Goal: Task Accomplishment & Management: Complete application form

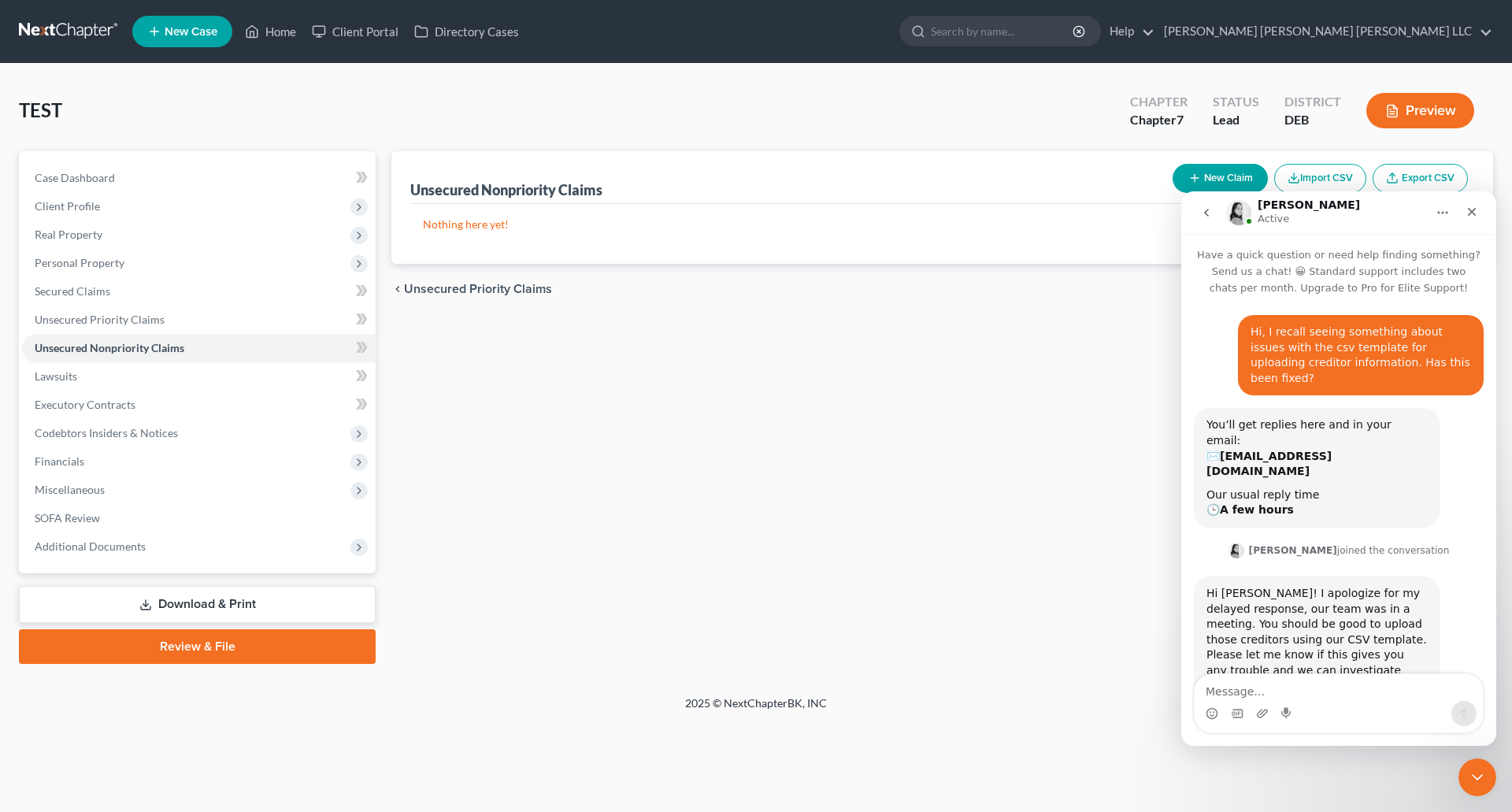
scroll to position [686, 0]
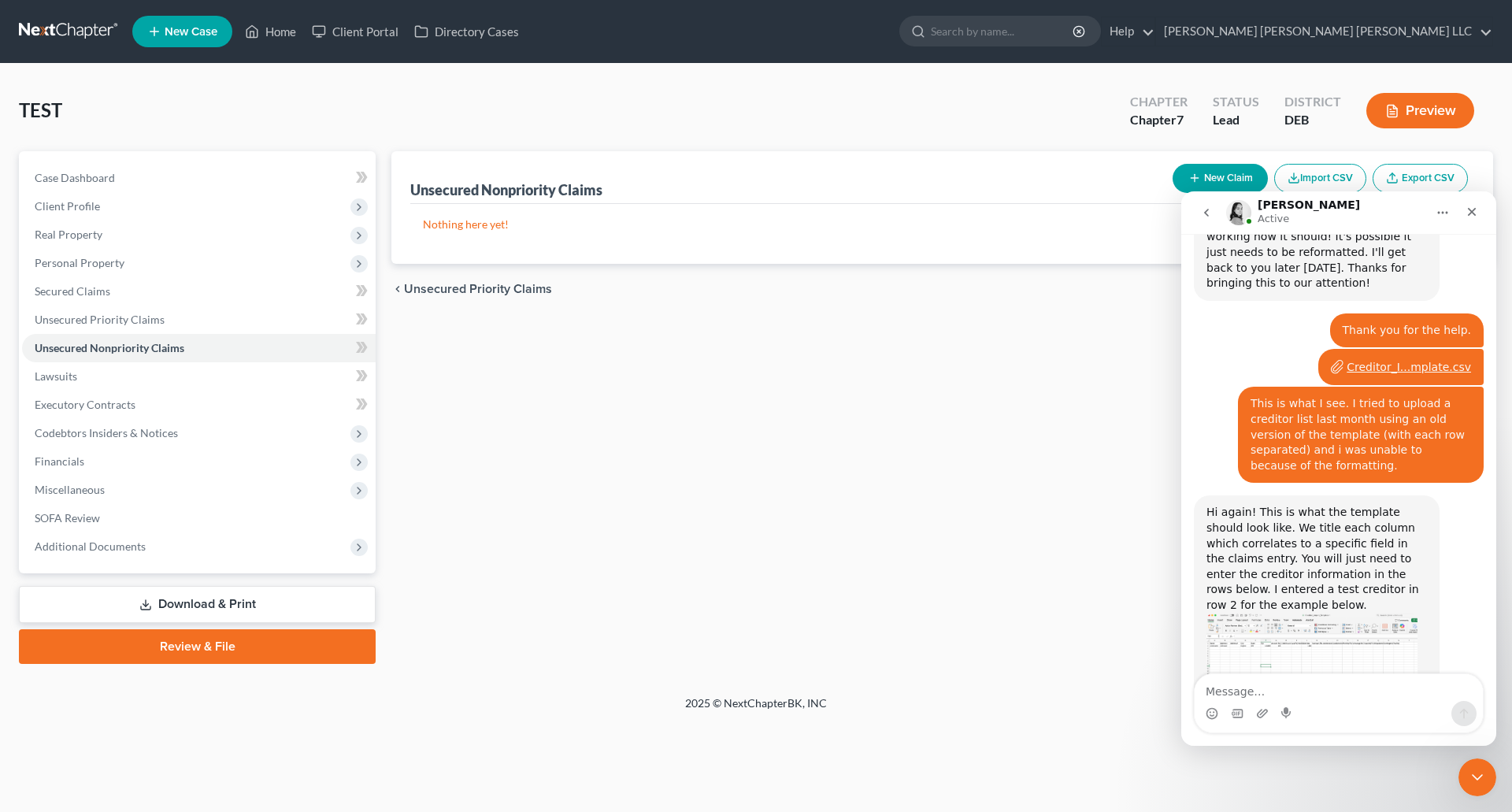
click at [173, 30] on span "New Case" at bounding box center [192, 31] width 53 height 12
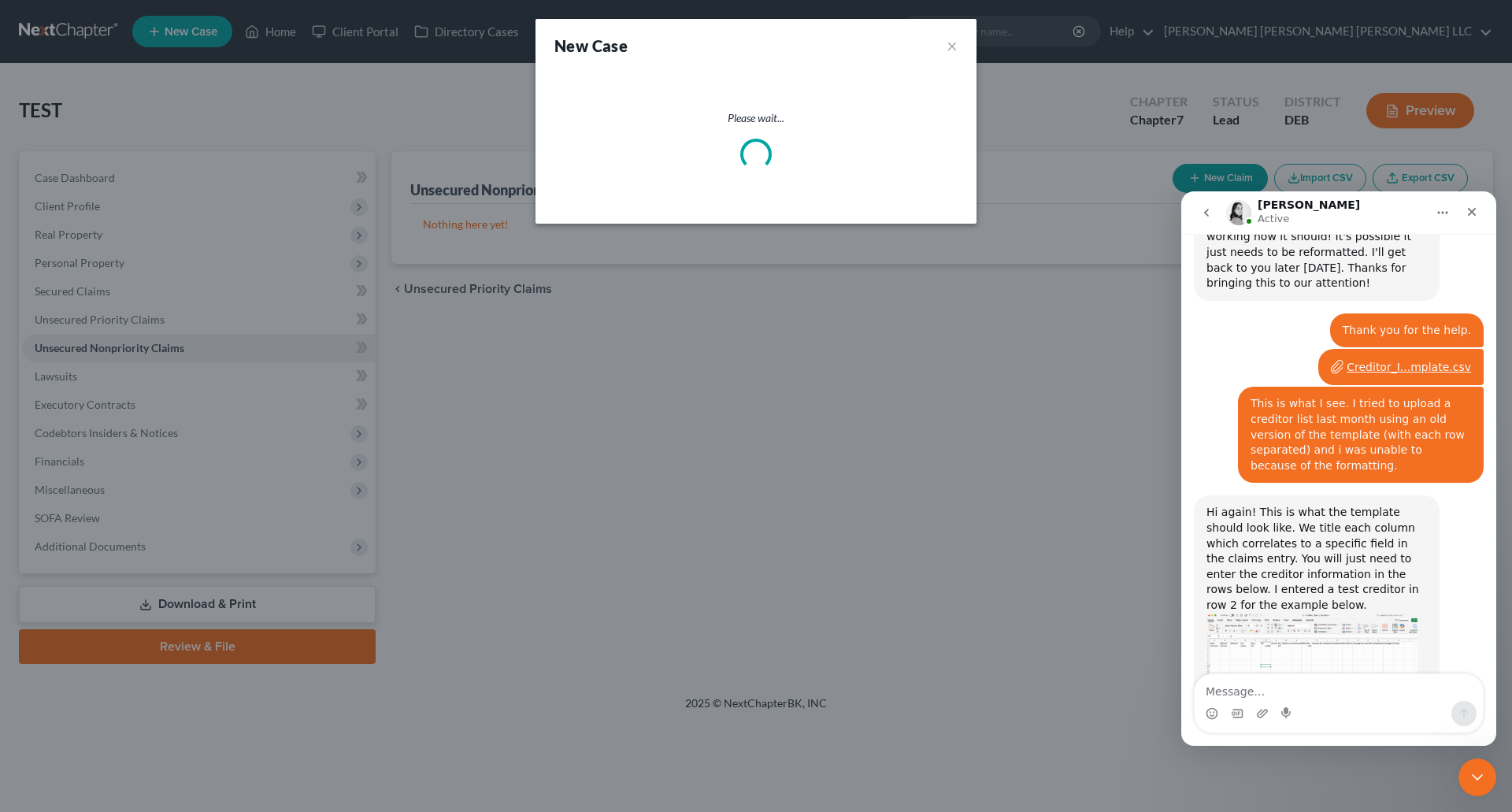
select select "13"
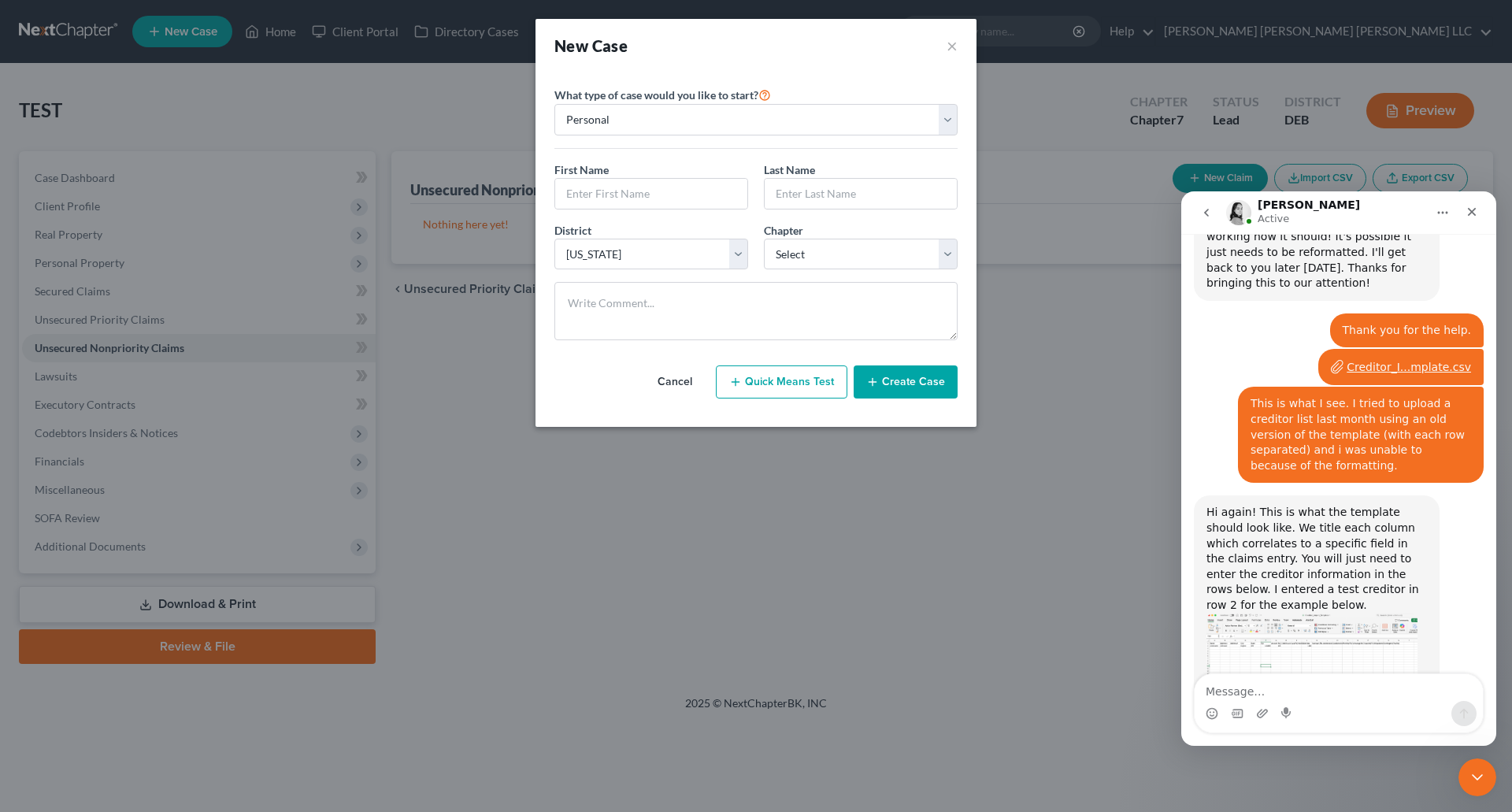
click at [900, 101] on div "What type of case would you like to start? Personal Business" at bounding box center [756, 117] width 403 height 64
click at [944, 111] on select "Personal Business" at bounding box center [756, 119] width 403 height 31
select select "1"
click at [554, 104] on select "Personal Business" at bounding box center [756, 119] width 403 height 31
click at [598, 195] on input "text" at bounding box center [756, 193] width 402 height 30
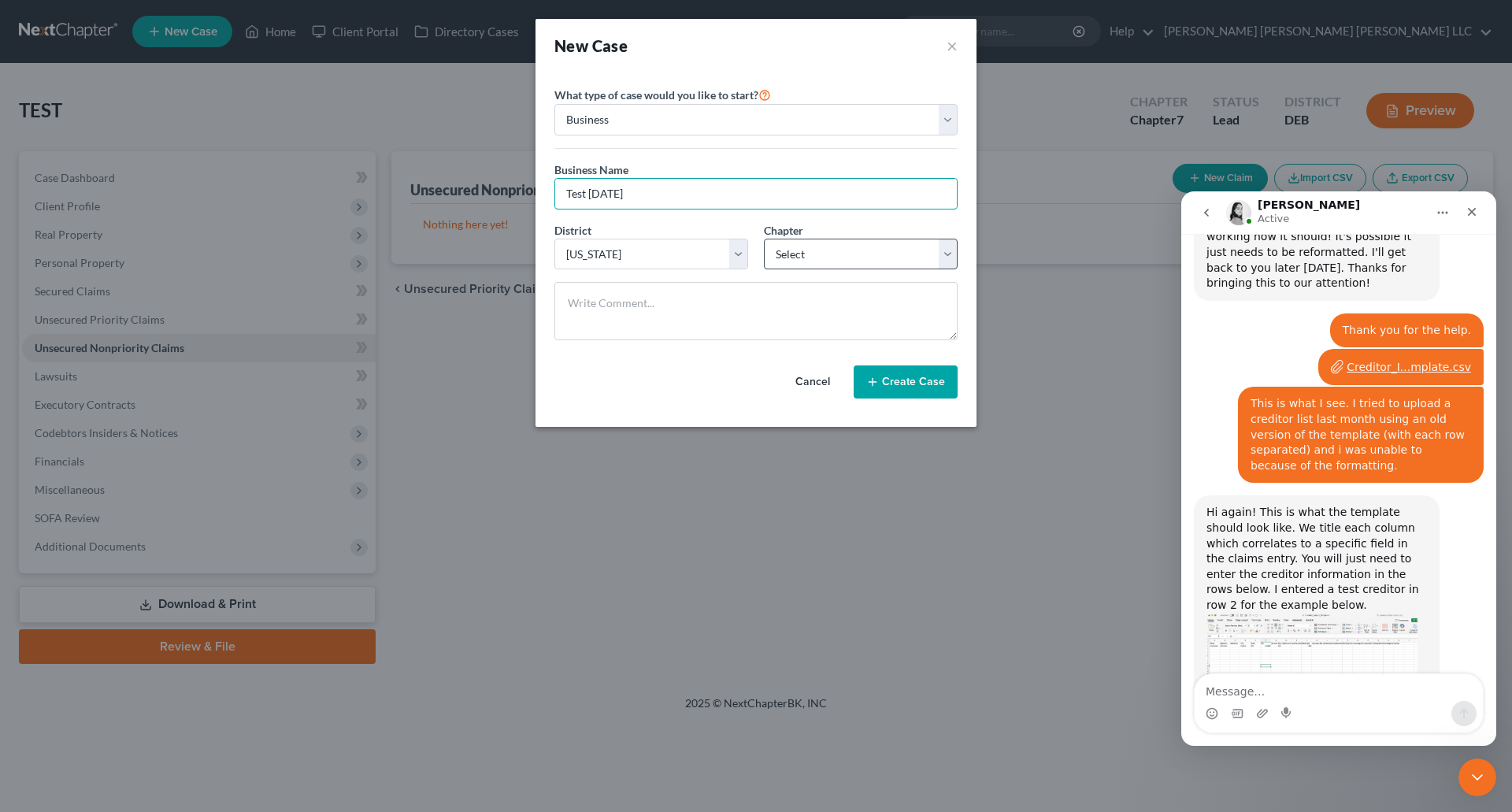
type input "Test [DATE]"
drag, startPoint x: 944, startPoint y: 250, endPoint x: 862, endPoint y: 259, distance: 82.5
click at [944, 249] on select "Select 7 11 12" at bounding box center [860, 253] width 194 height 31
select select "0"
click at [764, 238] on select "Select 7 11 12" at bounding box center [860, 253] width 194 height 31
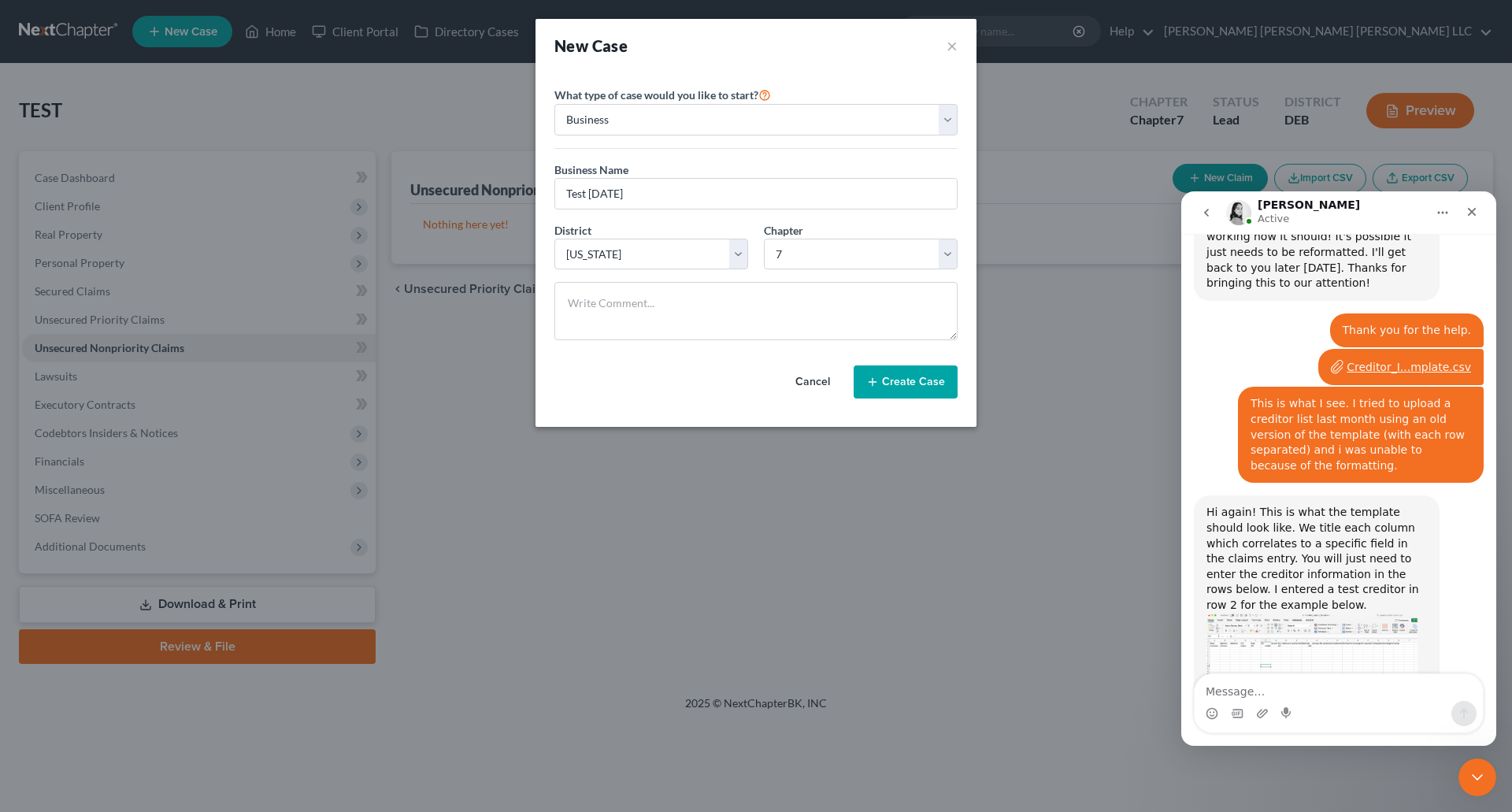
click at [912, 387] on button "Create Case" at bounding box center [905, 381] width 104 height 33
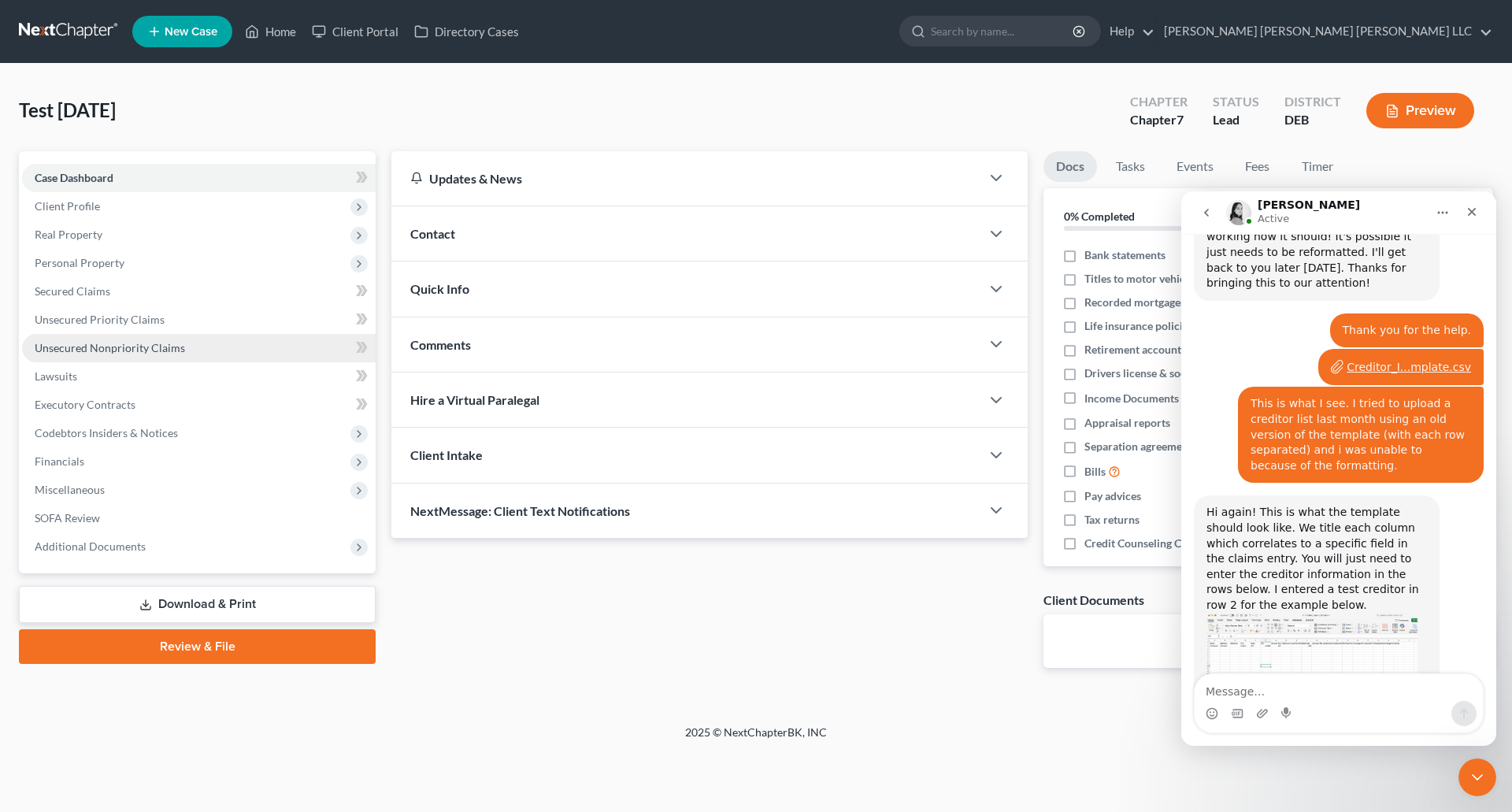
click at [114, 348] on span "Unsecured Nonpriority Claims" at bounding box center [109, 348] width 150 height 14
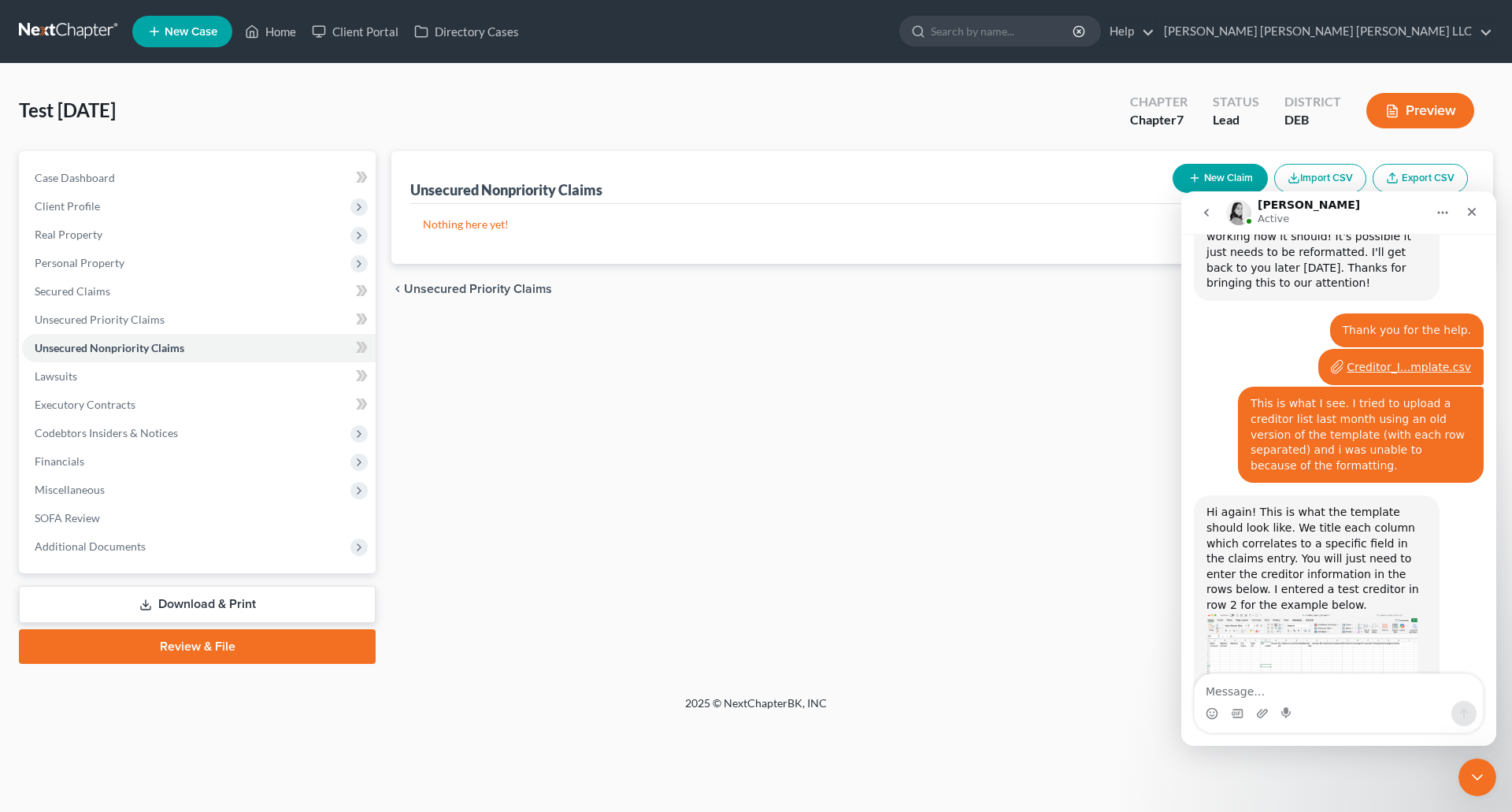
click at [1339, 172] on button "Import CSV" at bounding box center [1320, 179] width 92 height 29
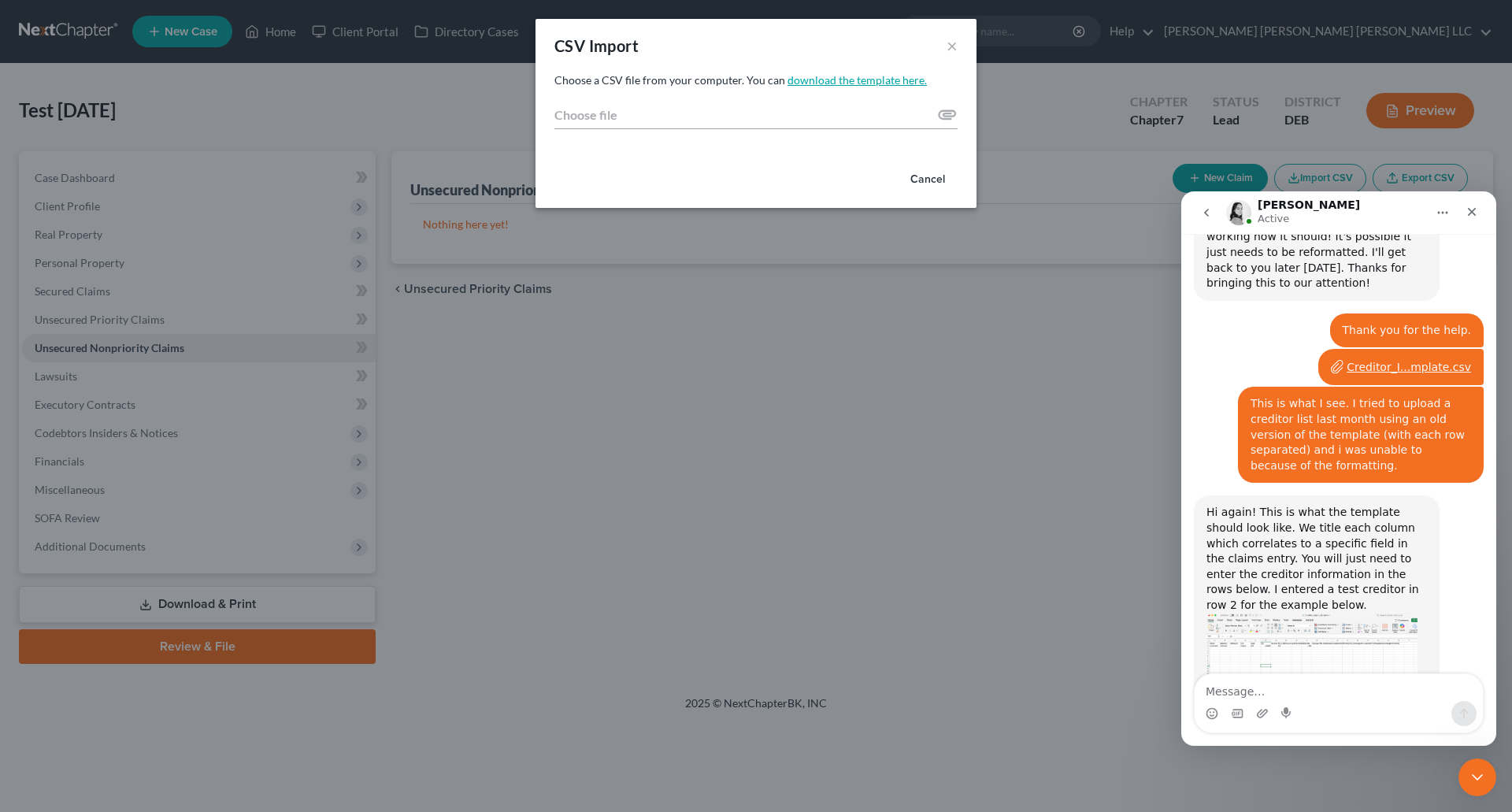
click at [868, 84] on link "download the template here." at bounding box center [856, 80] width 139 height 14
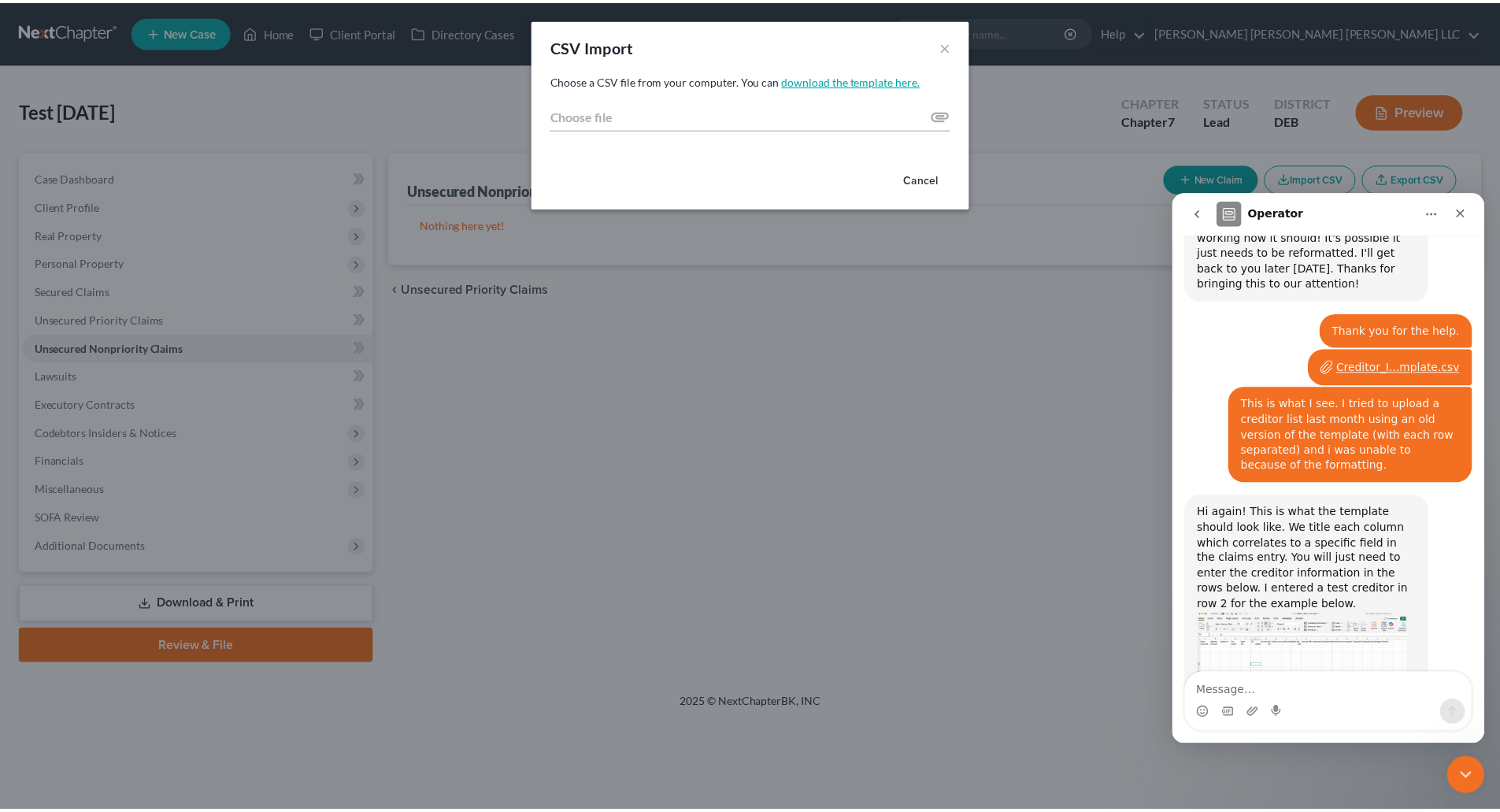
scroll to position [810, 0]
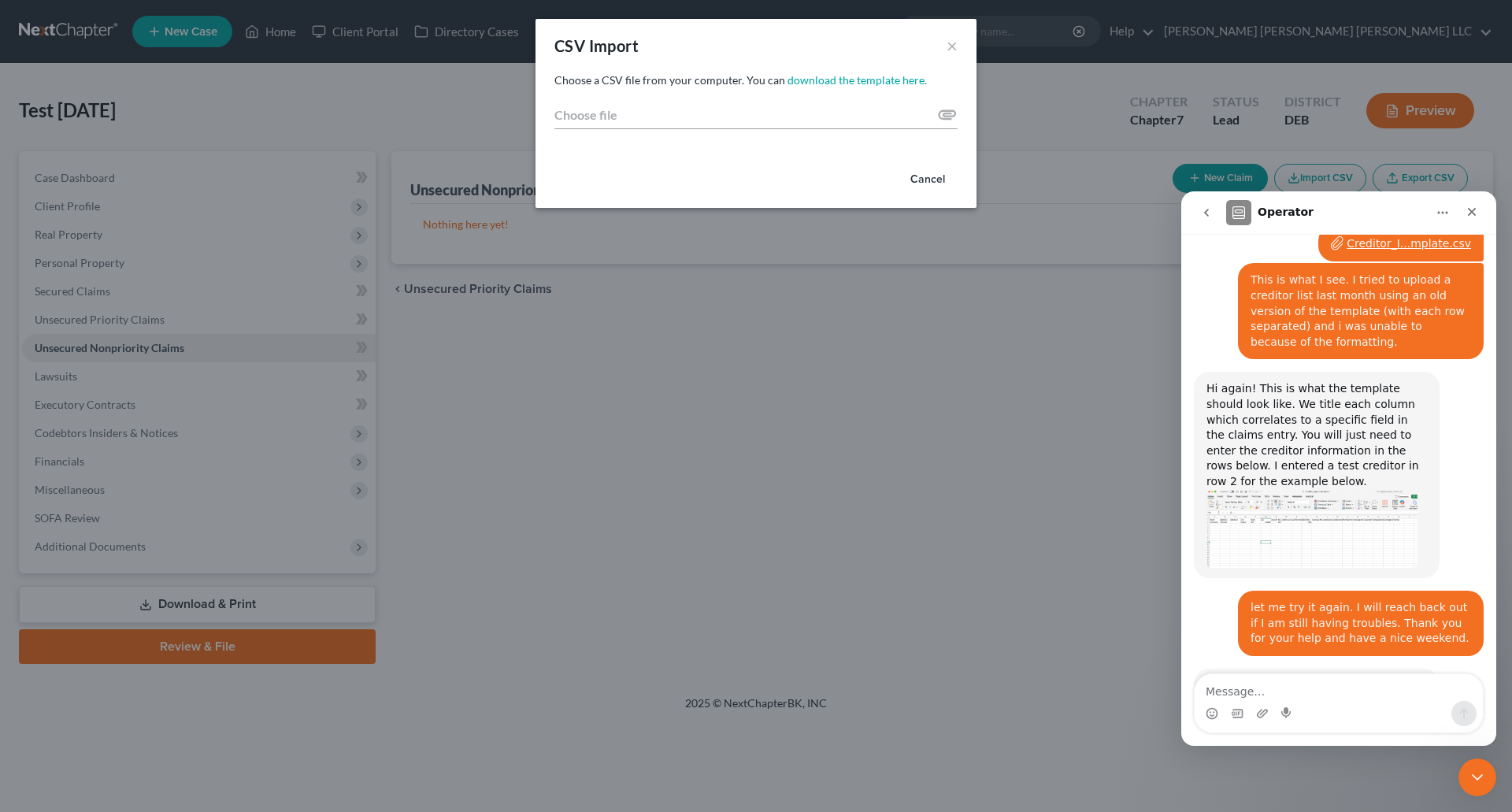
click at [165, 230] on div "CSV Import × Choose a CSV file from your computer. You can download the templat…" at bounding box center [756, 406] width 1512 height 812
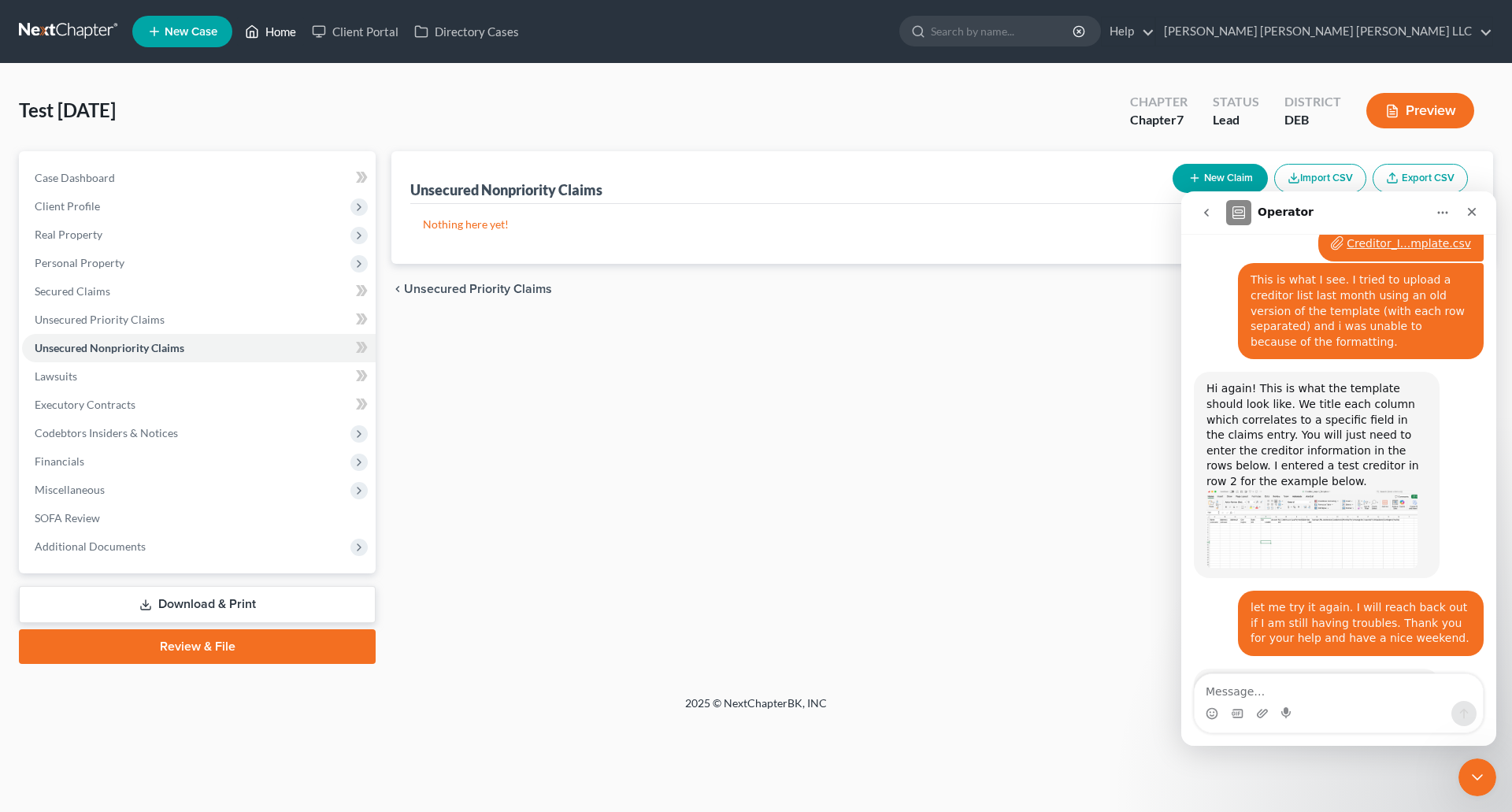
click at [275, 30] on link "Home" at bounding box center [270, 31] width 67 height 28
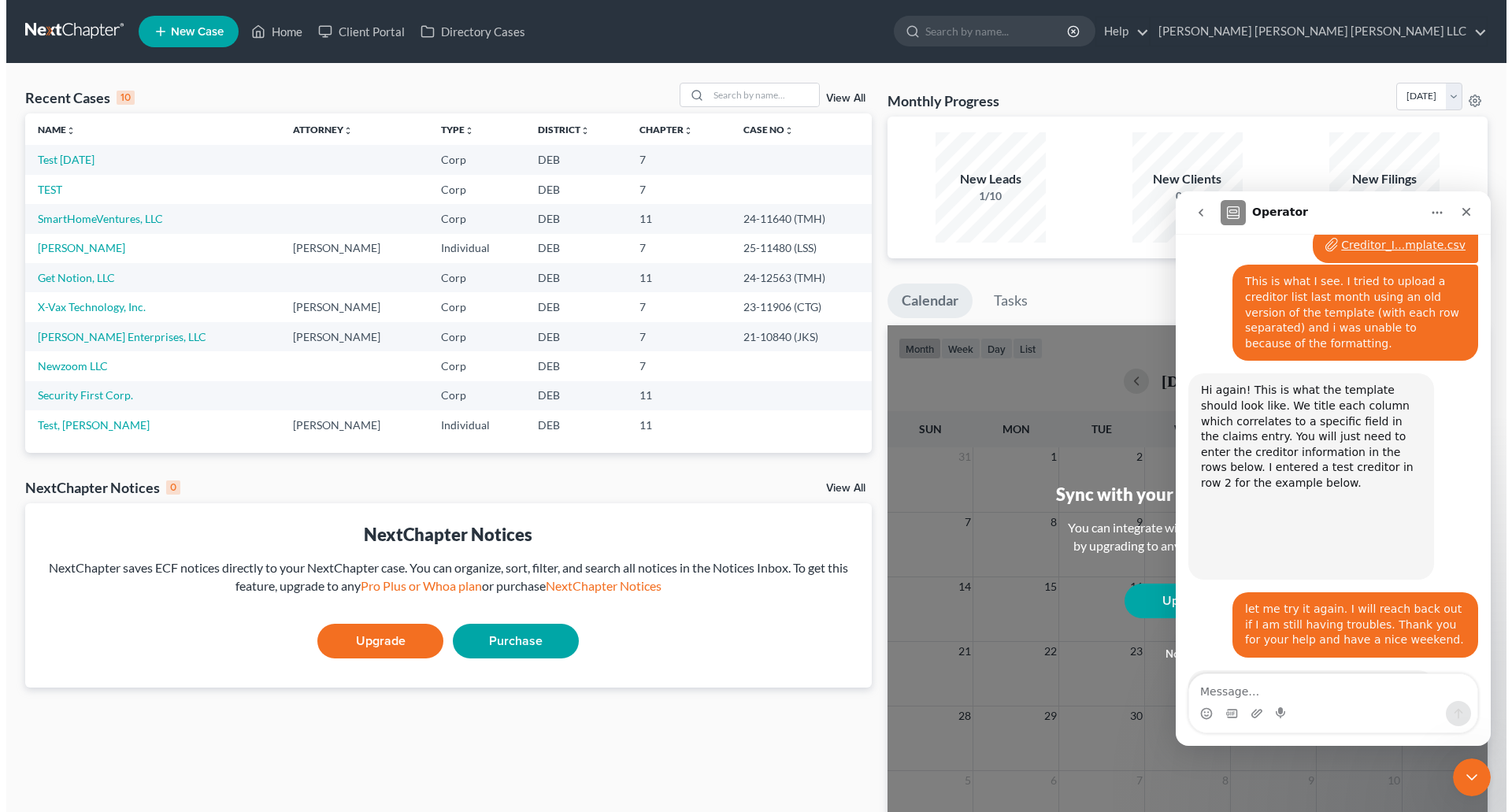
scroll to position [810, 0]
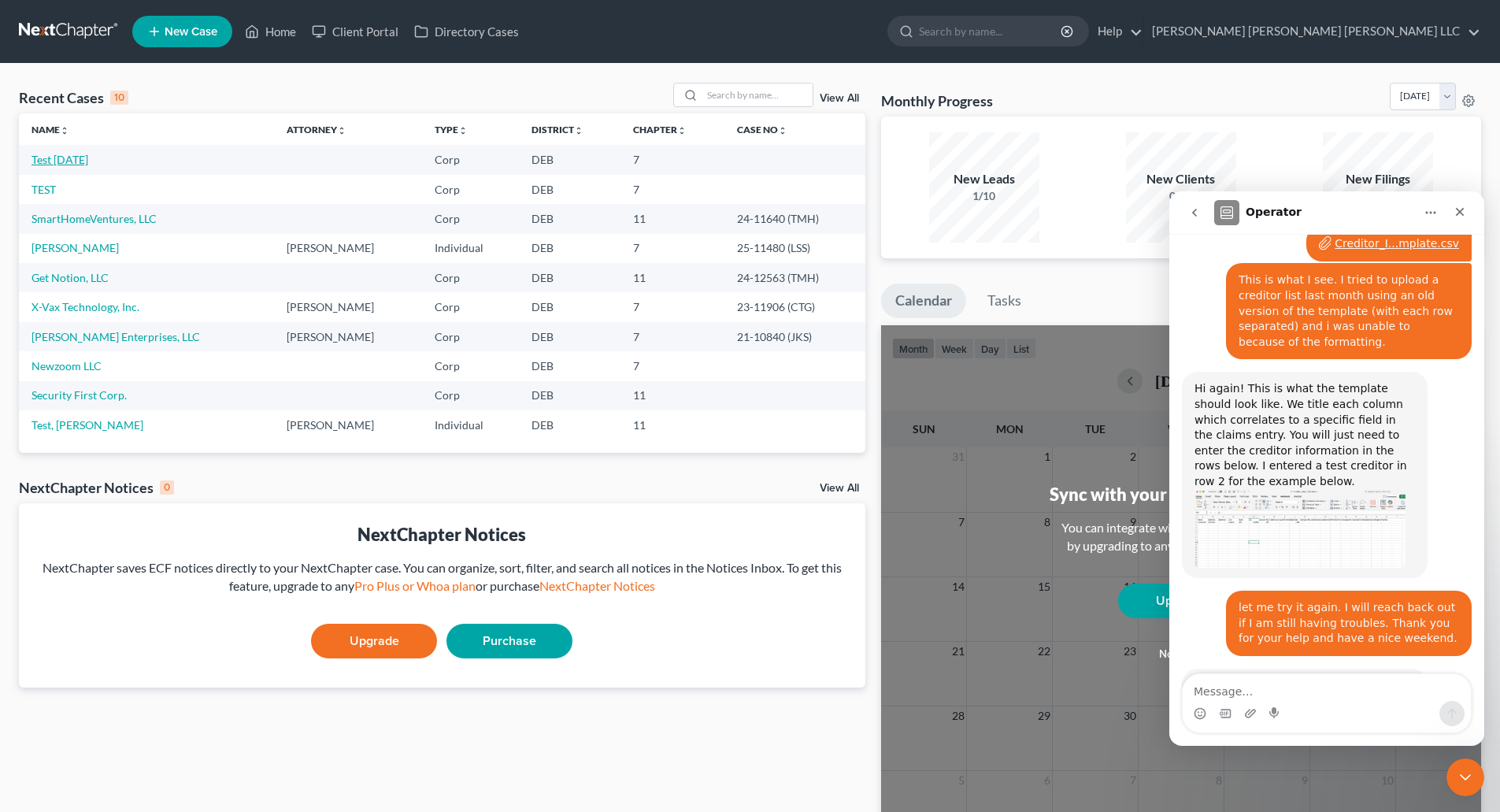
click at [64, 159] on link "Test [DATE]" at bounding box center [60, 159] width 56 height 14
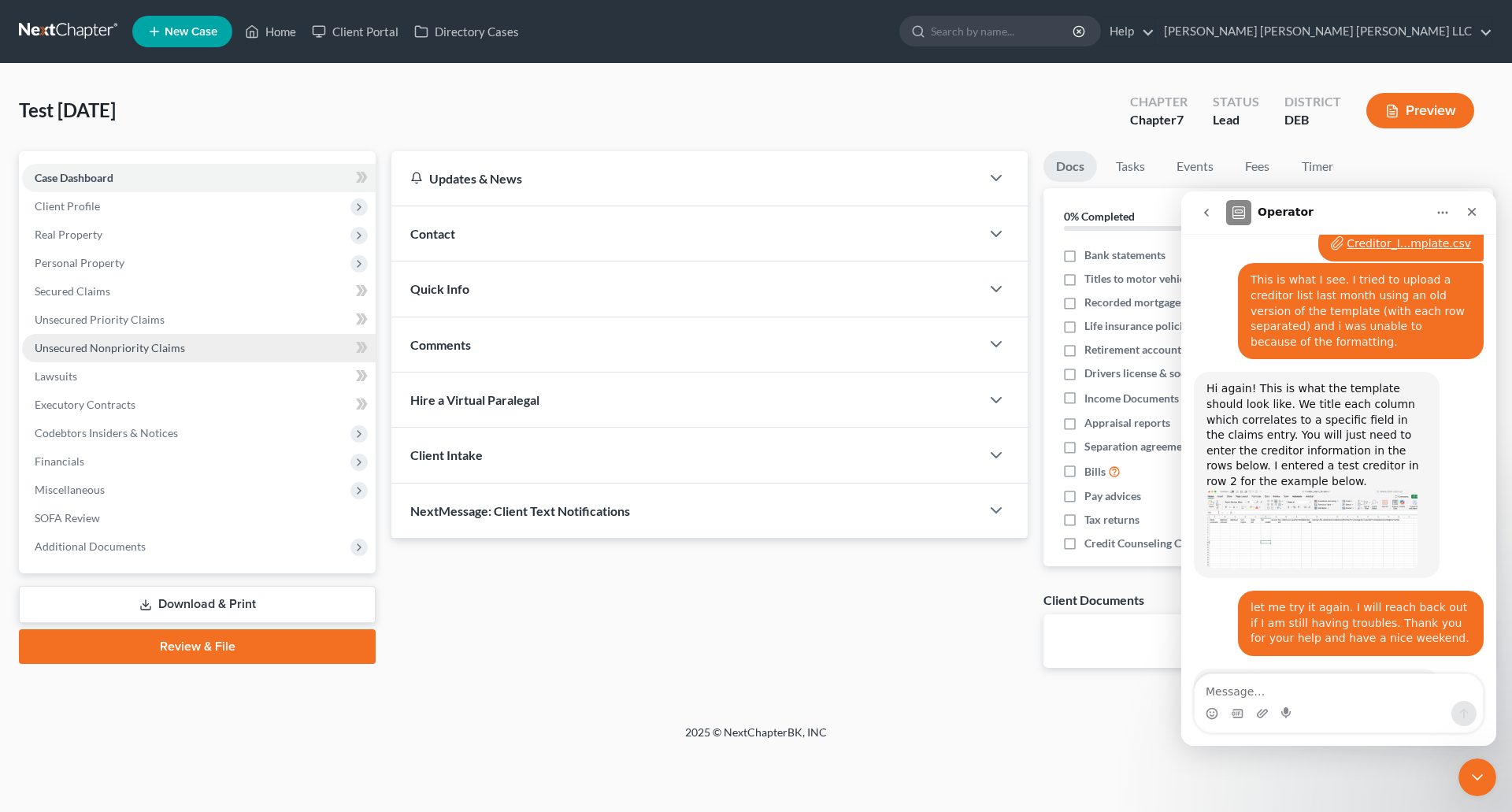
click at [152, 351] on span "Unsecured Nonpriority Claims" at bounding box center [109, 348] width 150 height 14
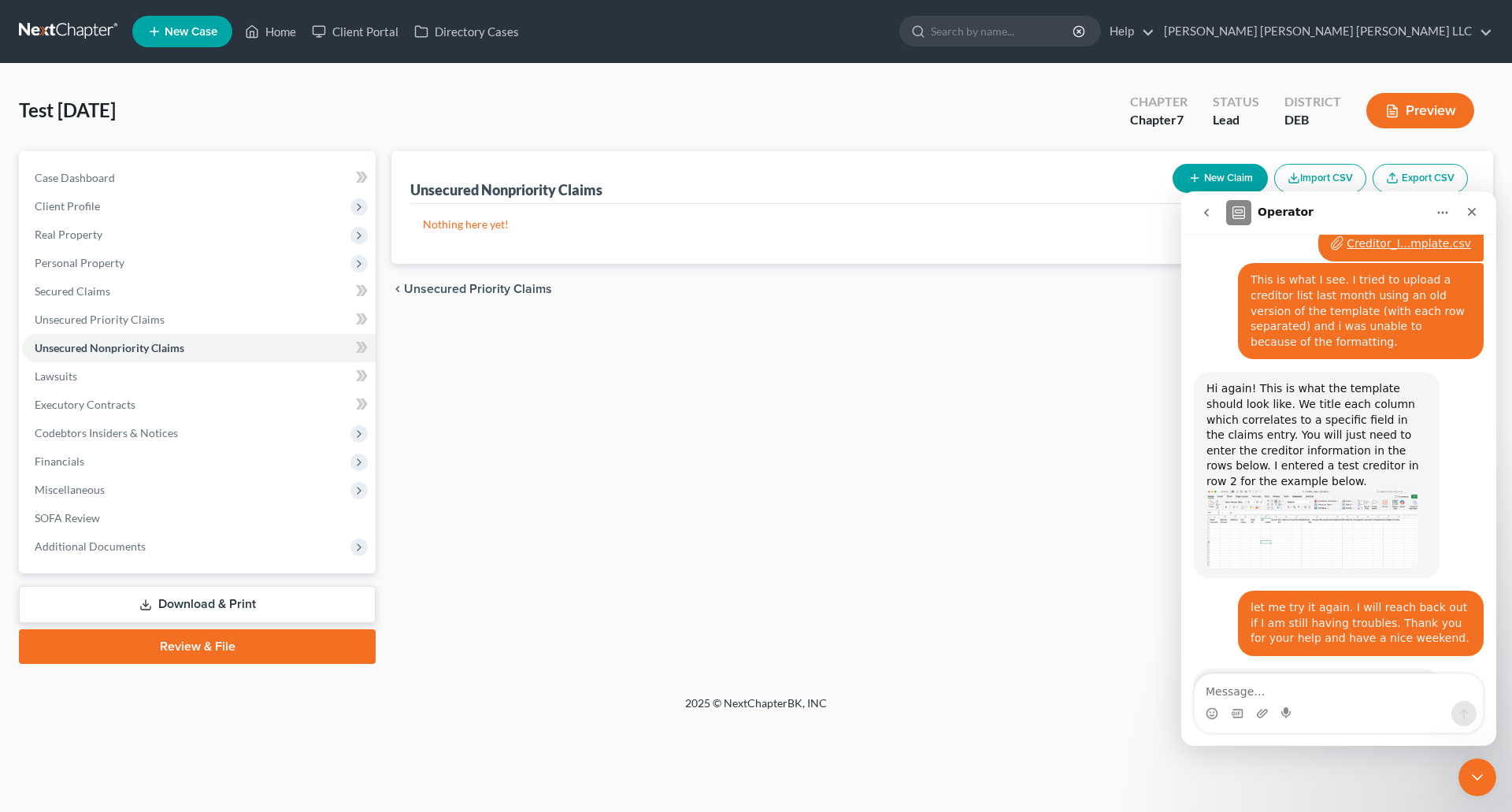
click at [1321, 176] on button "Import CSV" at bounding box center [1320, 179] width 92 height 29
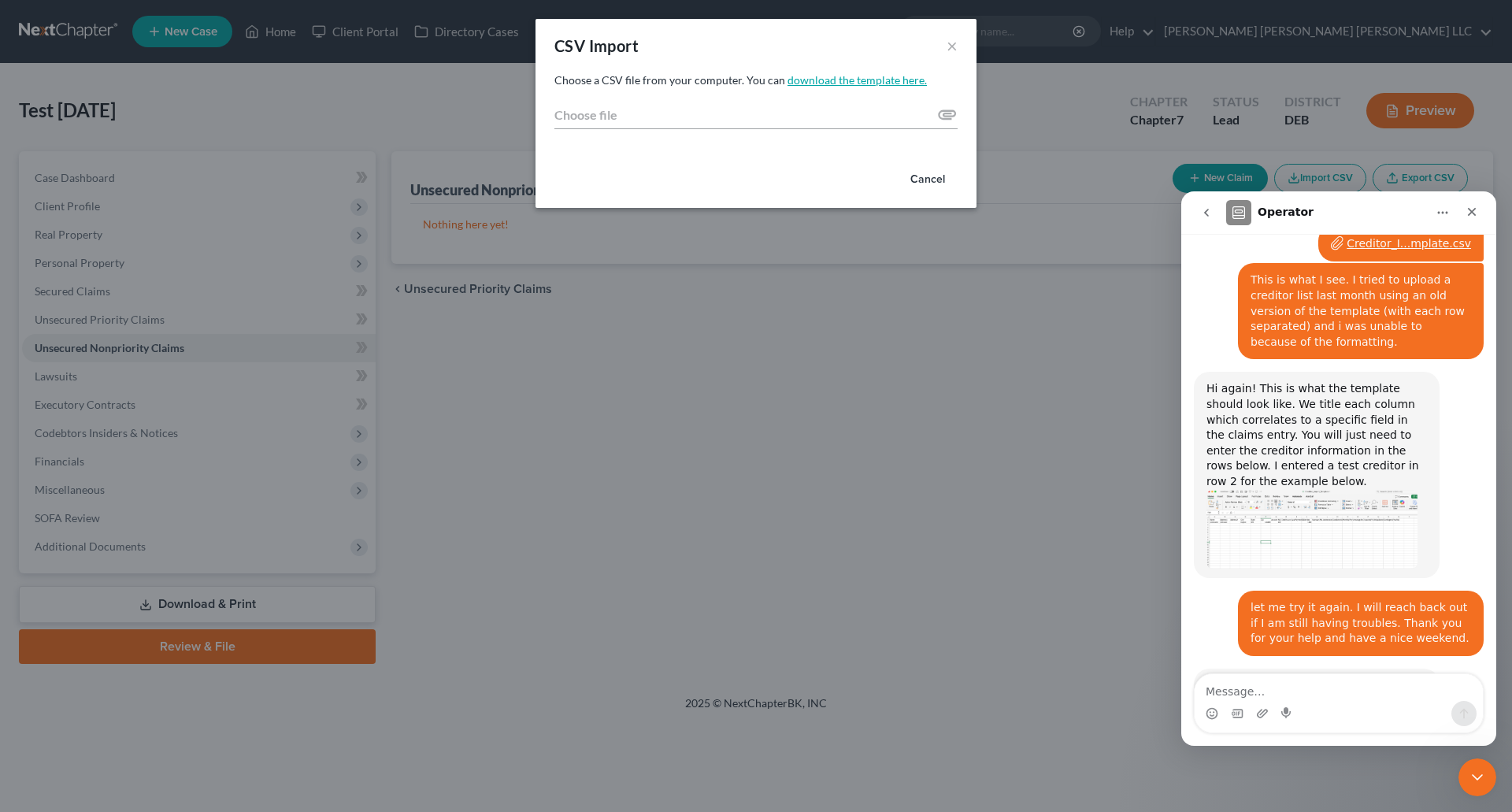
click at [834, 81] on link "download the template here." at bounding box center [856, 80] width 139 height 14
click at [946, 114] on input "Choose file" at bounding box center [756, 114] width 403 height 28
type input "C:\fakepath\Creditor_Import_Template (3).csv"
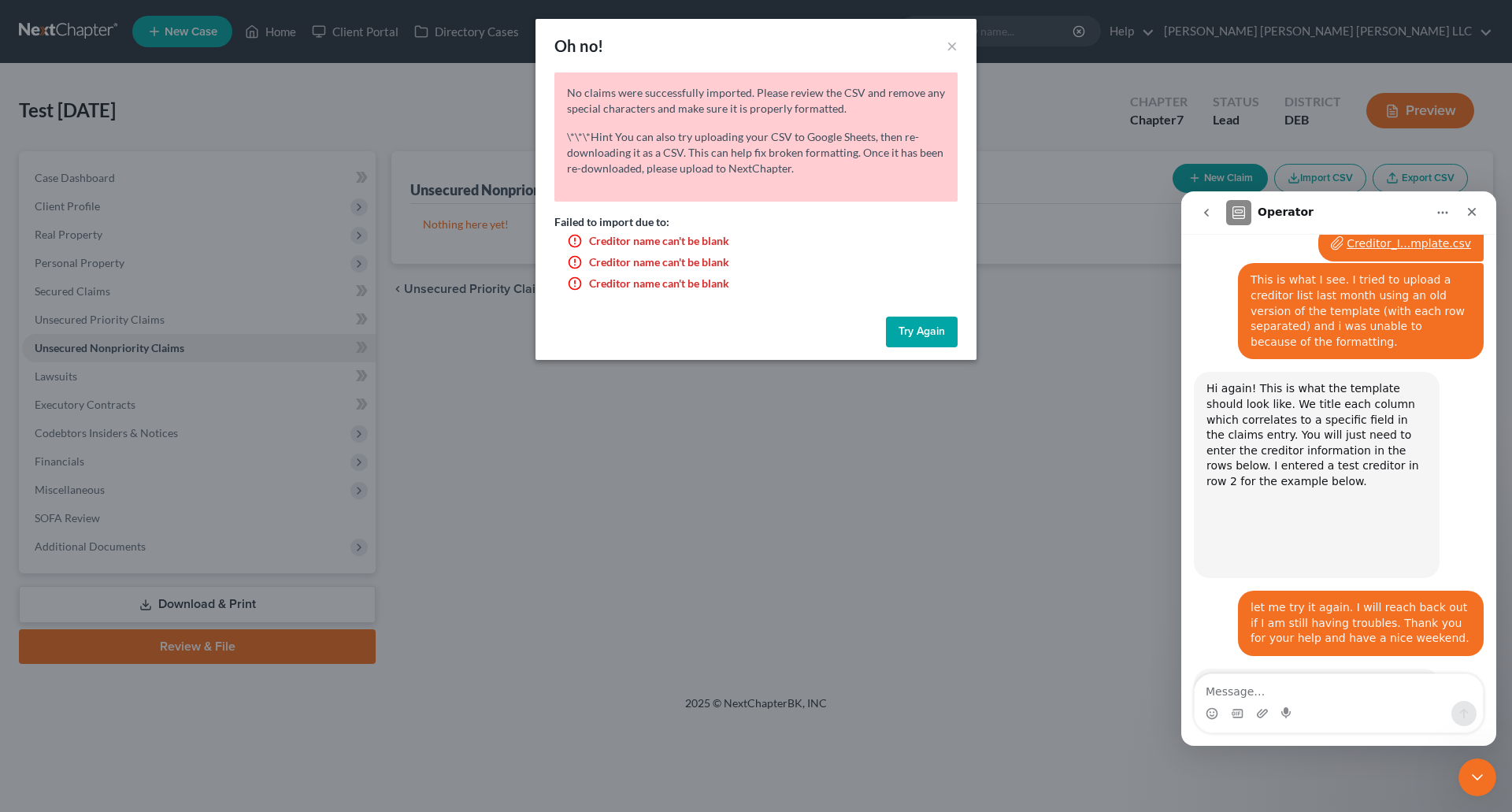
click at [835, 300] on div "No claims were successfully imported. Please review the CSV and remove any spec…" at bounding box center [756, 191] width 441 height 237
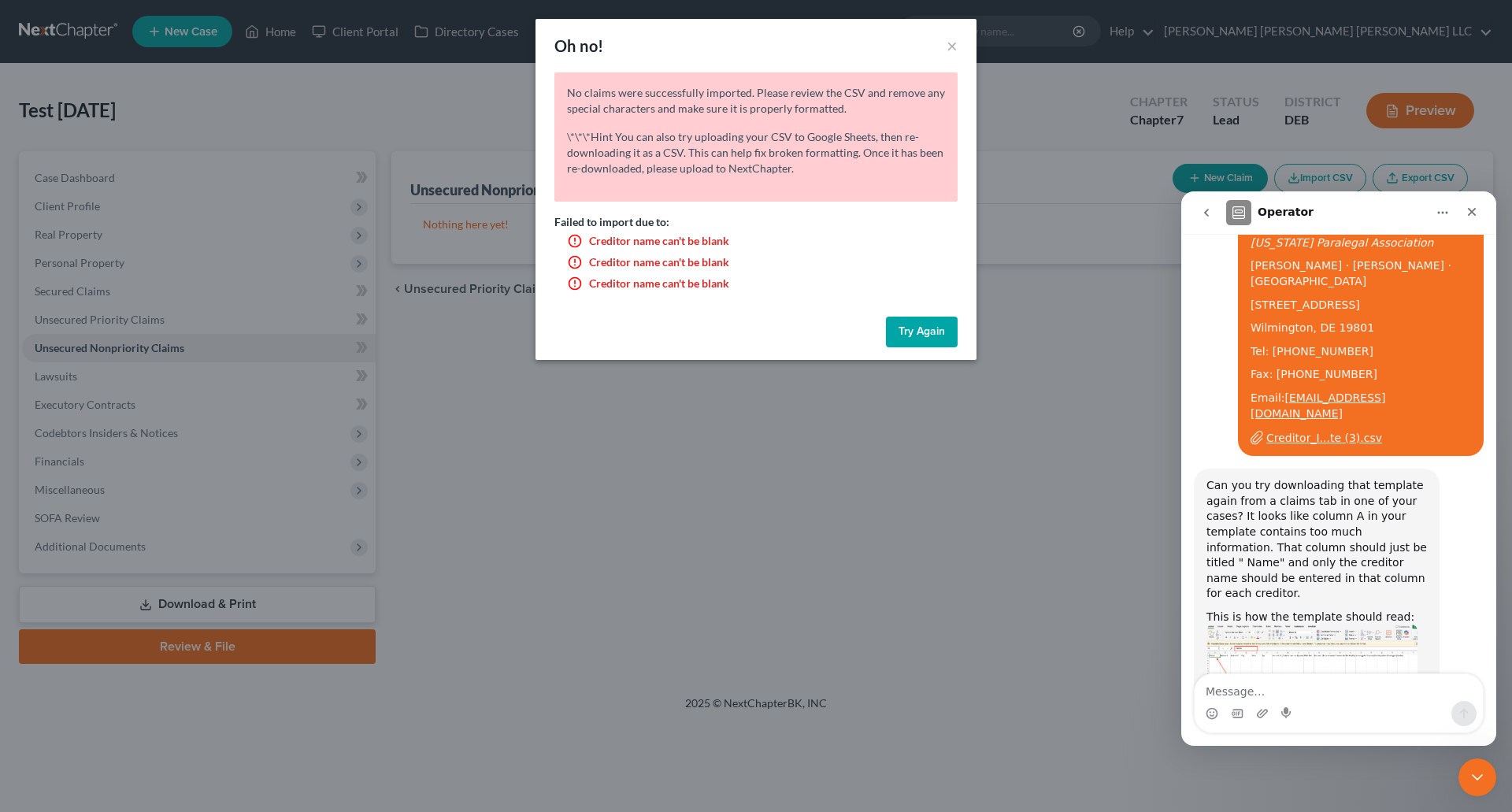
click at [918, 340] on button "Try Again" at bounding box center [921, 332] width 72 height 31
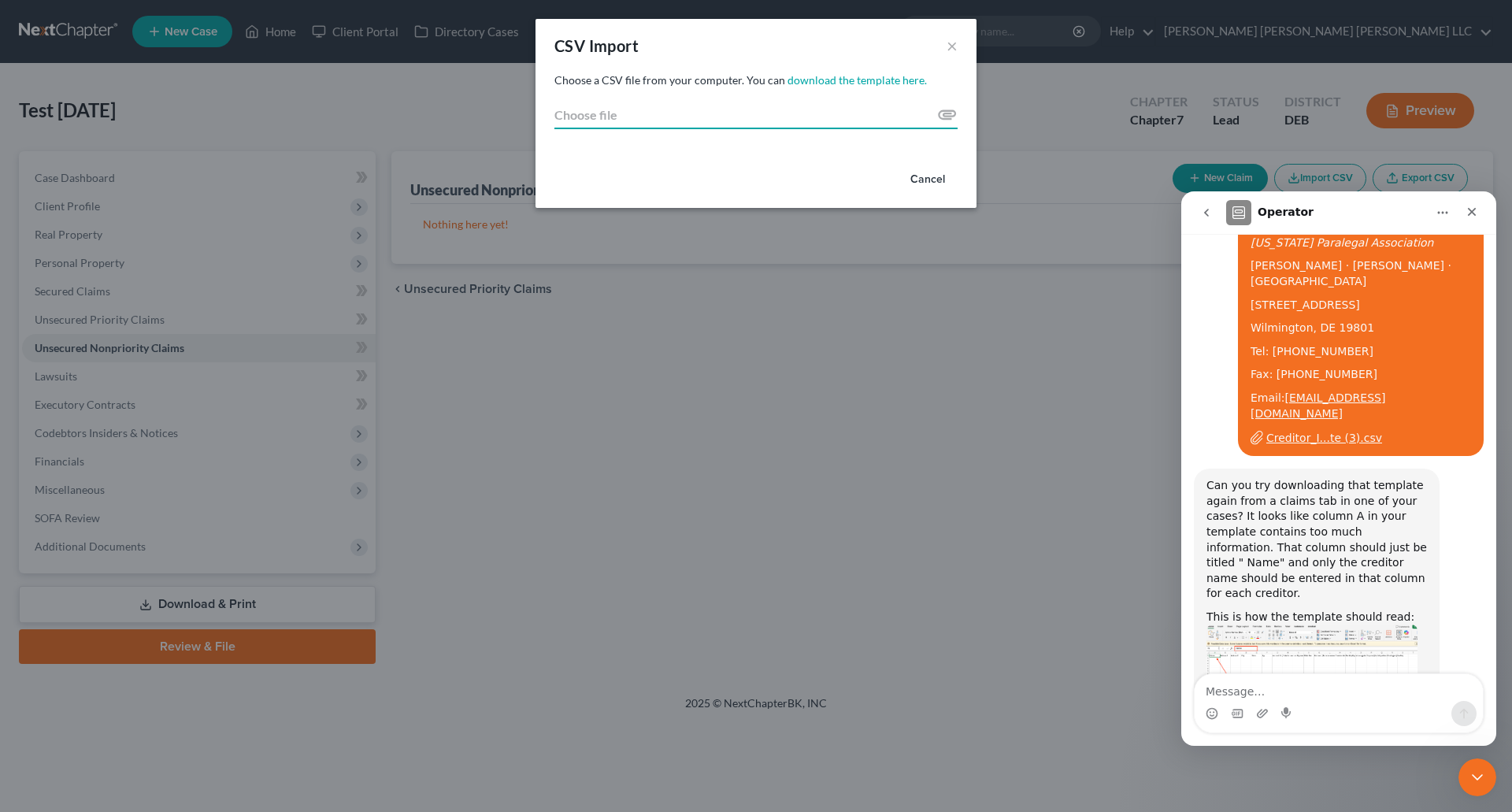
click at [947, 114] on input "Choose file" at bounding box center [756, 114] width 403 height 28
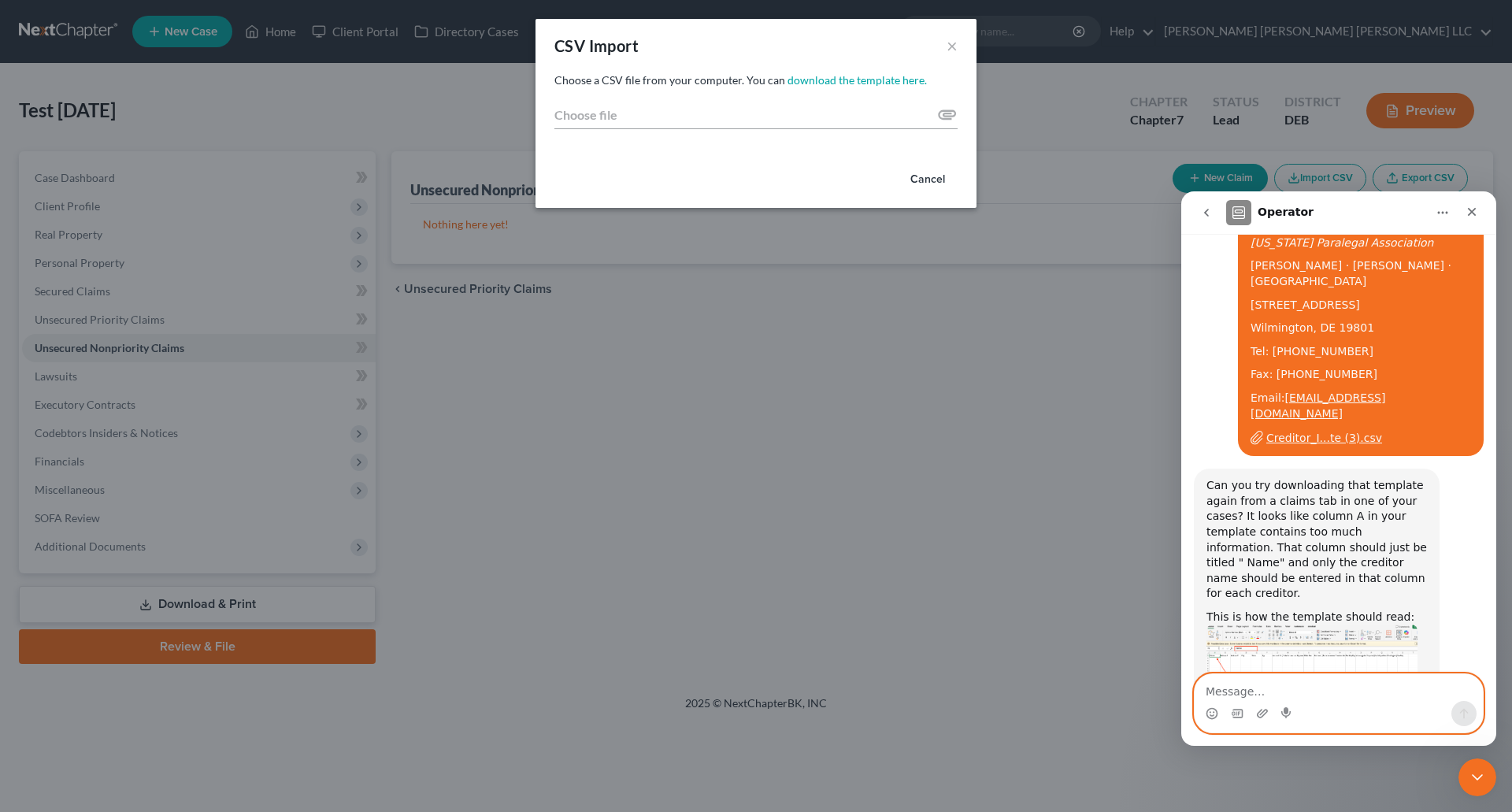
click at [1265, 690] on textarea "Message…" at bounding box center [1338, 687] width 288 height 27
click at [948, 49] on button "×" at bounding box center [952, 45] width 11 height 19
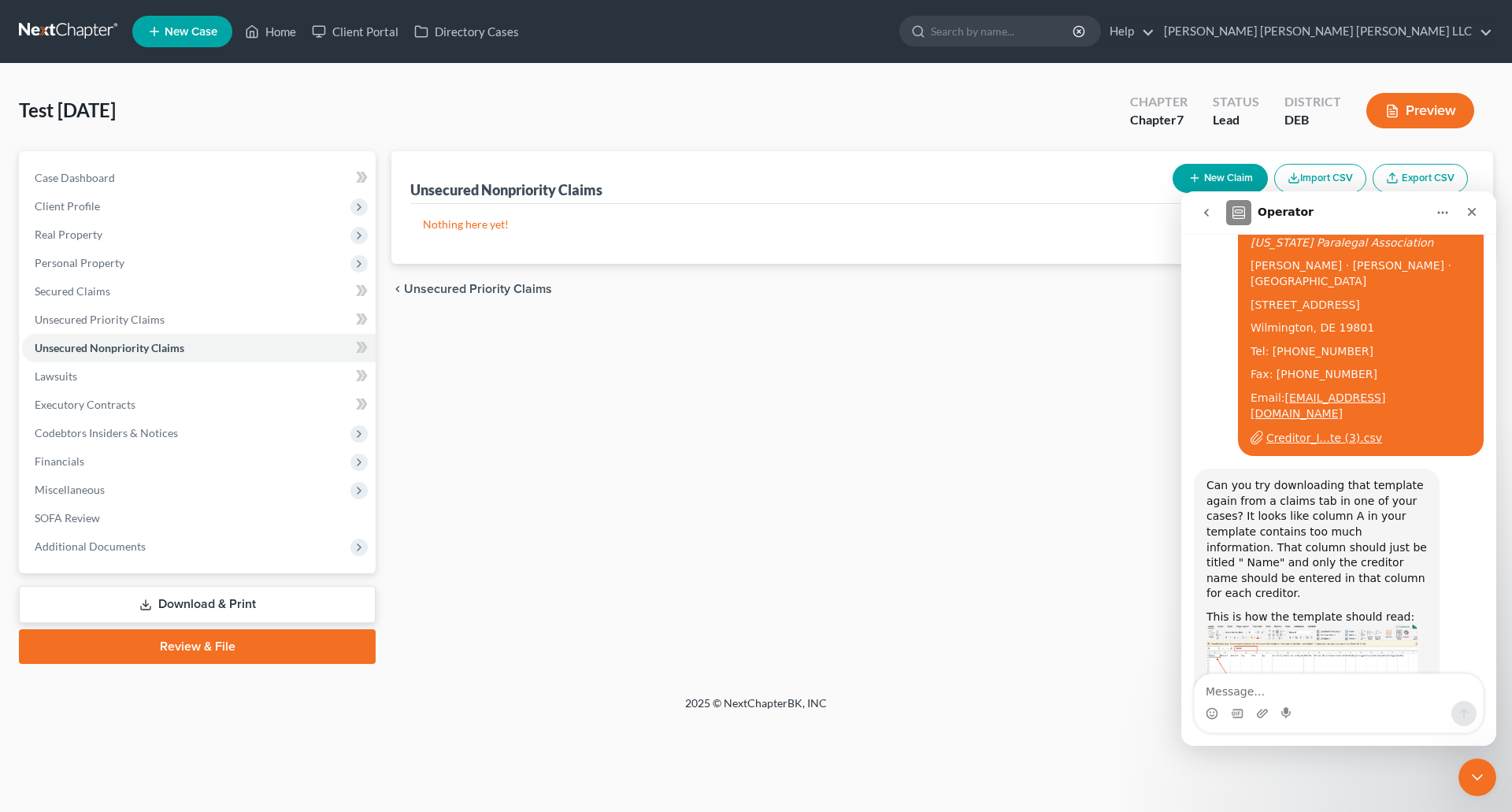
drag, startPoint x: 52, startPoint y: 11, endPoint x: 1329, endPoint y: 175, distance: 1287.5
click at [1329, 175] on button "Import CSV" at bounding box center [1320, 179] width 92 height 29
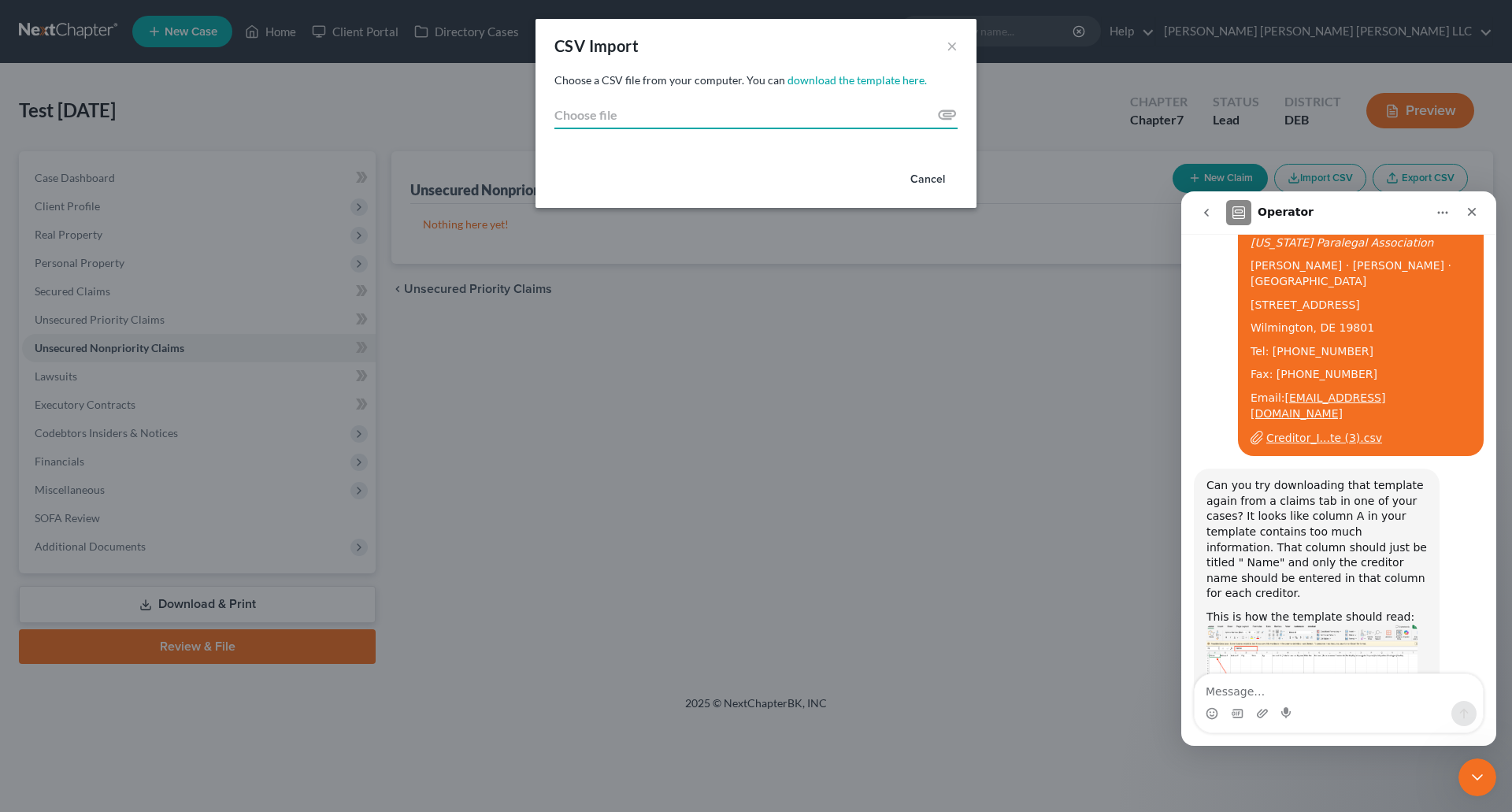
click at [946, 110] on input "Choose file" at bounding box center [756, 114] width 403 height 28
click at [943, 114] on input "Choose file" at bounding box center [756, 114] width 403 height 28
type input "C:\fakepath\Book1.xlsx"
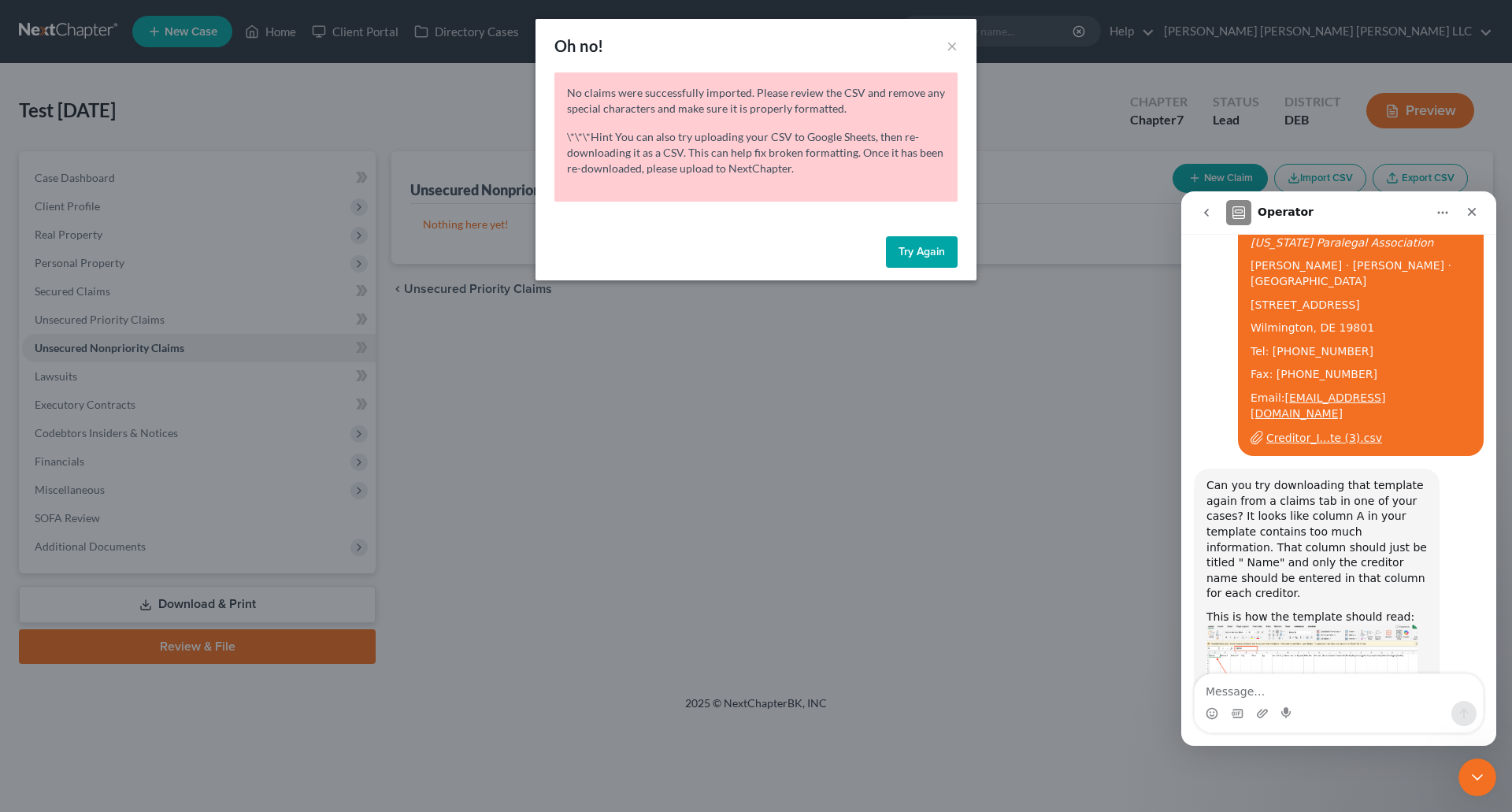
click at [929, 257] on button "Try Again" at bounding box center [921, 252] width 72 height 31
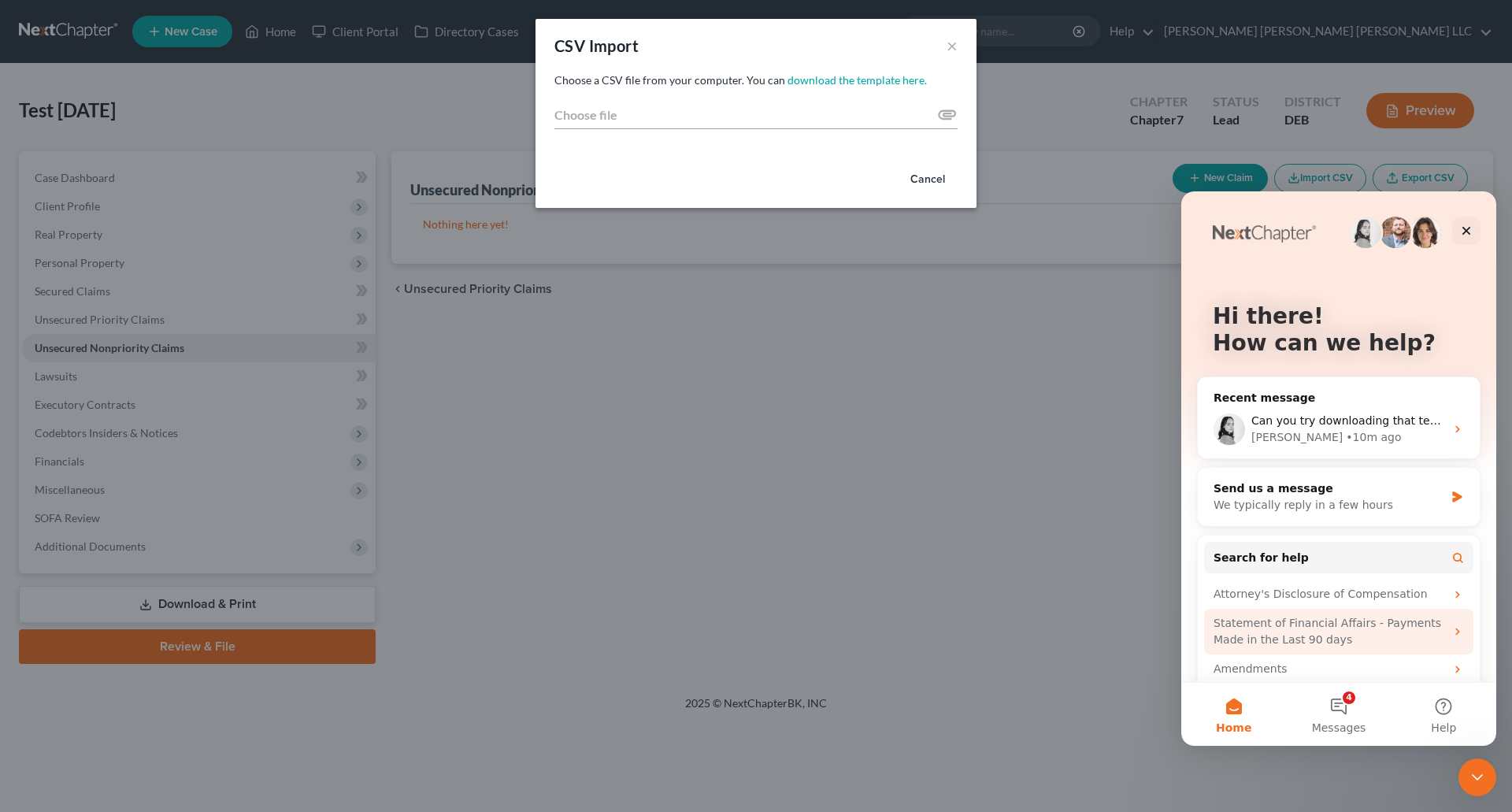
scroll to position [62, 0]
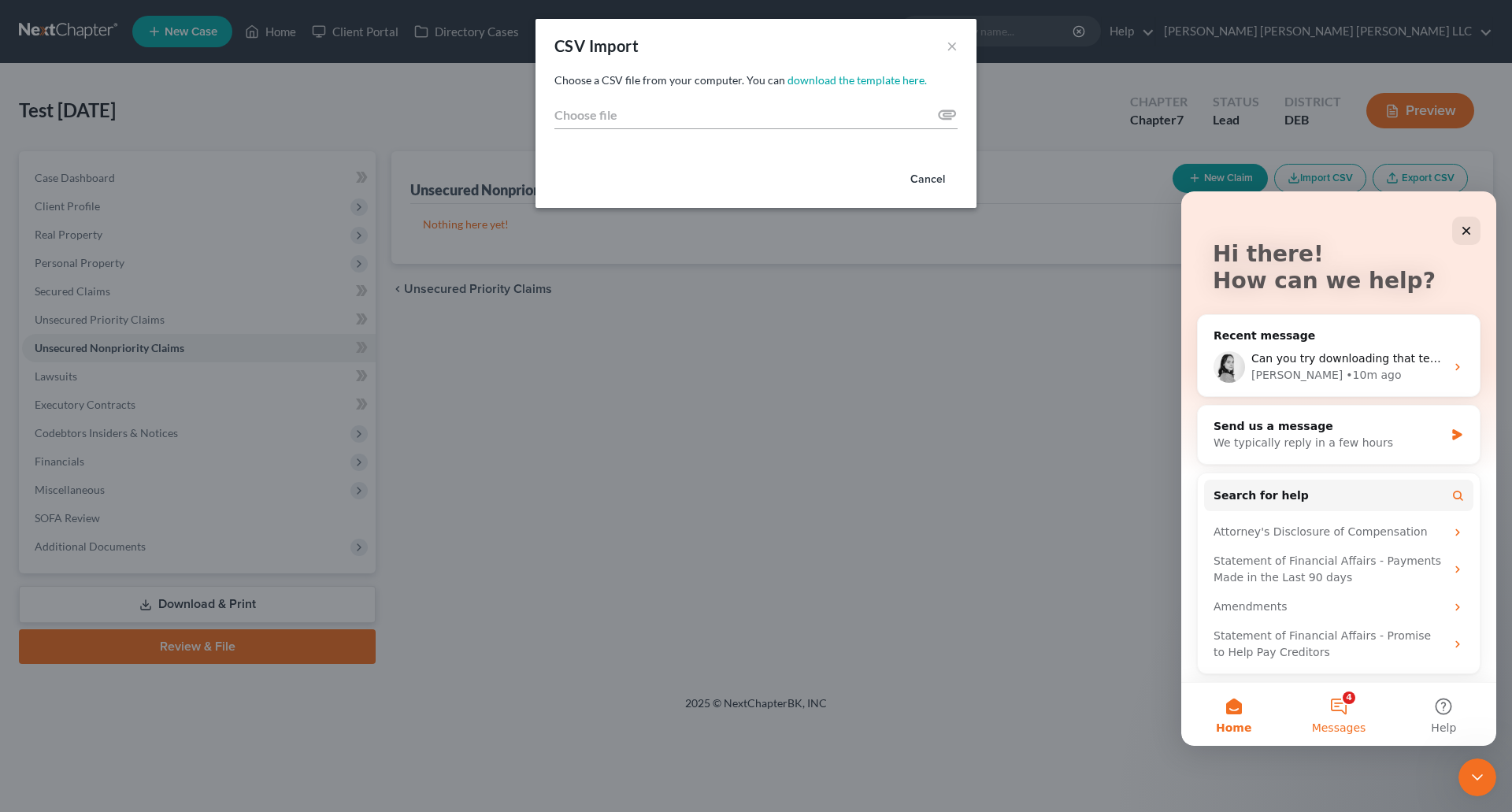
click at [1342, 708] on button "4 Messages" at bounding box center [1338, 714] width 105 height 63
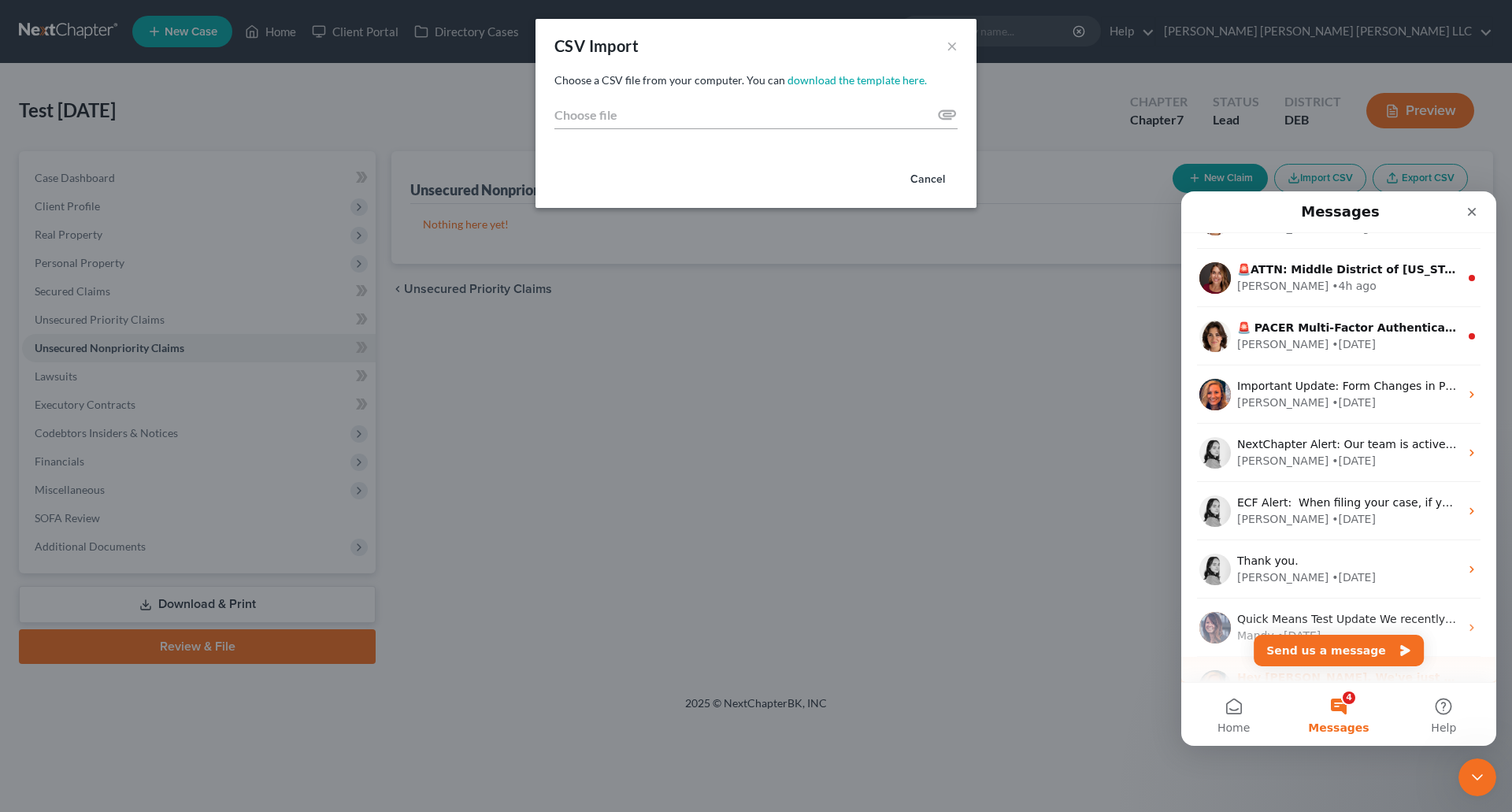
scroll to position [0, 0]
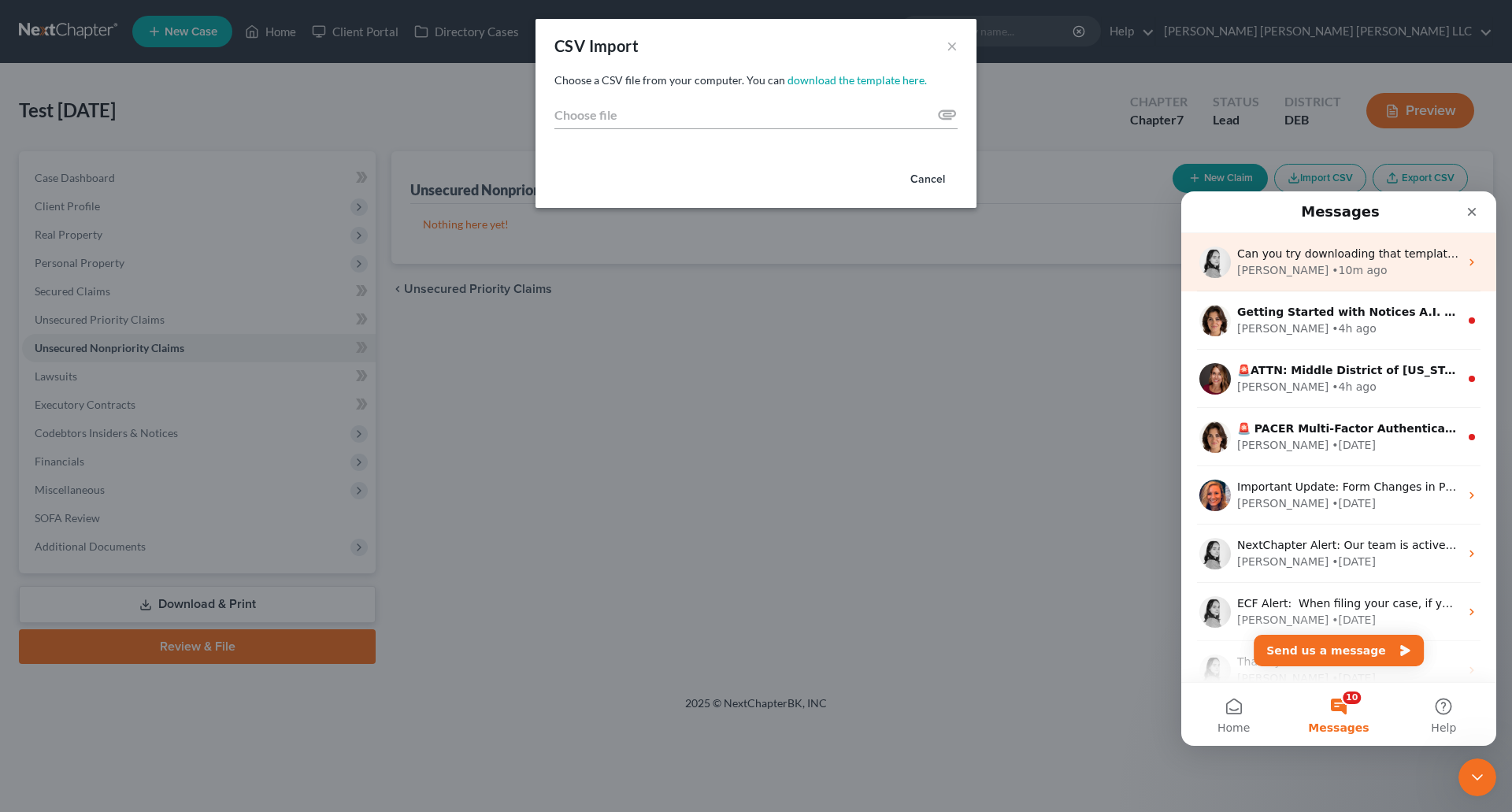
click at [1342, 270] on div "Lindsey • 10m ago" at bounding box center [1348, 270] width 222 height 17
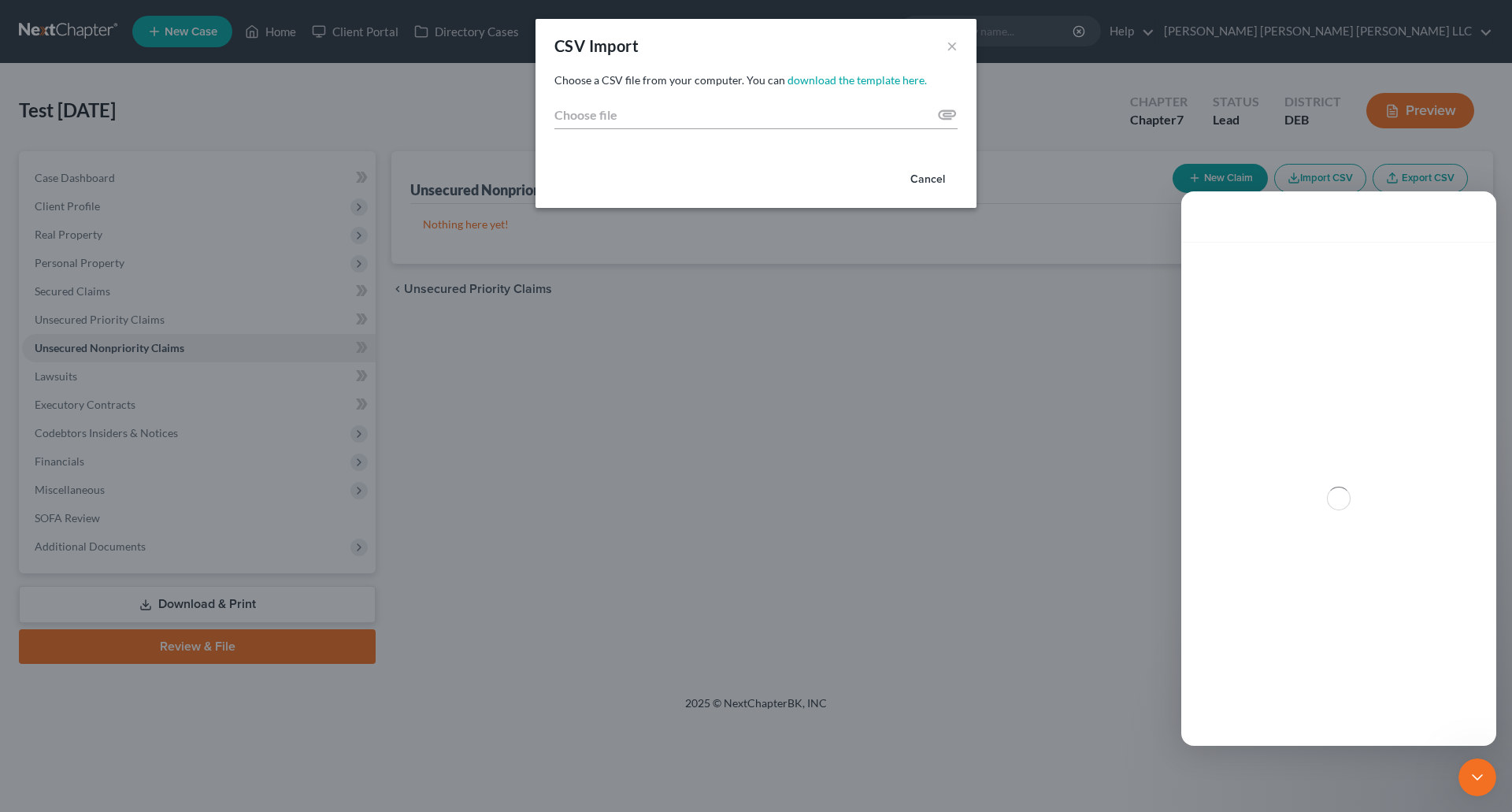
click at [1342, 270] on div "Intercom messenger" at bounding box center [1338, 498] width 315 height 513
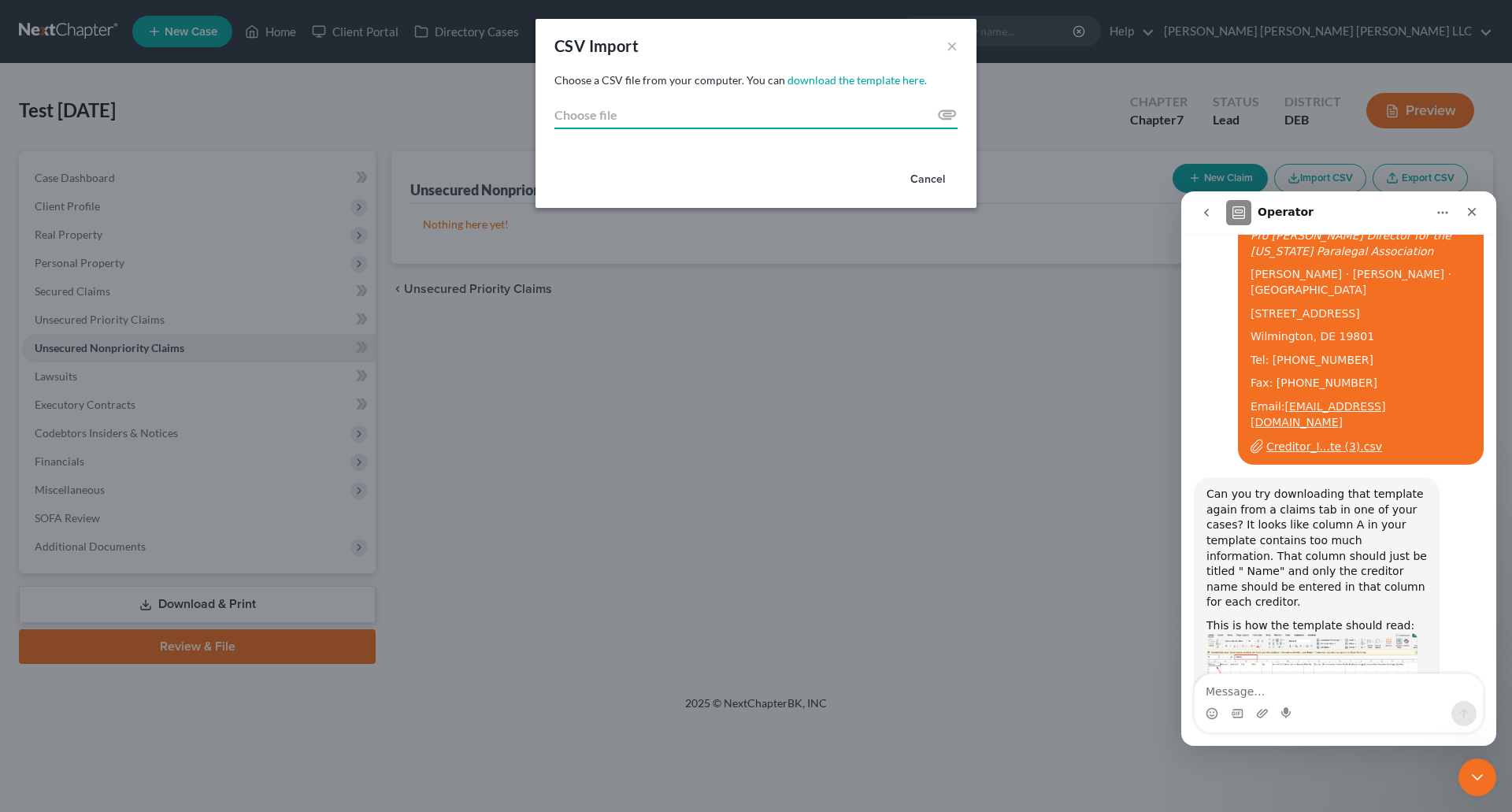
scroll to position [1689, 0]
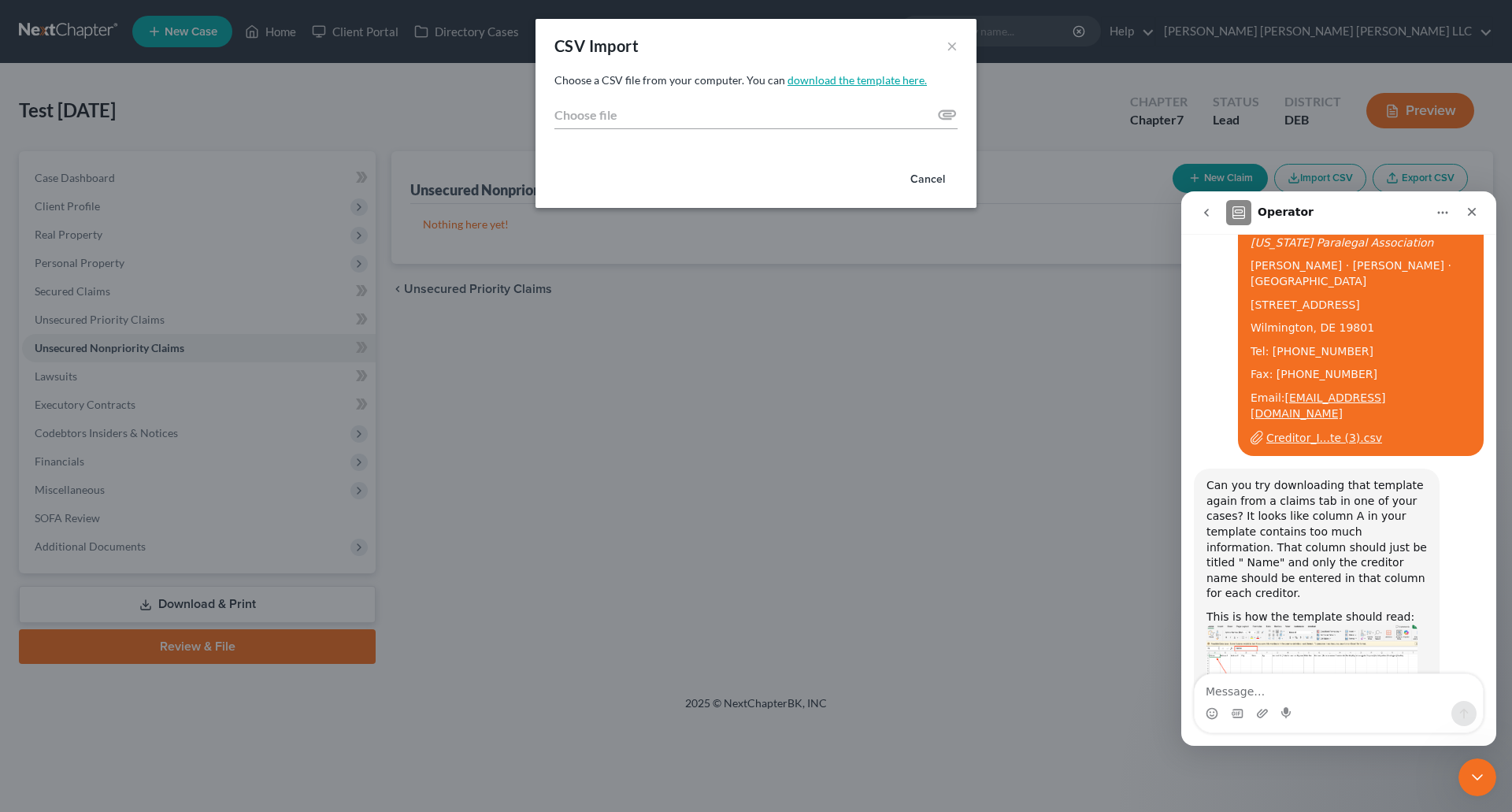
click at [866, 80] on link "download the template here." at bounding box center [856, 80] width 139 height 14
click at [951, 40] on button "×" at bounding box center [952, 45] width 11 height 19
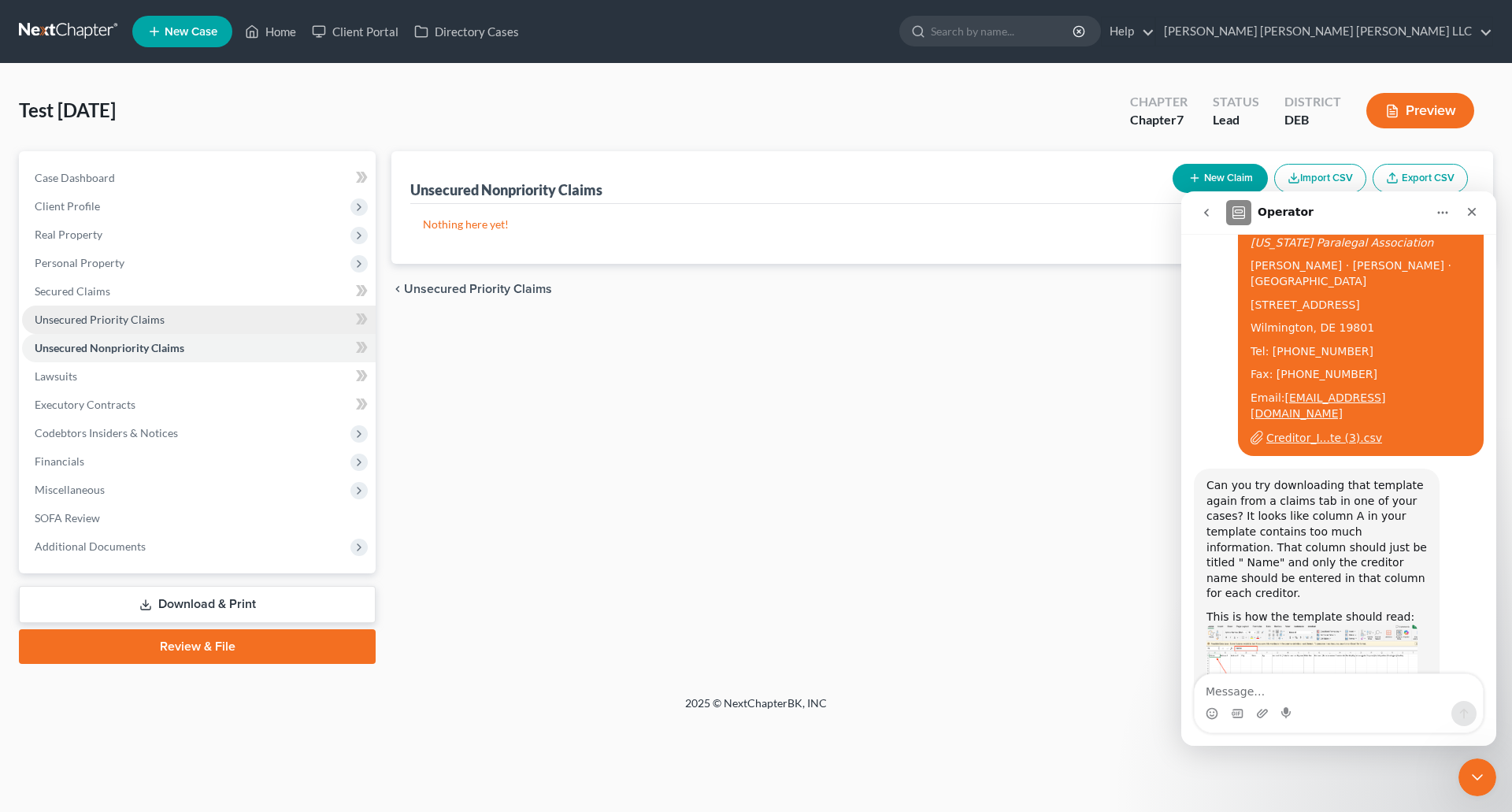
click at [108, 320] on span "Unsecured Priority Claims" at bounding box center [99, 319] width 130 height 14
click at [108, 319] on span "Unsecured Priority Claims" at bounding box center [99, 319] width 130 height 14
click at [1327, 176] on button "Import CSV" at bounding box center [1320, 179] width 92 height 29
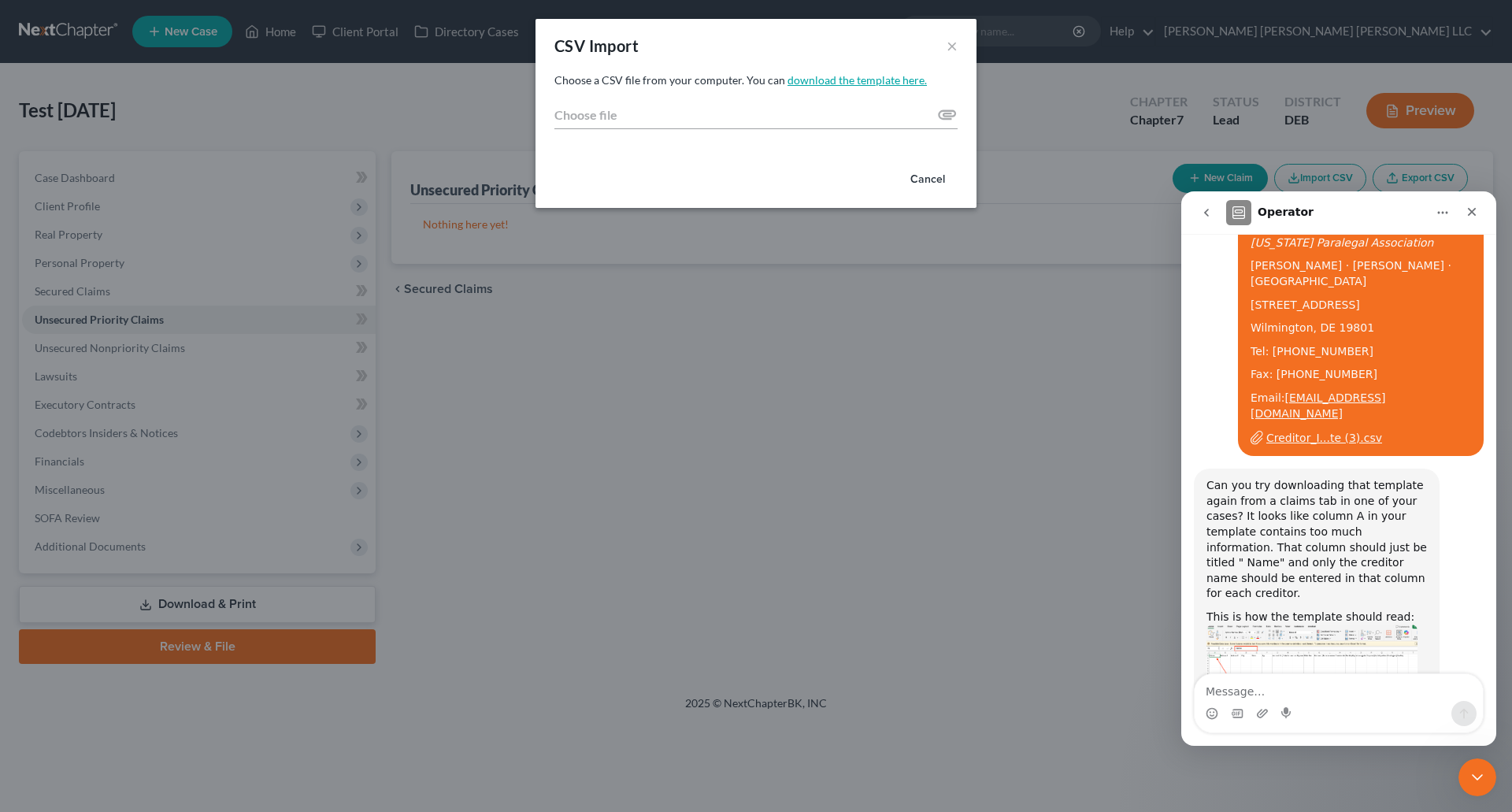
click at [867, 80] on link "download the template here." at bounding box center [856, 80] width 139 height 14
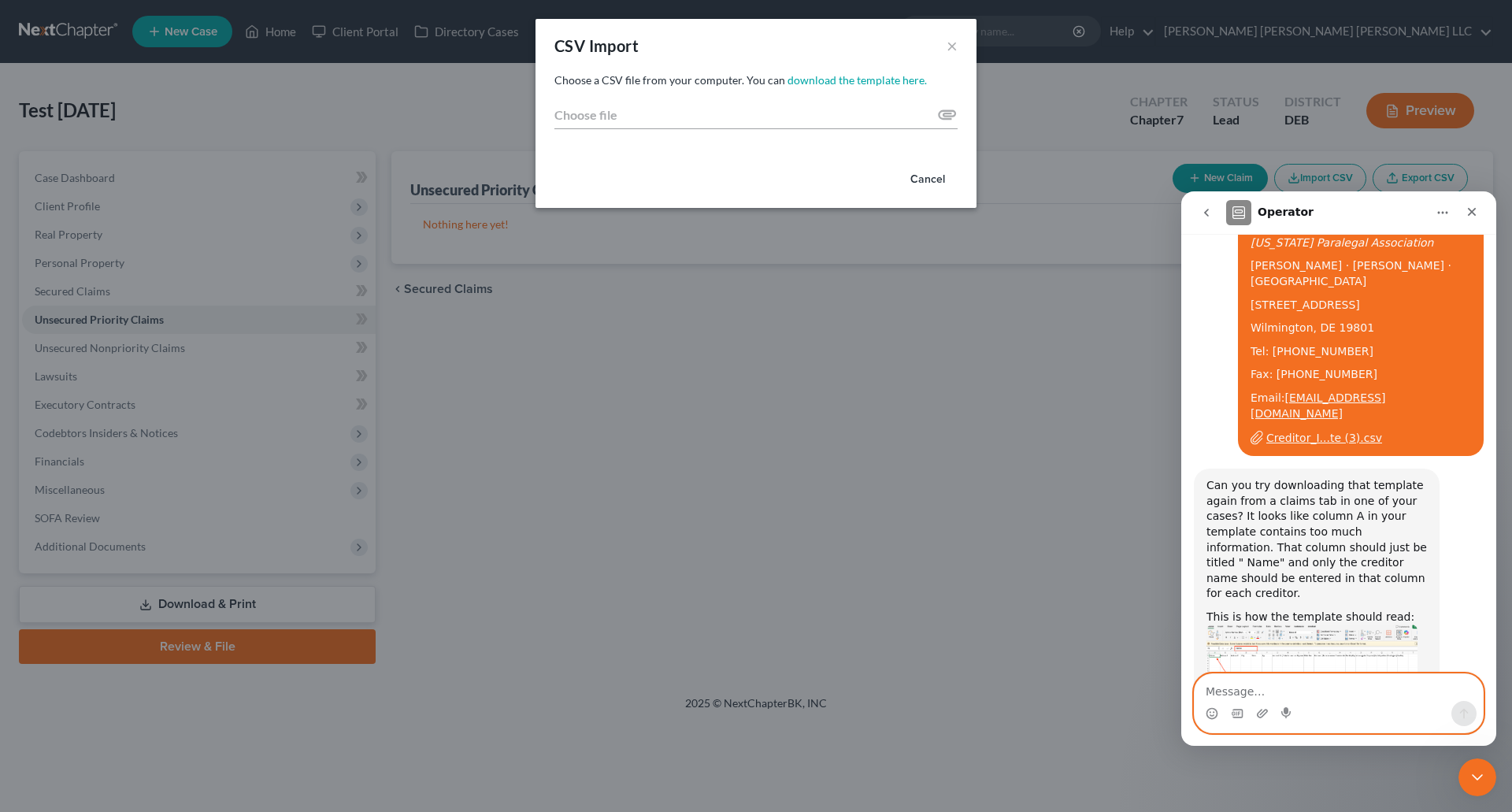
click at [1233, 693] on textarea "Message…" at bounding box center [1338, 687] width 288 height 27
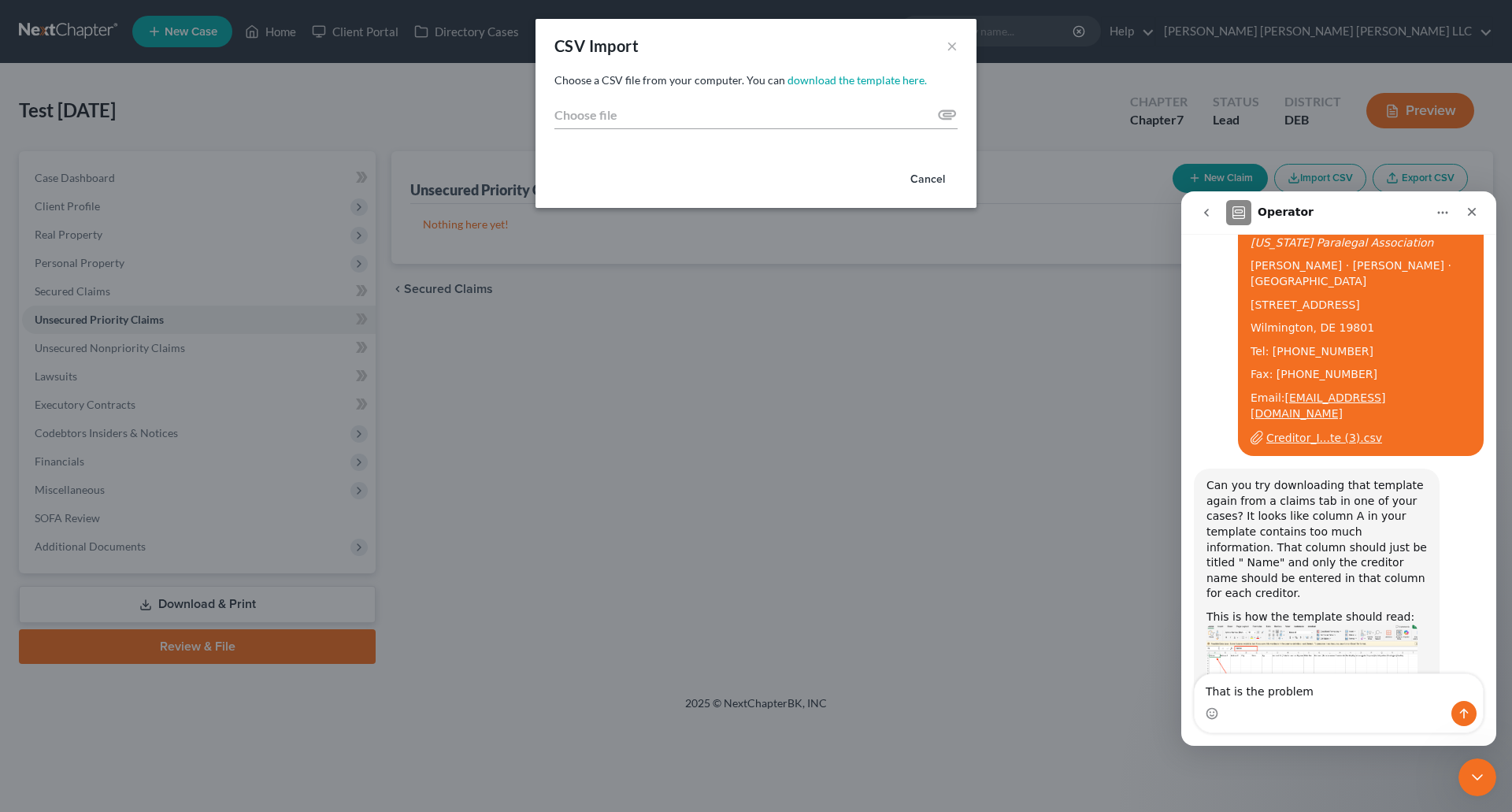
click at [1043, 713] on div "CSV Import × Choose a CSV file from your computer. You can download the templat…" at bounding box center [756, 406] width 1512 height 812
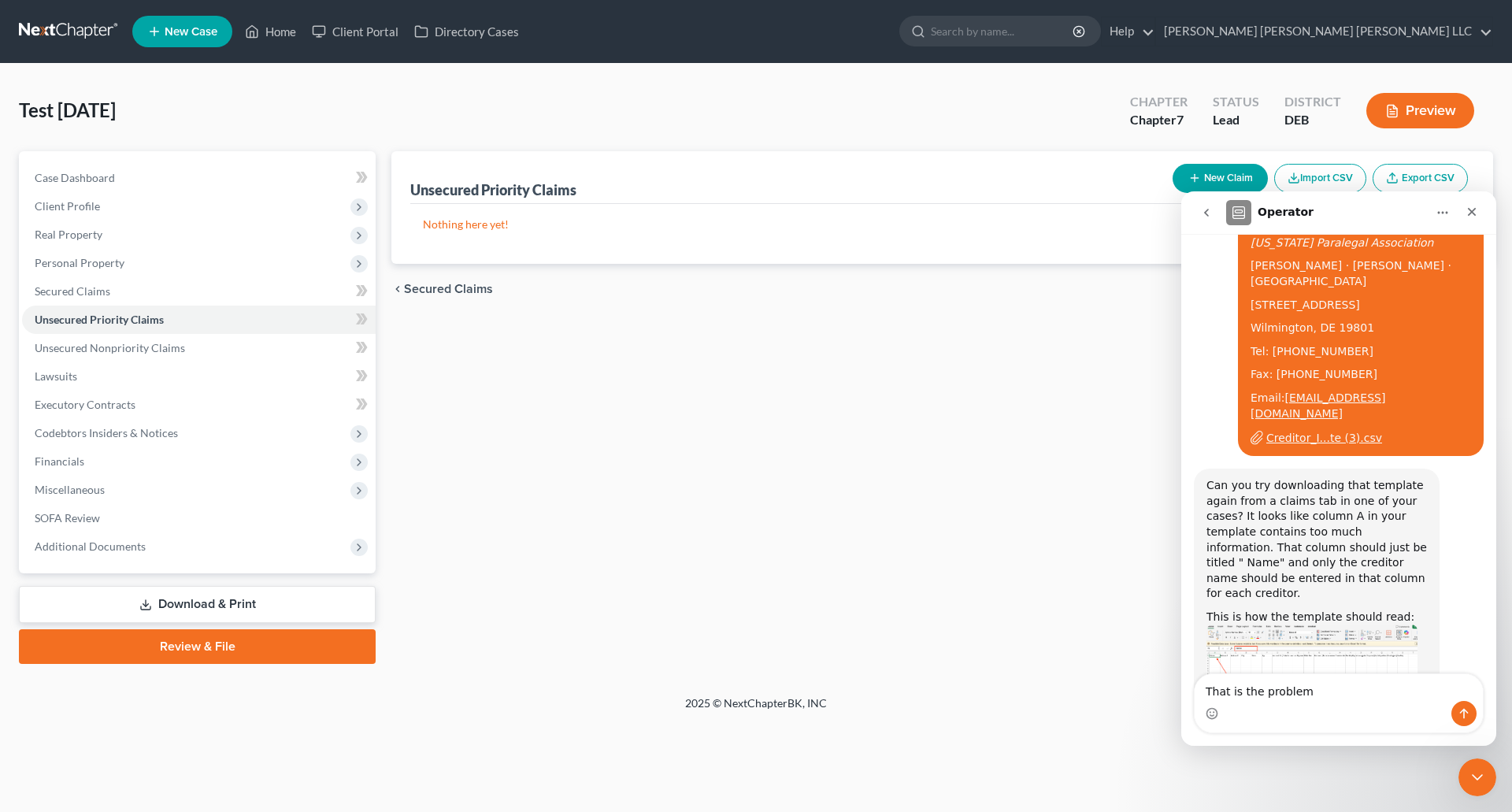
click at [1197, 711] on div "Intercom messenger" at bounding box center [1338, 713] width 288 height 25
click at [1168, 705] on div "2025 © NextChapterBK, INC" at bounding box center [756, 709] width 897 height 28
click at [1114, 751] on div "Home New Case Client Portal Directory Cases Sullivan Hazeltine Allinson LLC hco…" at bounding box center [756, 406] width 1512 height 812
drag, startPoint x: 1463, startPoint y: 452, endPoint x: 1469, endPoint y: 464, distance: 13.4
click at [1464, 468] on div "Can you try downloading that template again from a claims tab in one of your ca…" at bounding box center [1338, 664] width 290 height 392
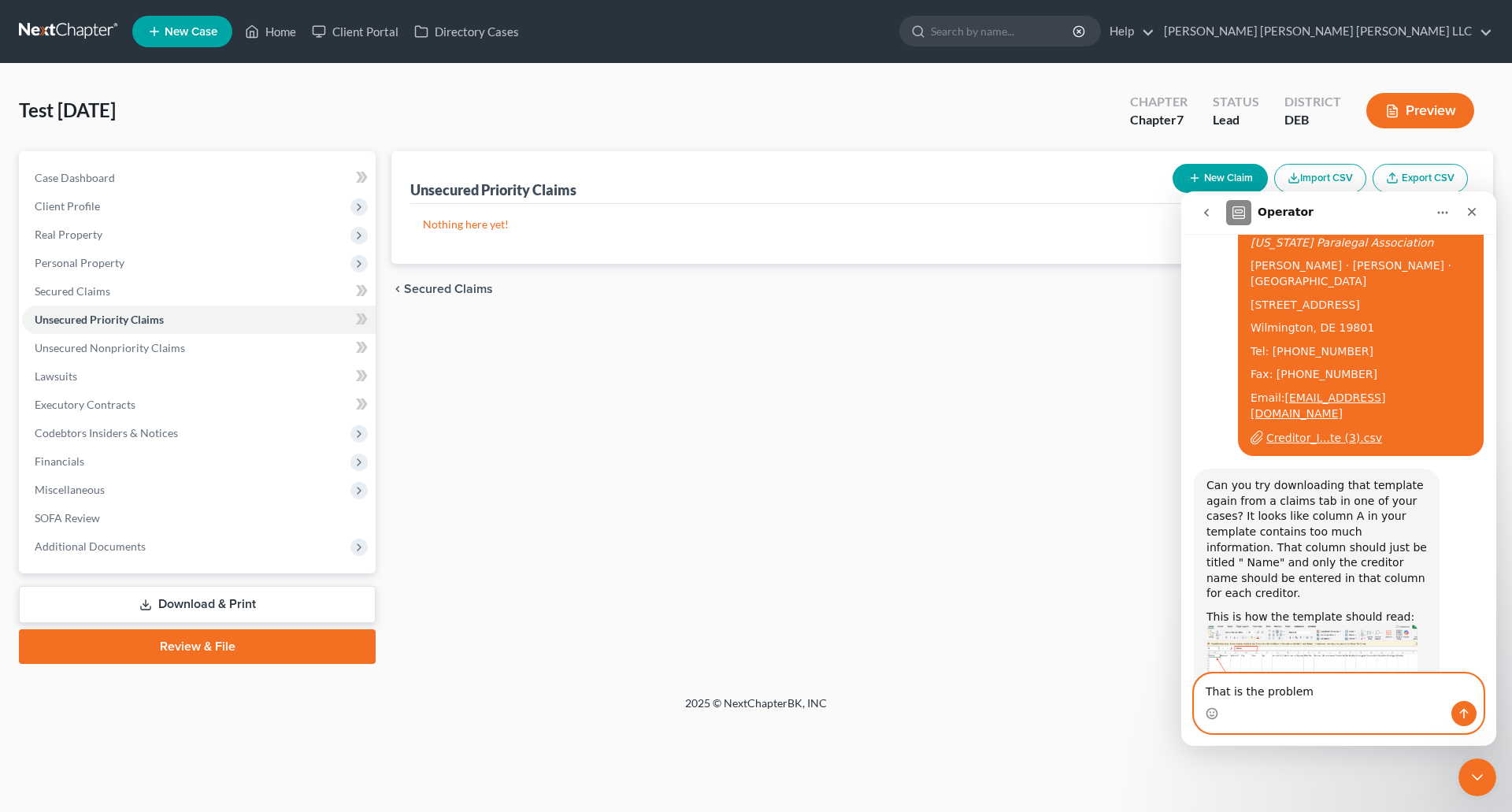
click at [1315, 699] on textarea "That is the problem" at bounding box center [1338, 687] width 288 height 27
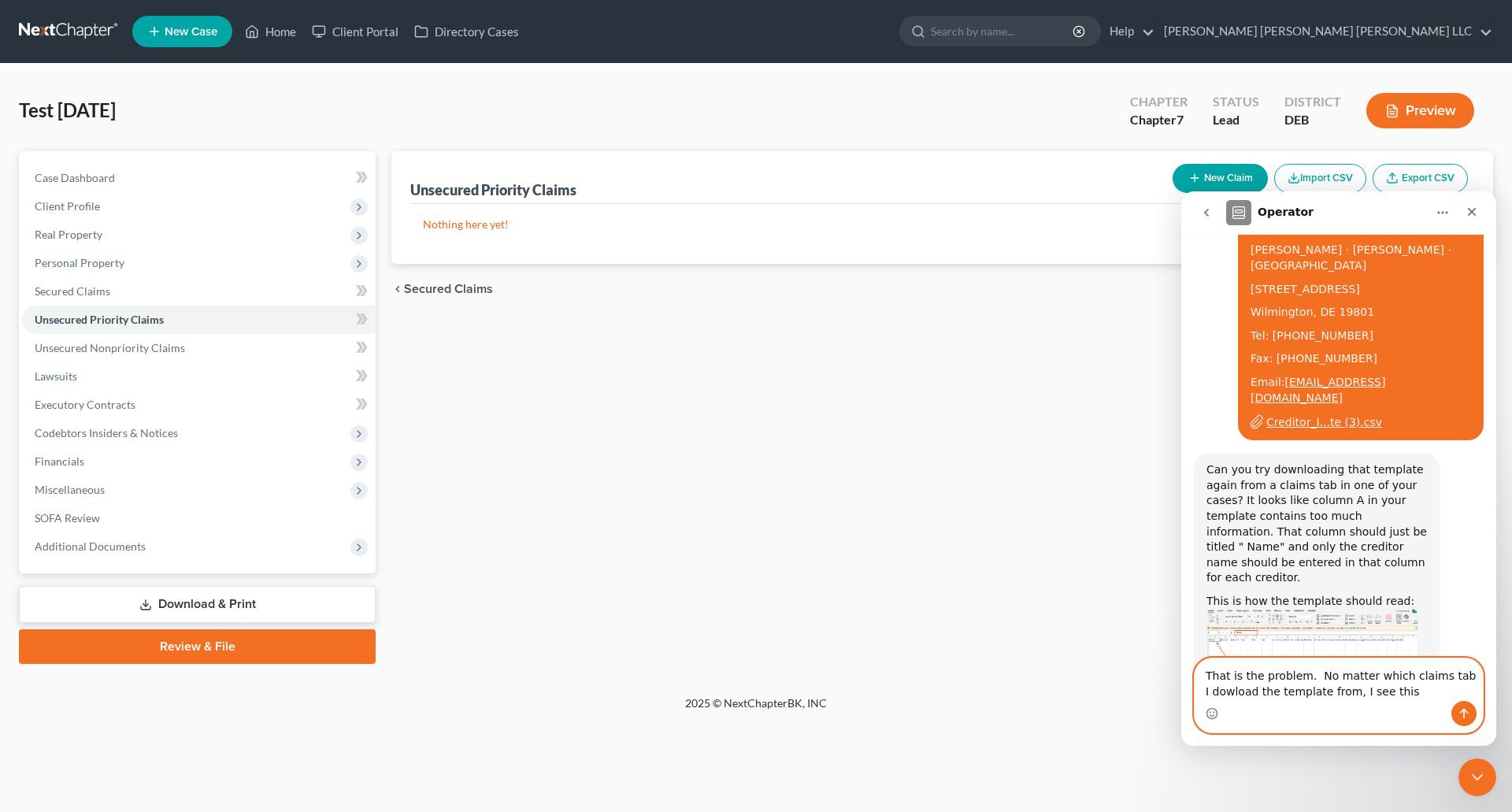
type textarea "That is the problem. No matter which claims tab I dowload the template from, I …"
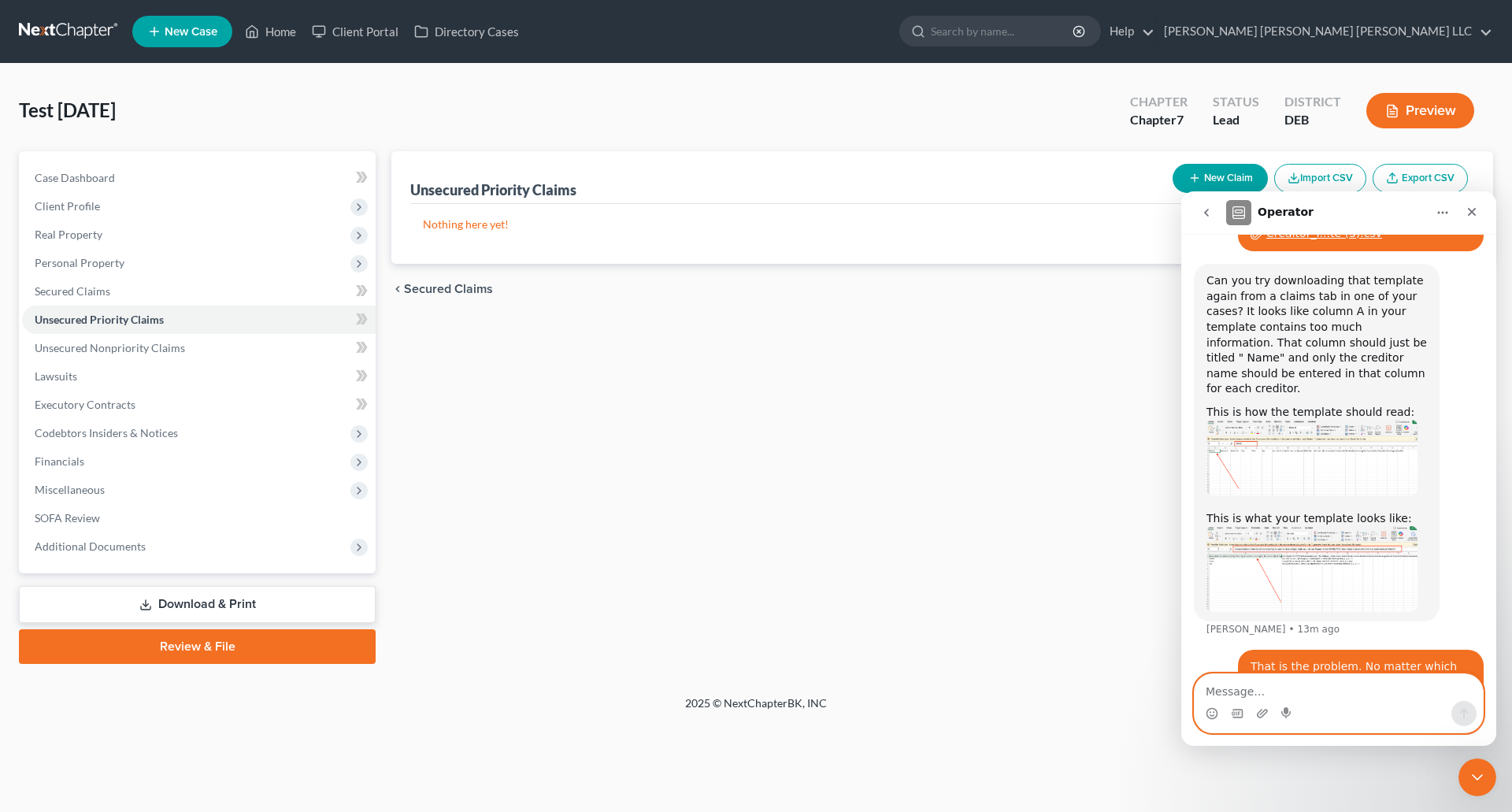
scroll to position [1898, 0]
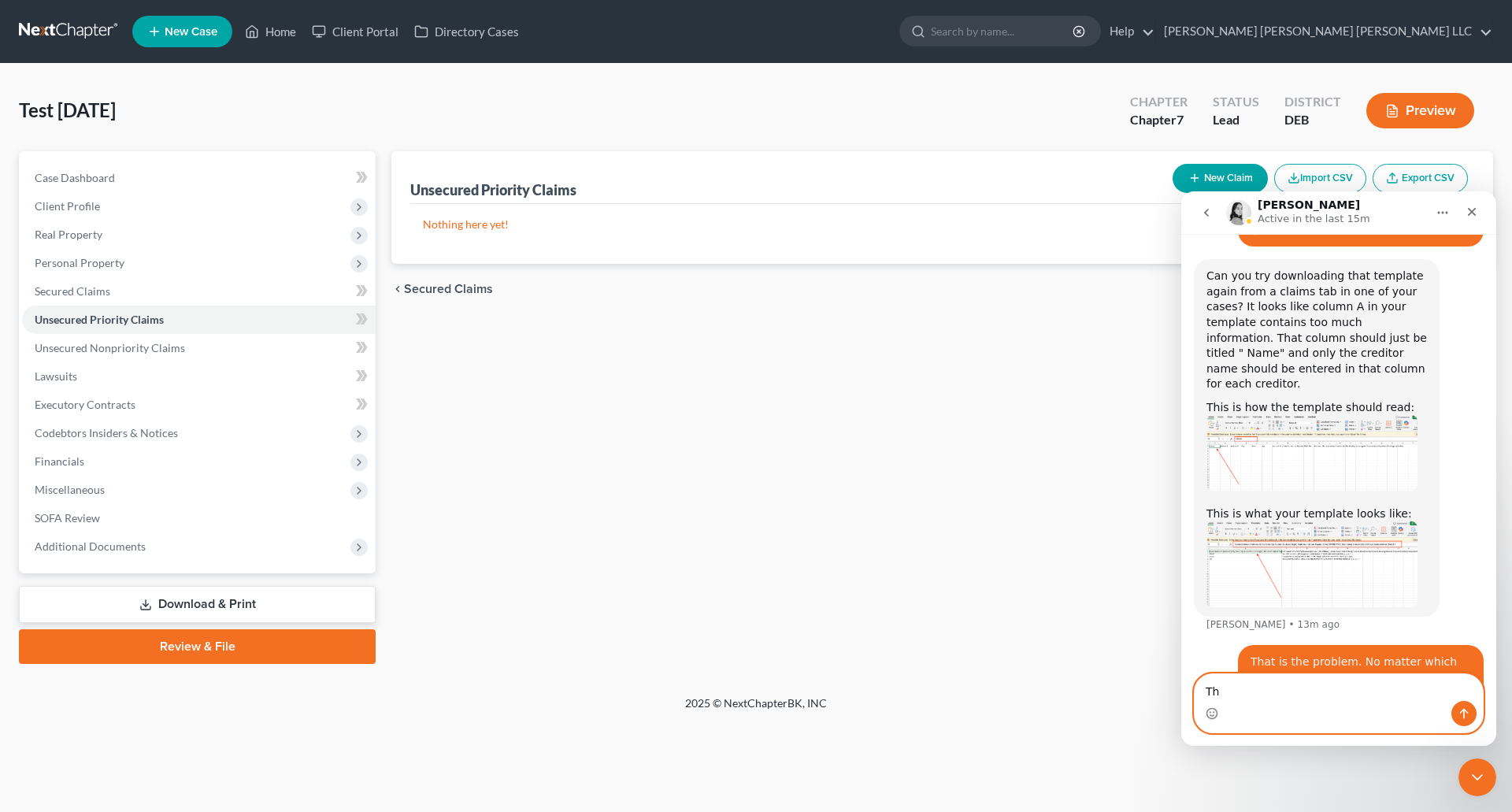
type textarea "T"
click at [1320, 173] on button "Import CSV" at bounding box center [1320, 179] width 92 height 29
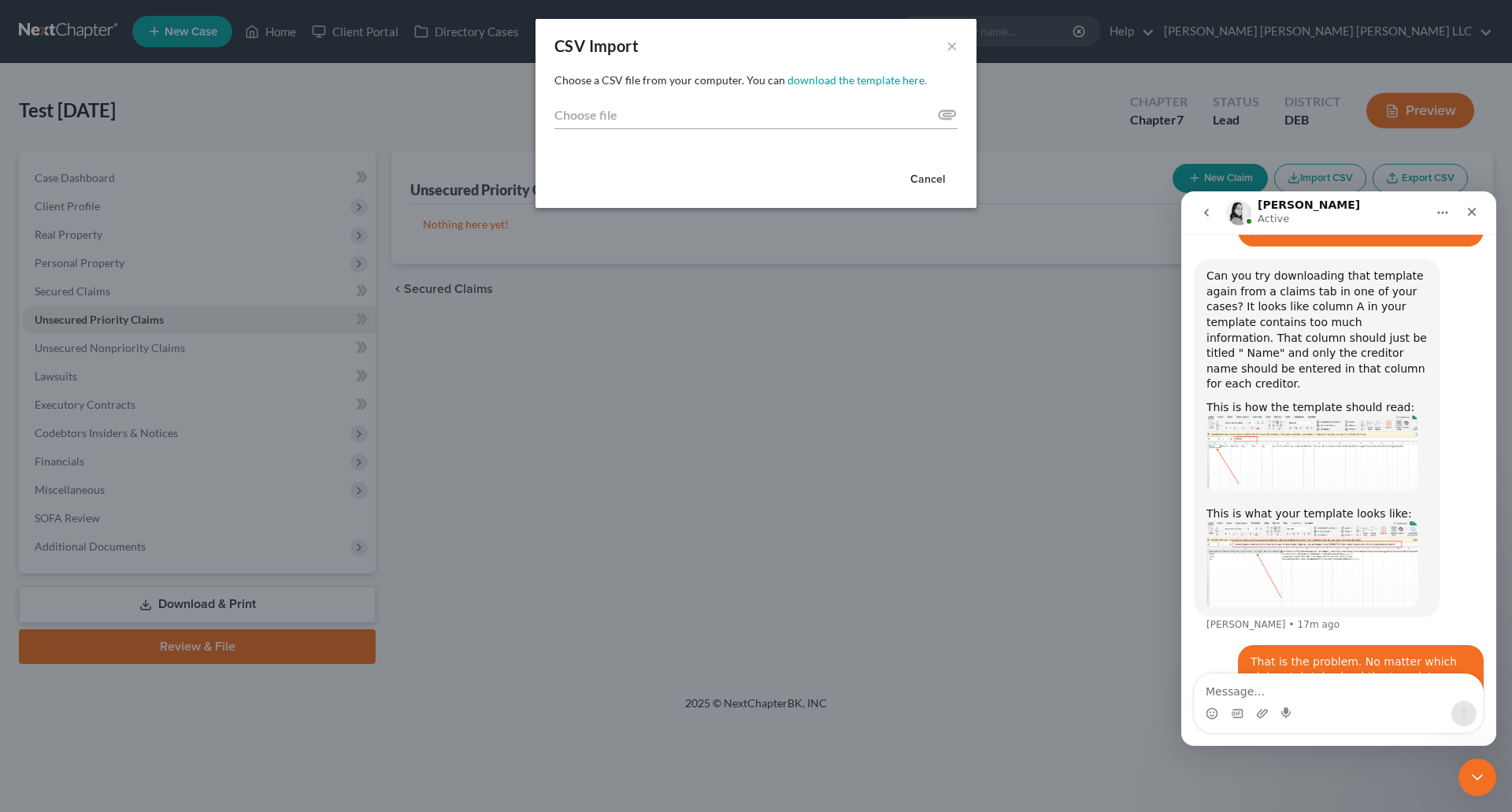
scroll to position [1959, 0]
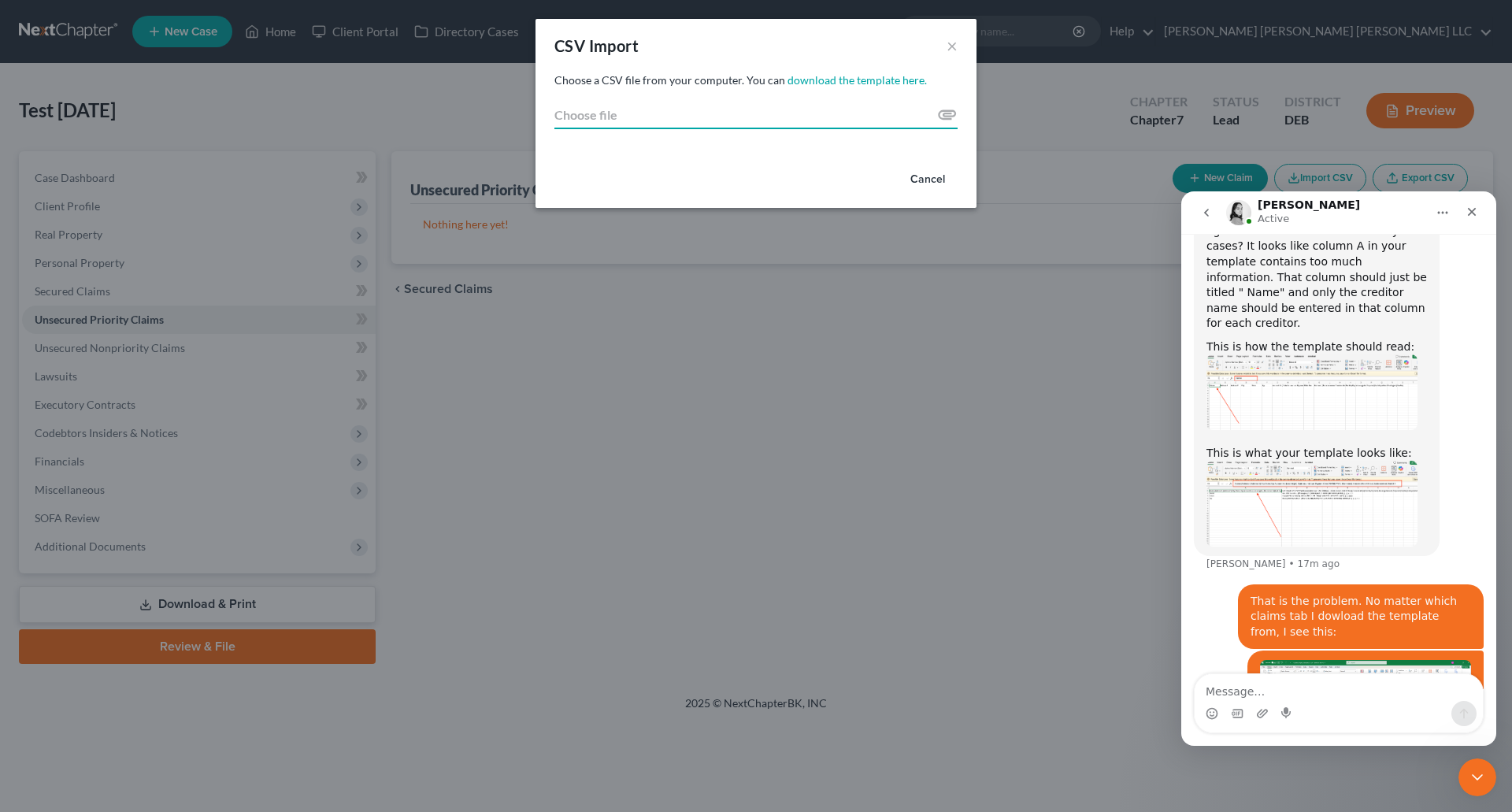
click at [944, 114] on input "Choose file" at bounding box center [756, 114] width 403 height 28
type input "C:\fakepath\Creditor_Import_Template (1).csv"
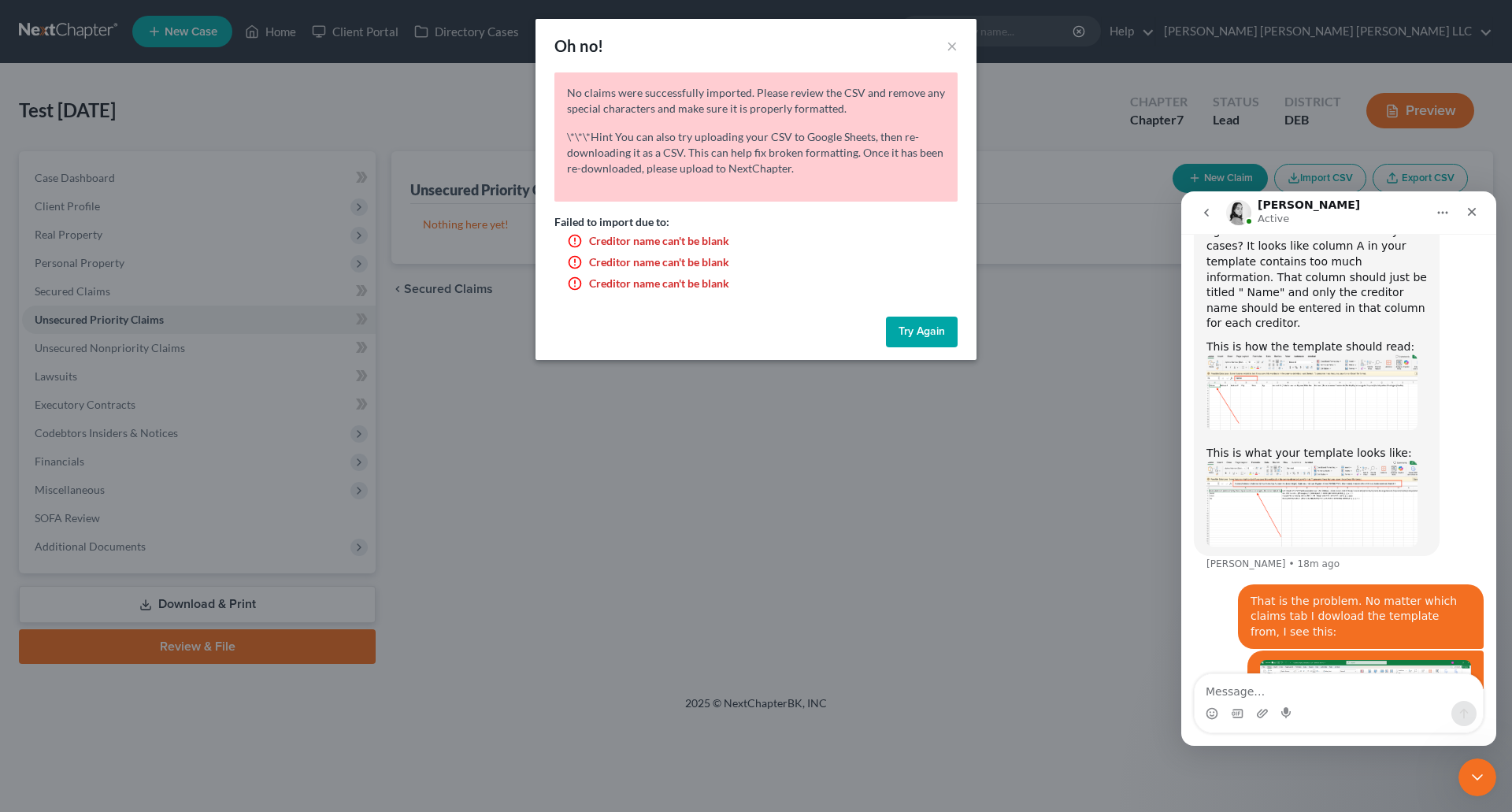
click at [958, 46] on div "Oh no! ×" at bounding box center [756, 45] width 441 height 54
click at [954, 40] on button "×" at bounding box center [952, 45] width 11 height 19
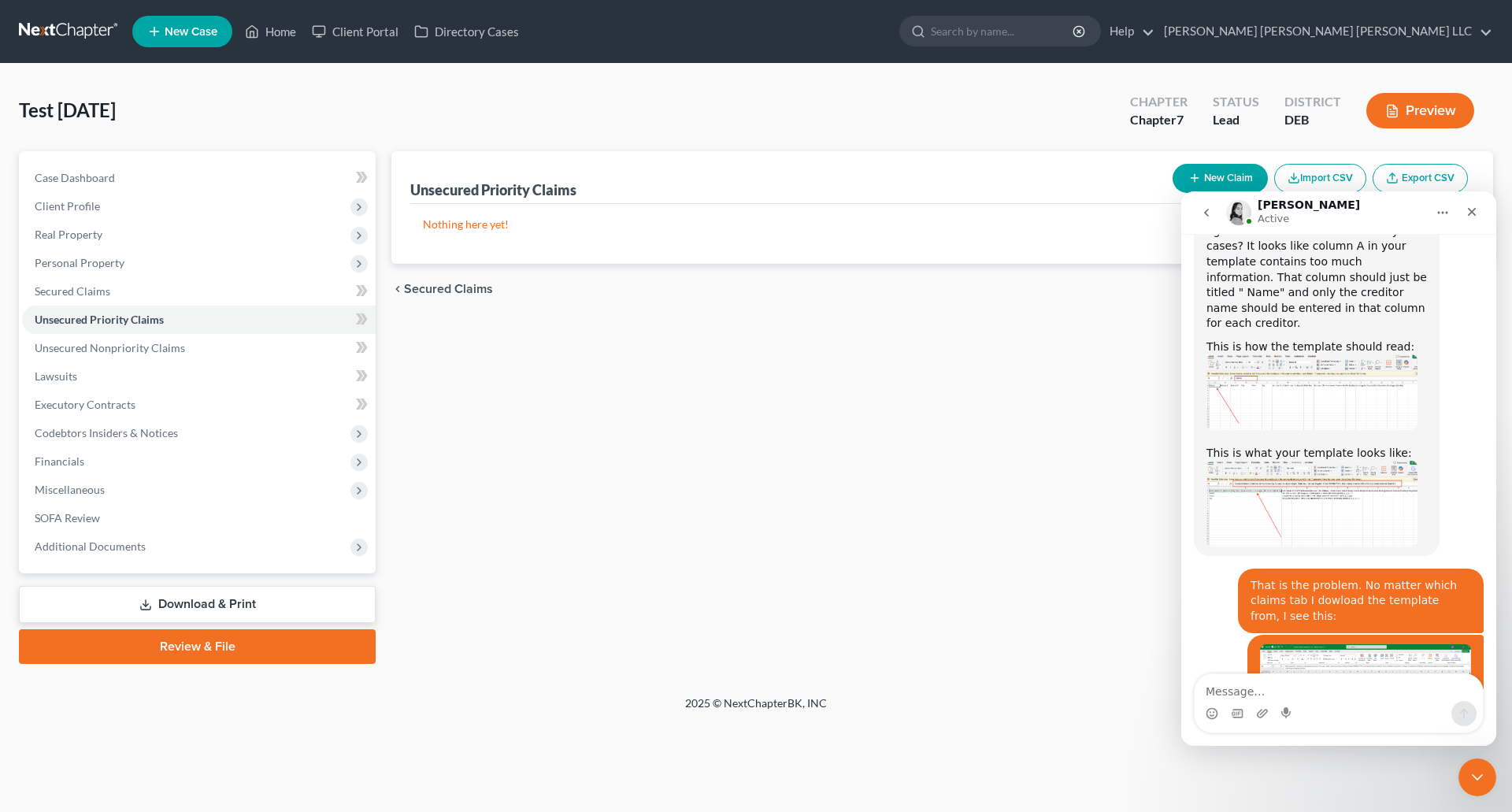
scroll to position [1976, 0]
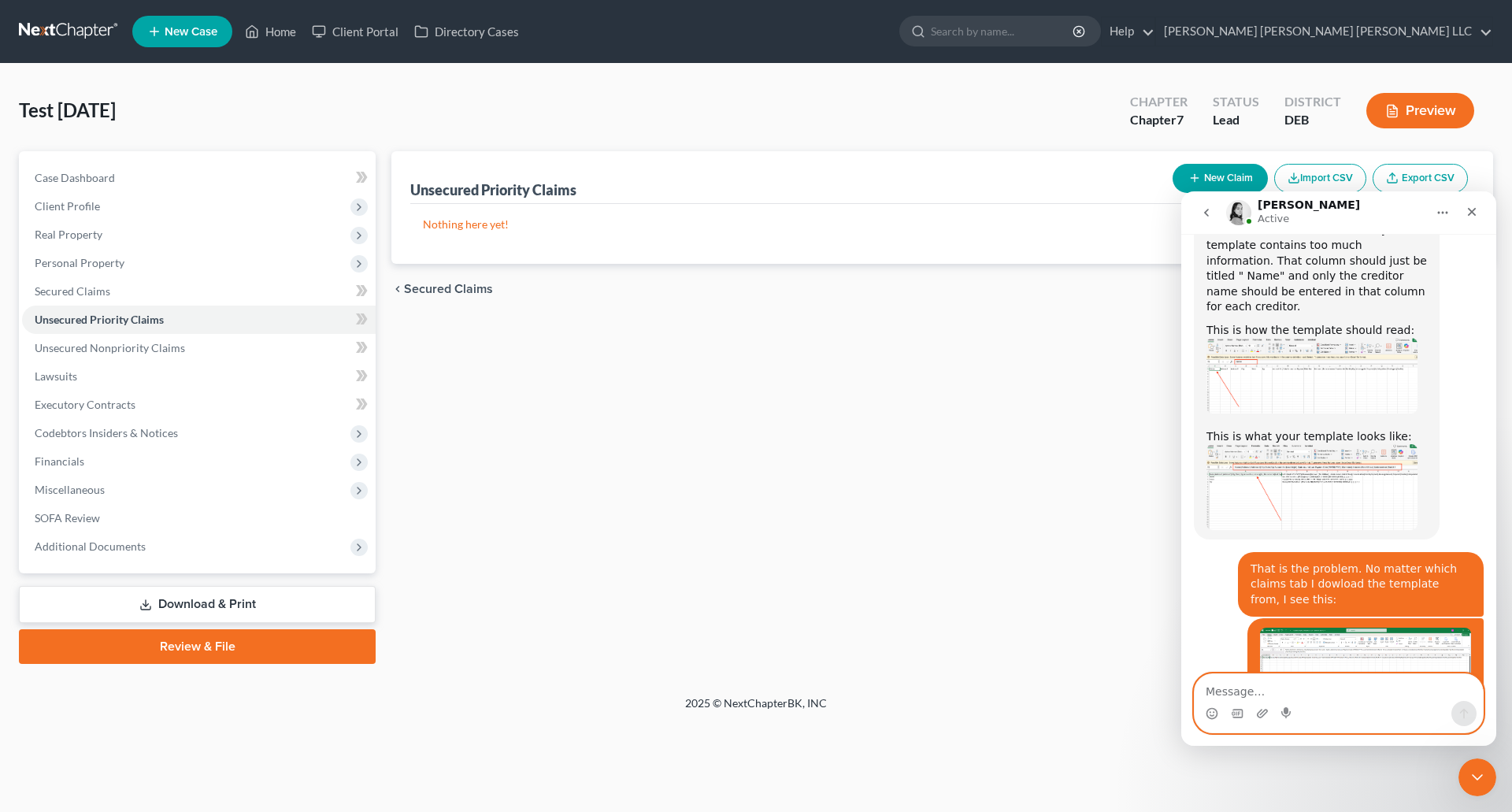
click at [1259, 689] on textarea "Message…" at bounding box center [1338, 687] width 288 height 27
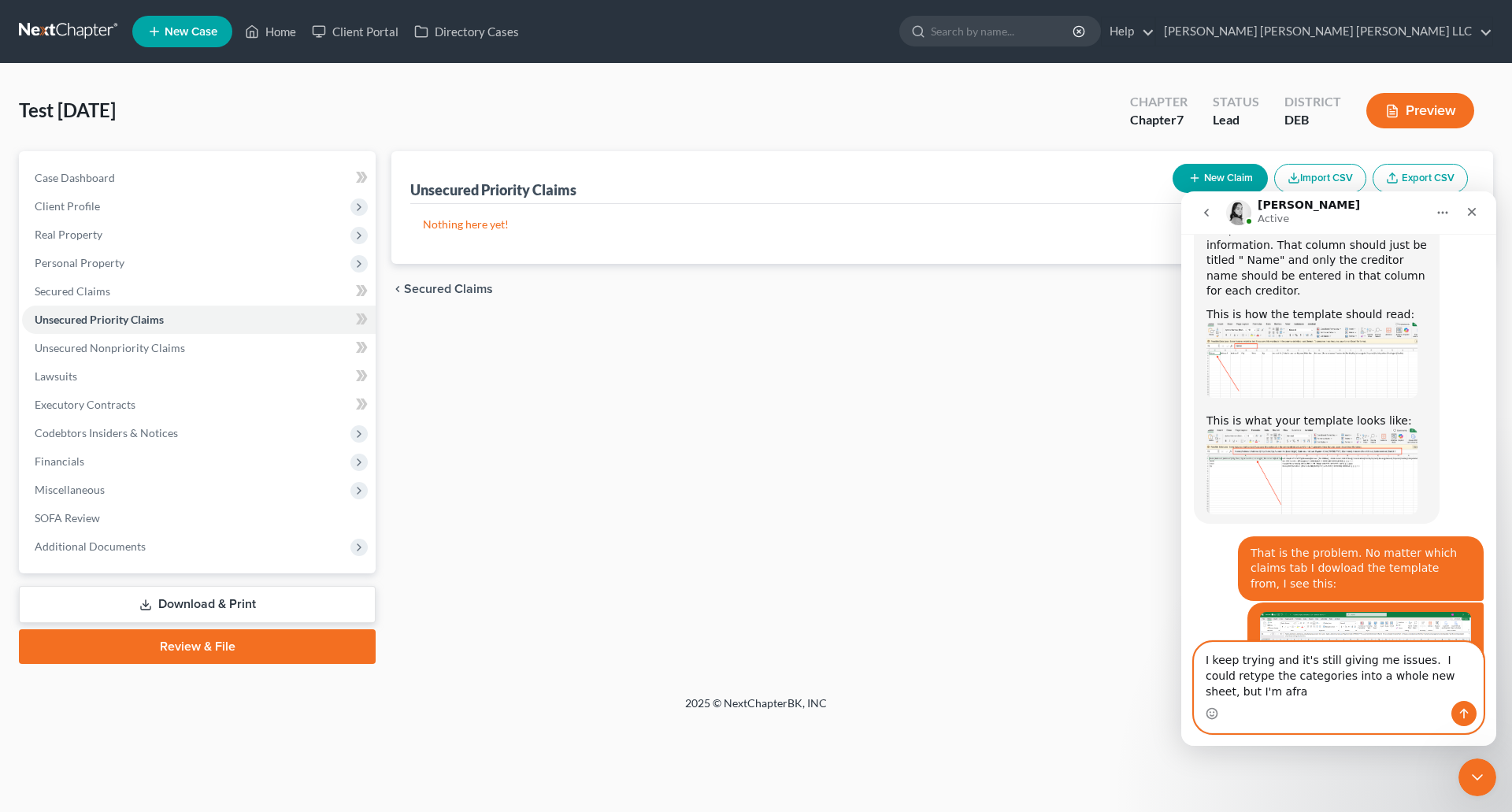
scroll to position [2007, 0]
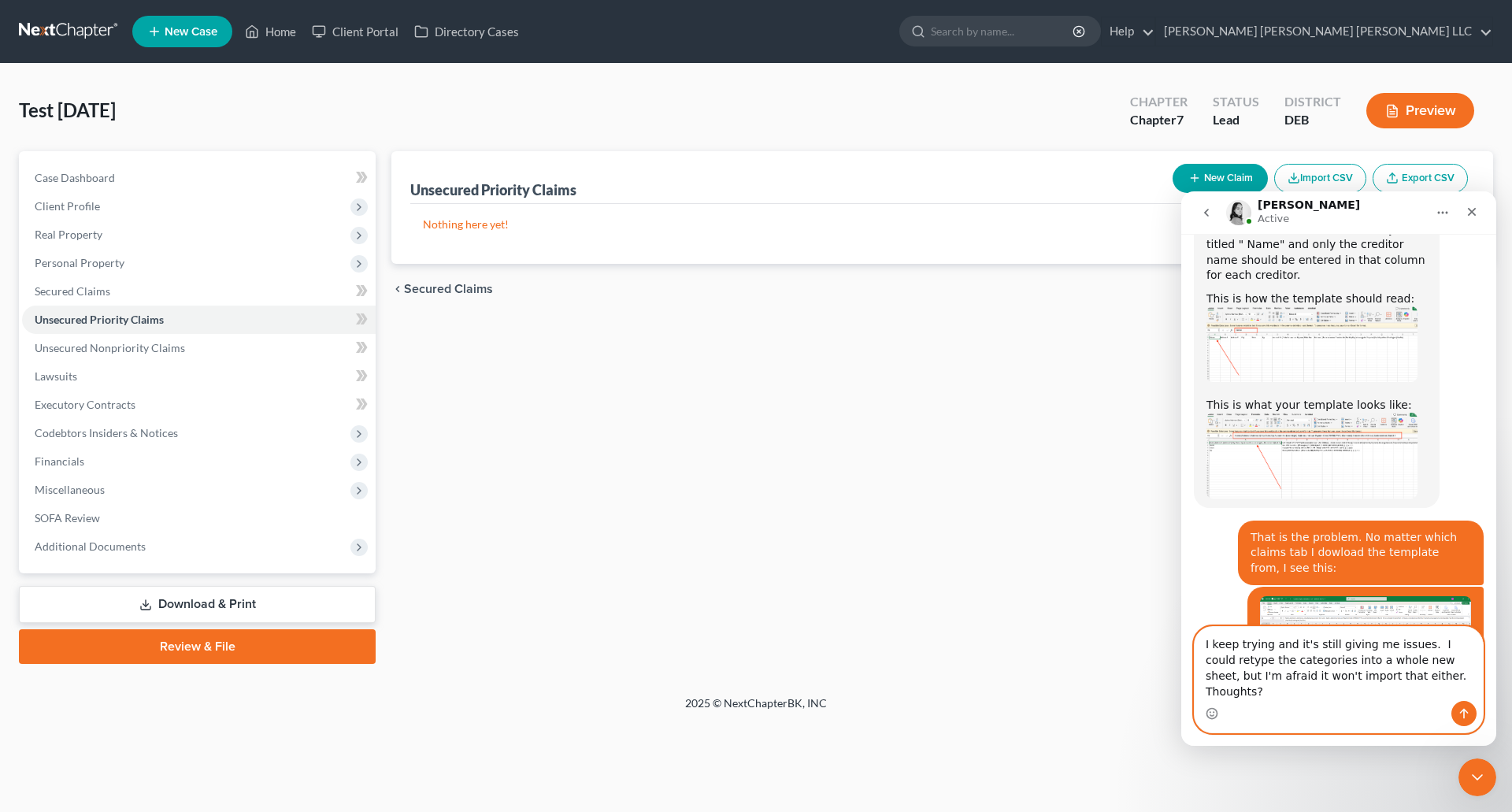
type textarea "I keep trying and it's still giving me issues. I could retype the categories in…"
click at [1465, 715] on icon "Send a message…" at bounding box center [1464, 714] width 13 height 13
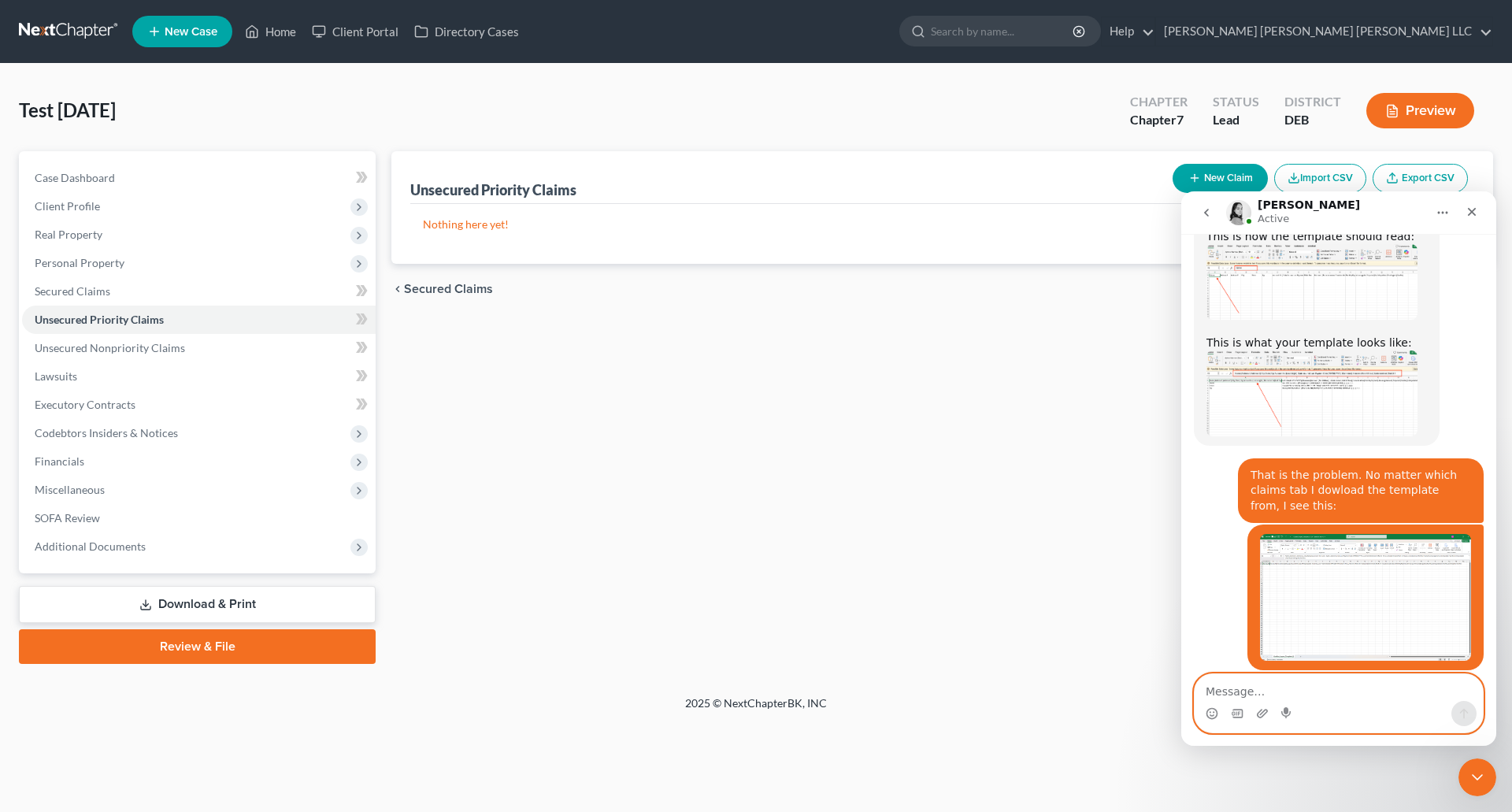
scroll to position [2172, 0]
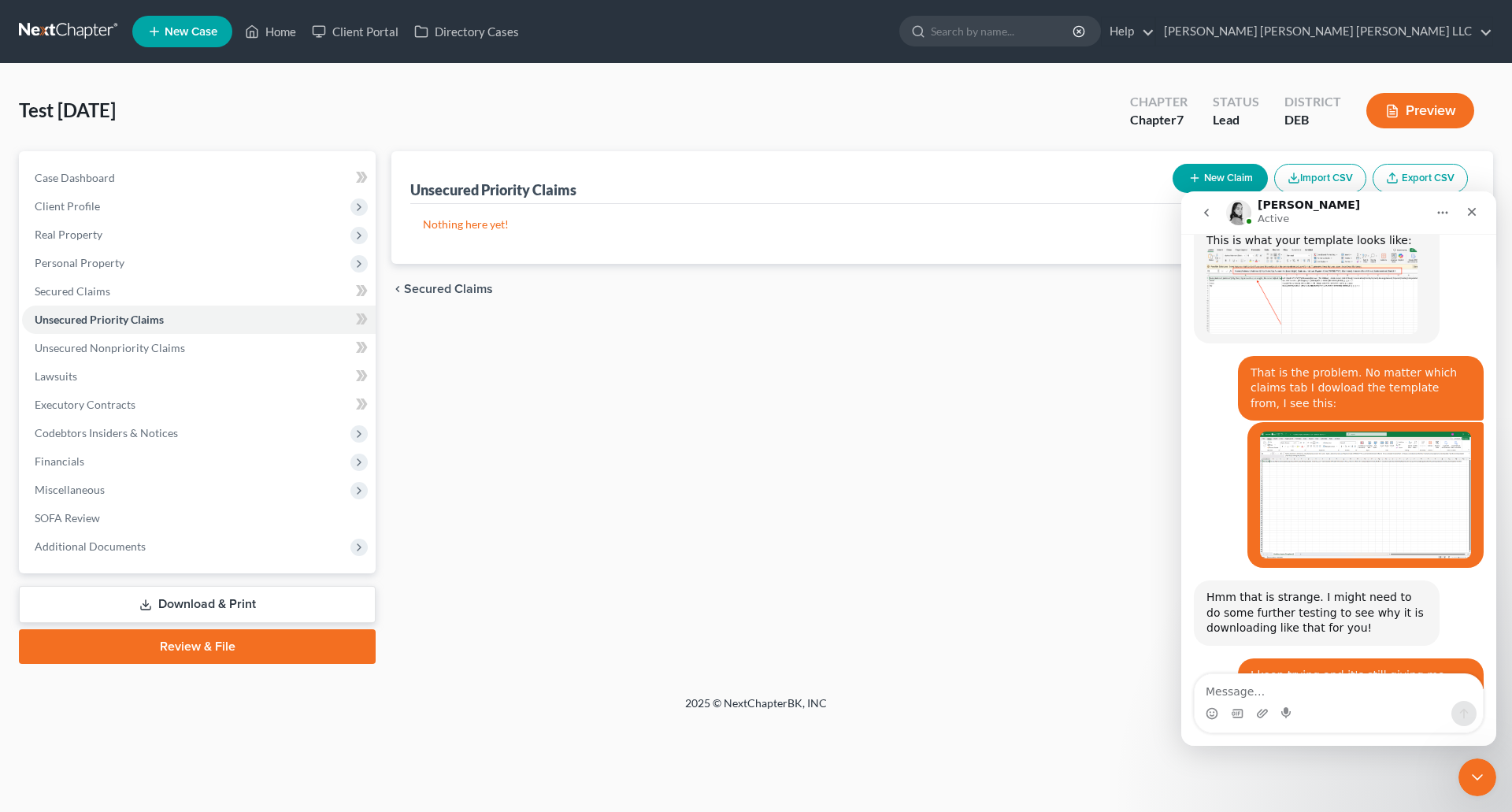
click at [1304, 811] on div "Creditor_I...mplate.csv" at bounding box center [1284, 824] width 125 height 17
click at [1279, 695] on textarea "Message…" at bounding box center [1338, 687] width 288 height 27
type textarea "It's still loading in the weird way."
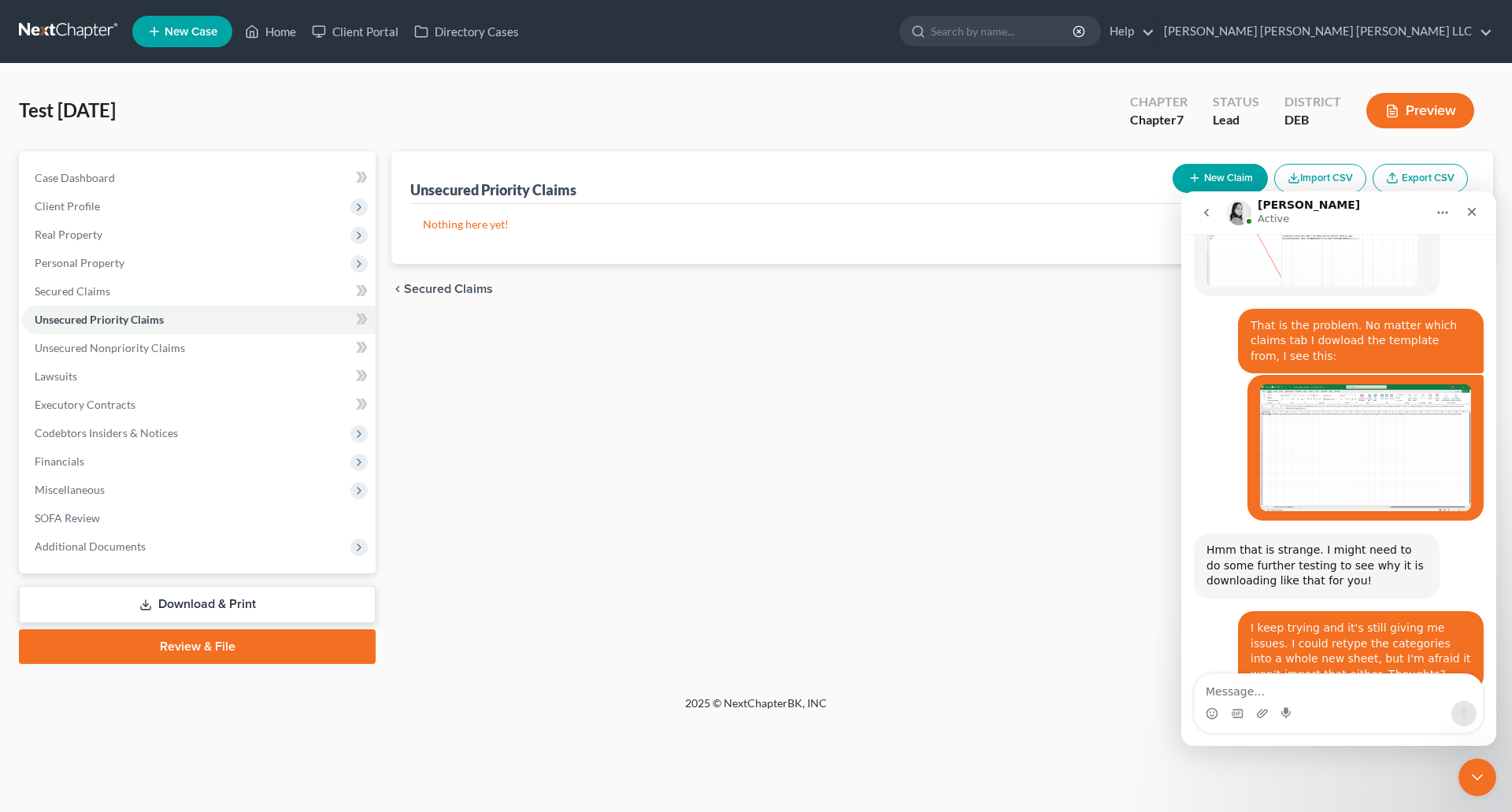
click at [1249, 769] on div "Creditor_I...mplate.csv" at bounding box center [1284, 777] width 125 height 17
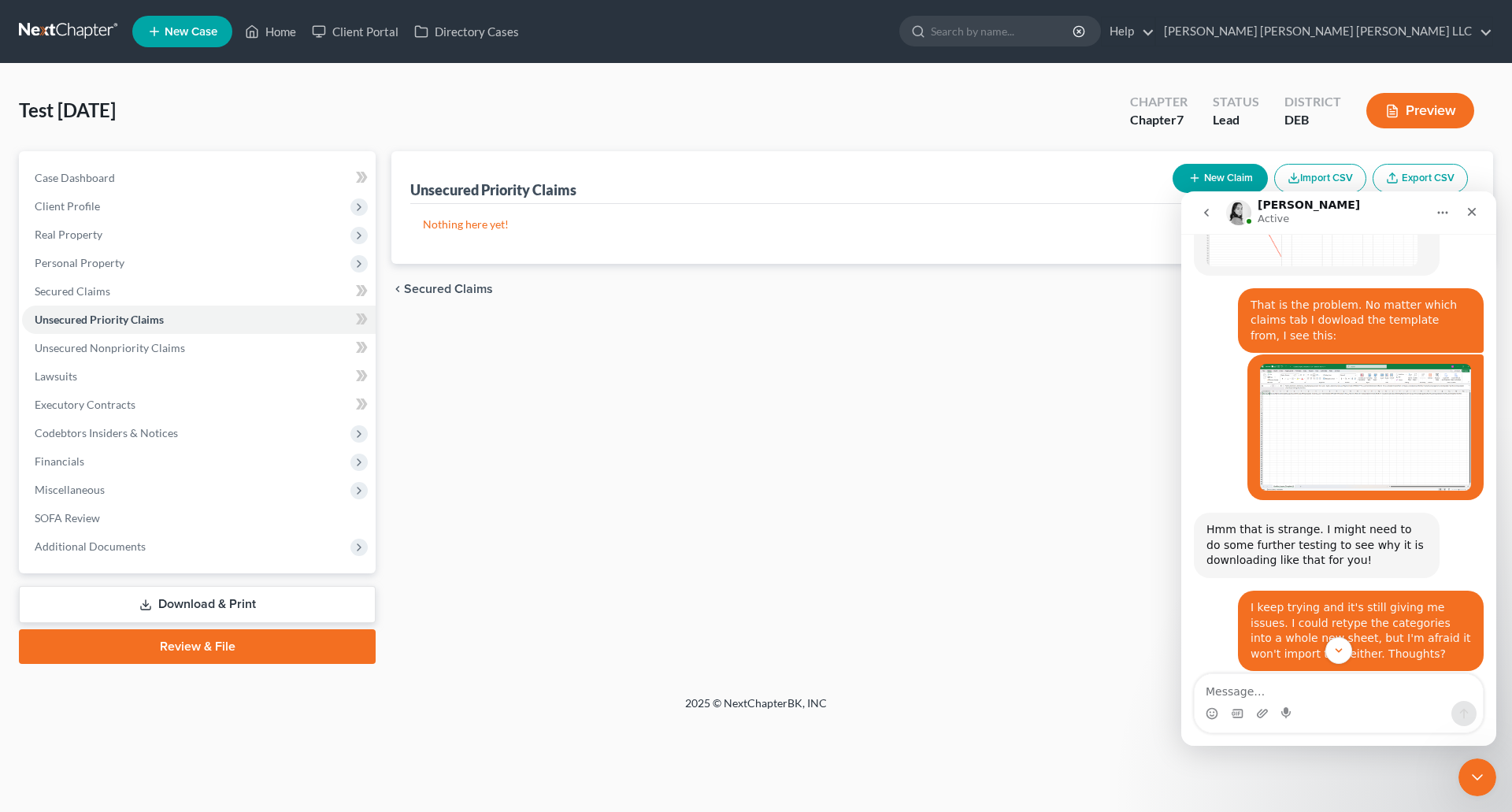
scroll to position [2343, 0]
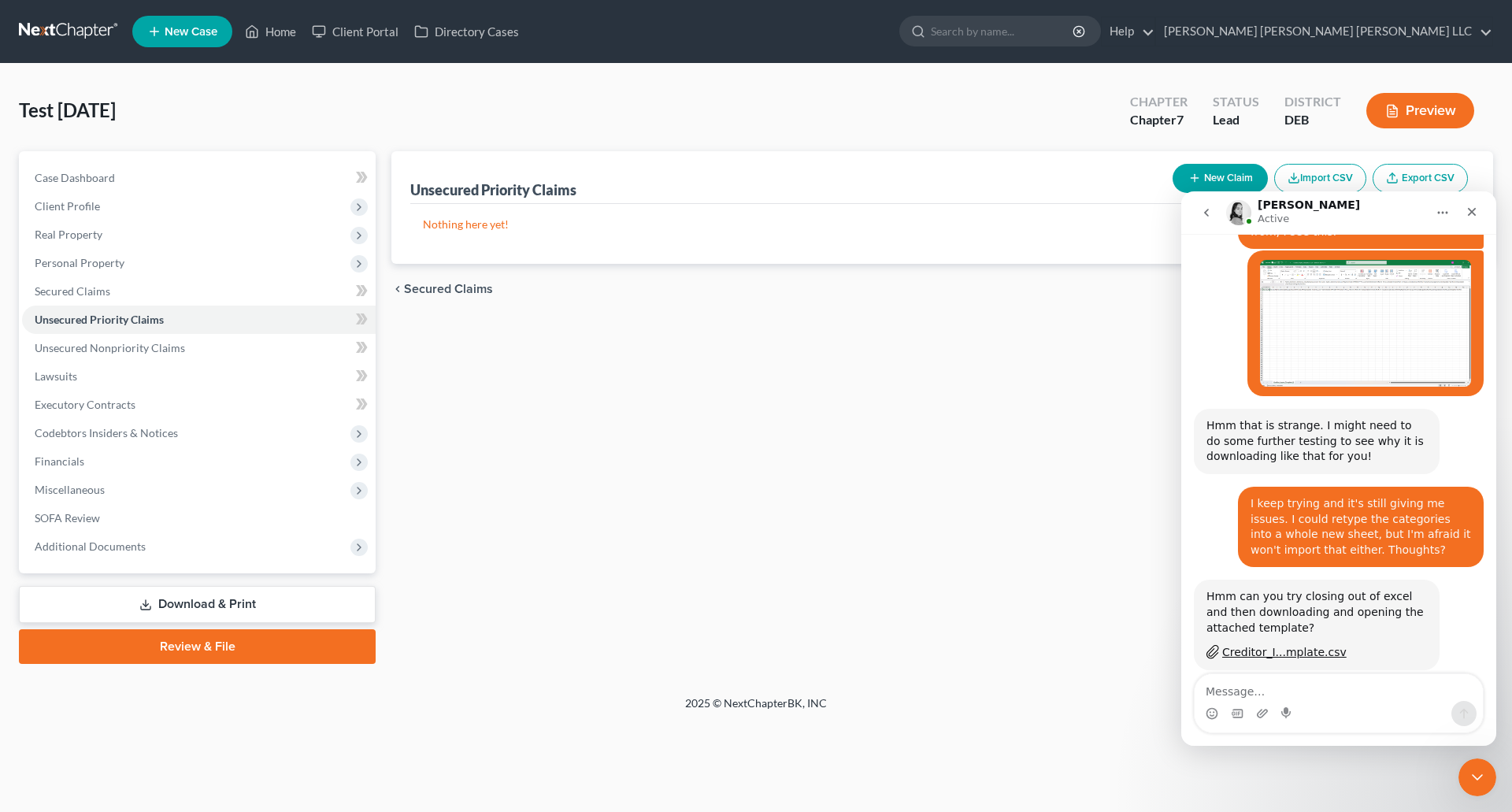
click at [1314, 176] on button "Import CSV" at bounding box center [1320, 179] width 92 height 29
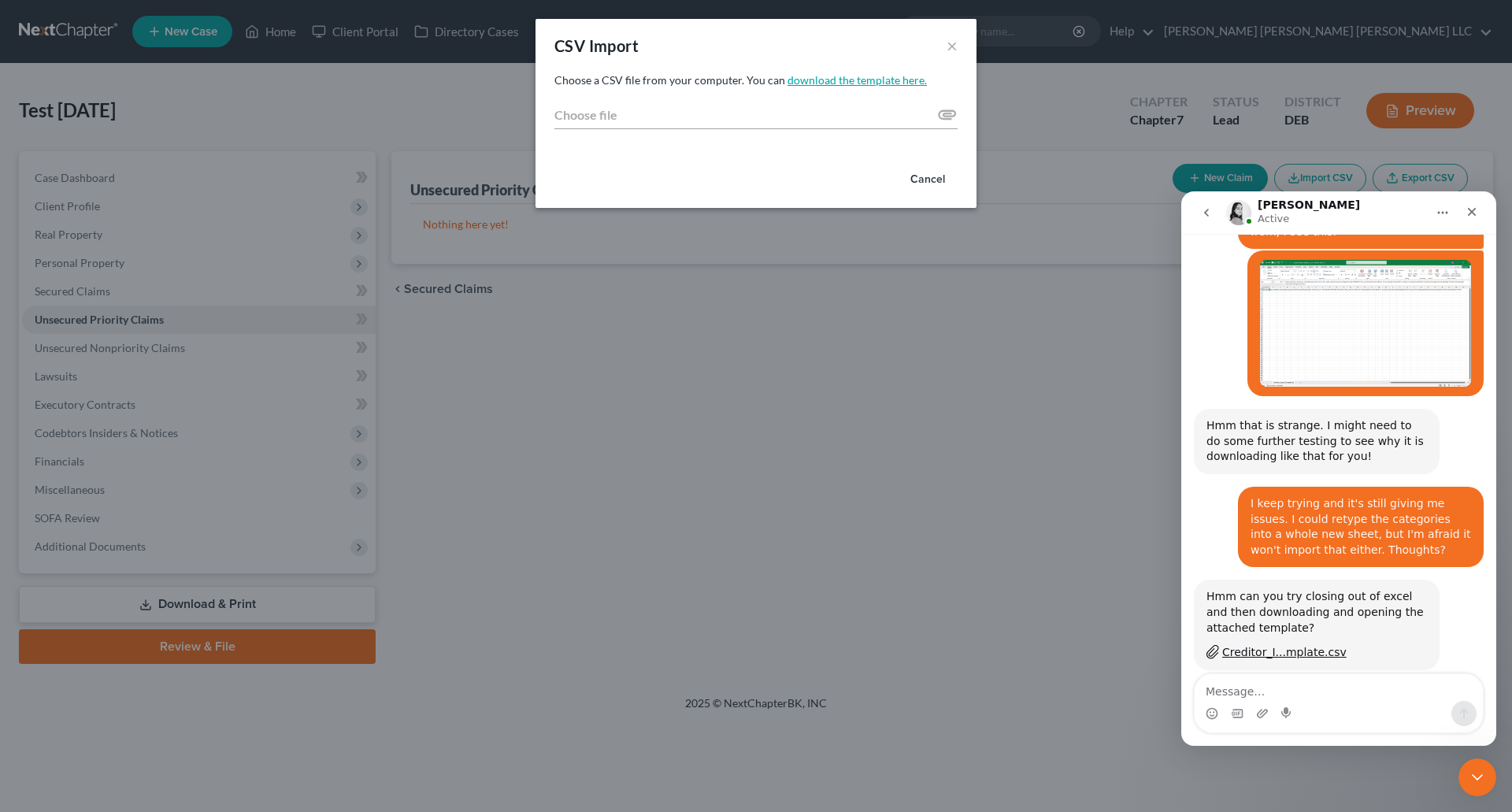
click at [848, 78] on link "download the template here." at bounding box center [856, 80] width 139 height 14
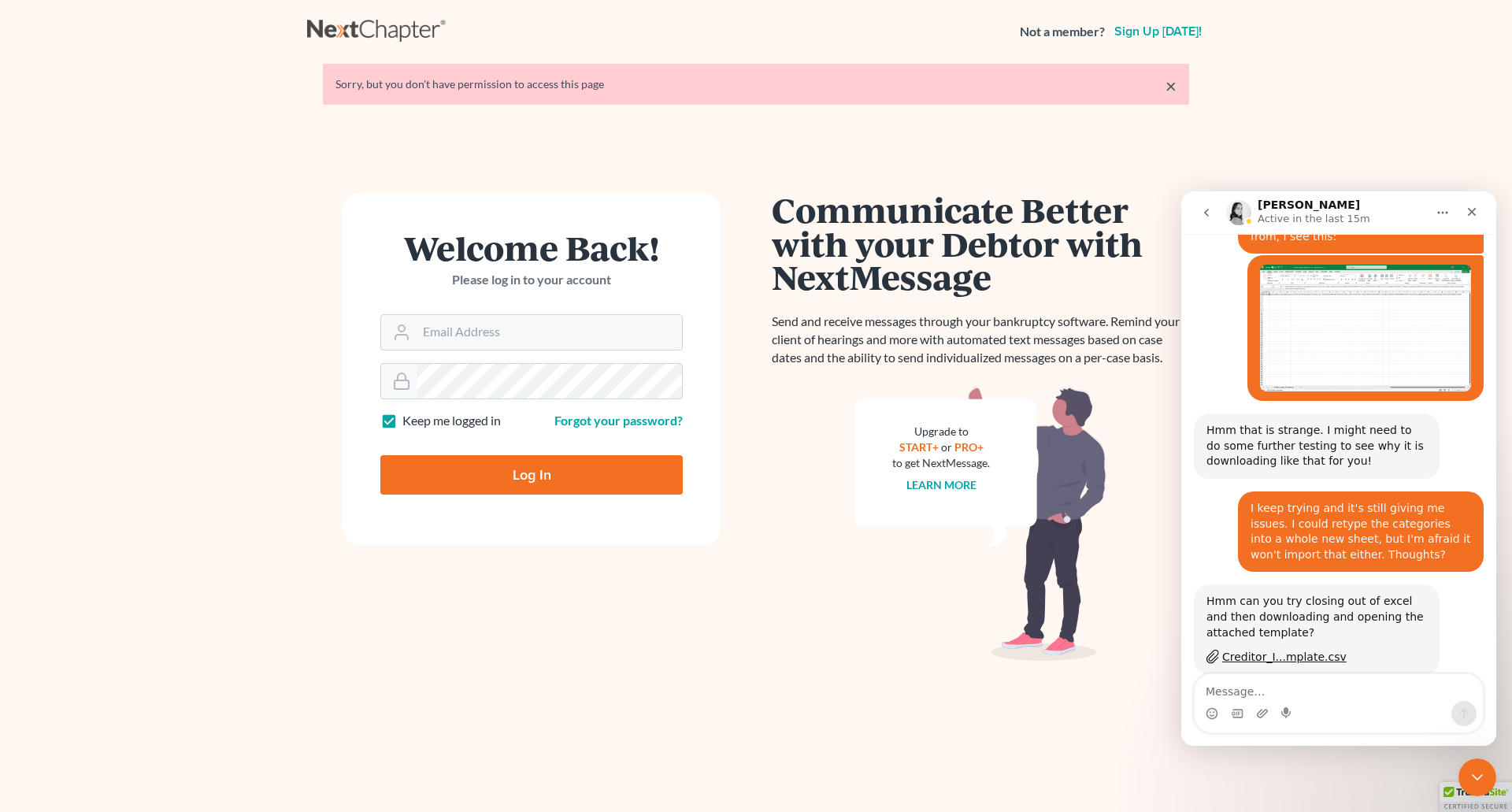
scroll to position [2343, 0]
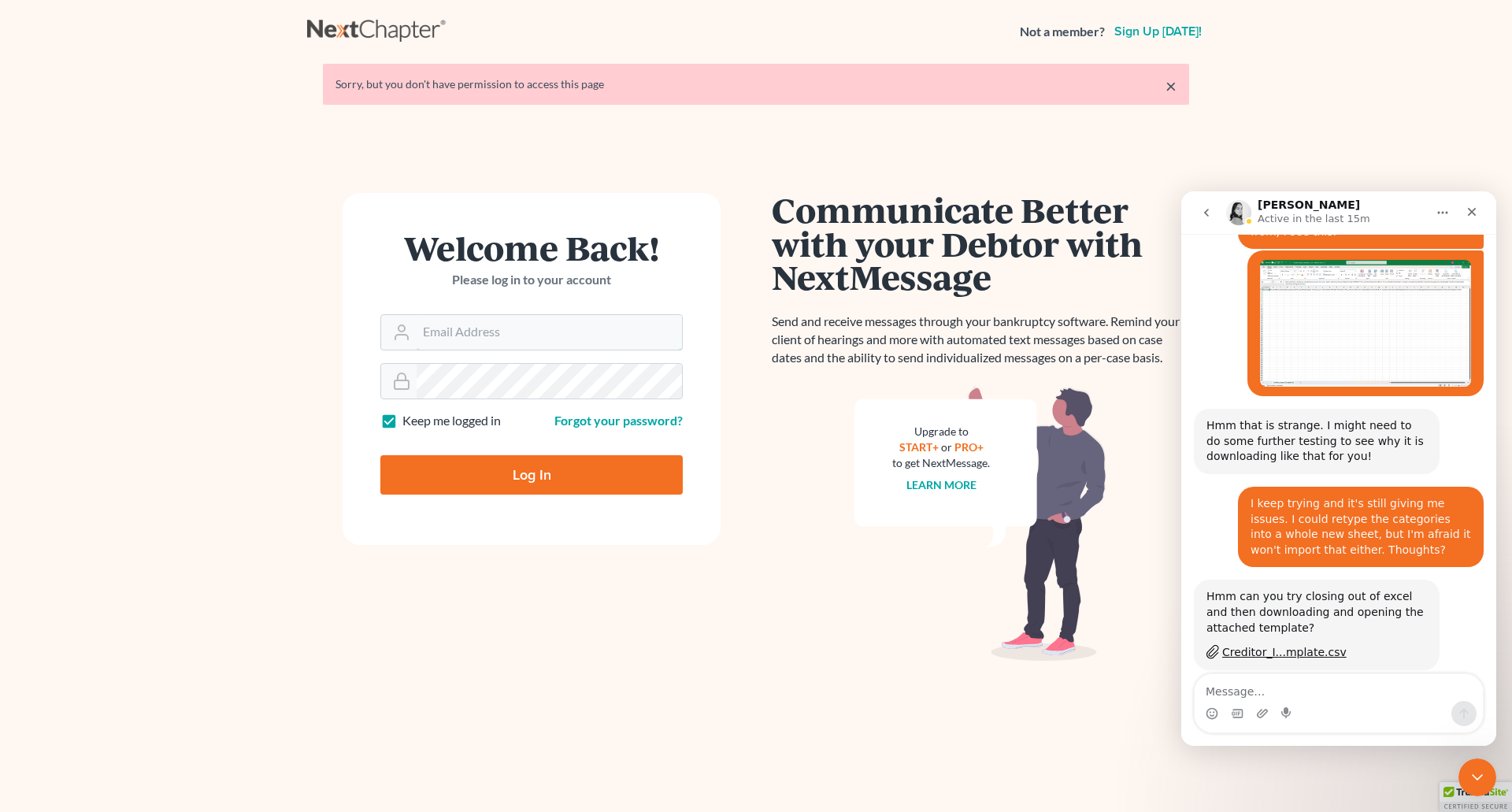
type input "[EMAIL_ADDRESS][DOMAIN_NAME]"
click at [541, 483] on input "Log In" at bounding box center [532, 475] width 303 height 39
type input "Thinking..."
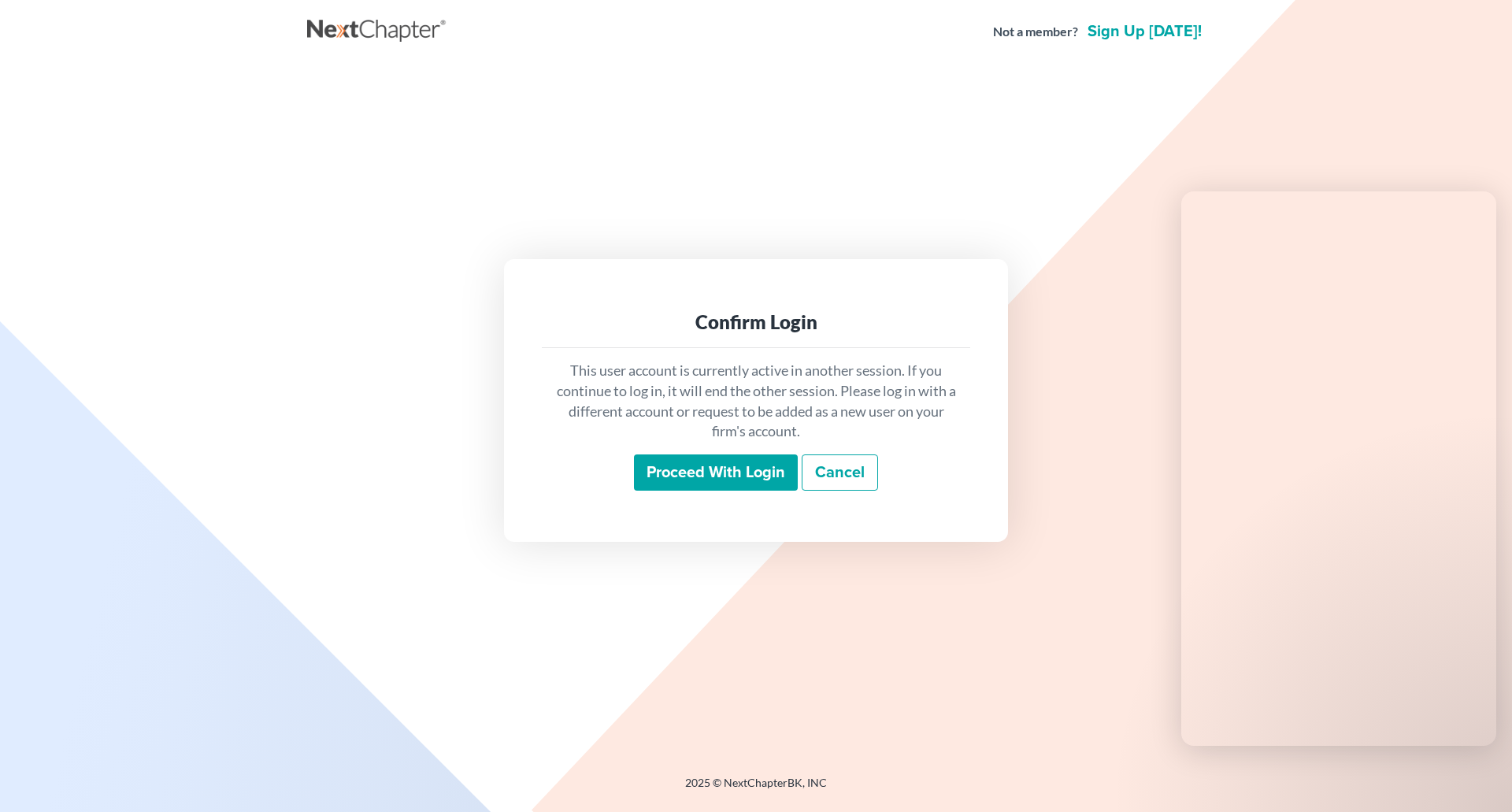
click at [673, 475] on input "Proceed with login" at bounding box center [716, 472] width 164 height 36
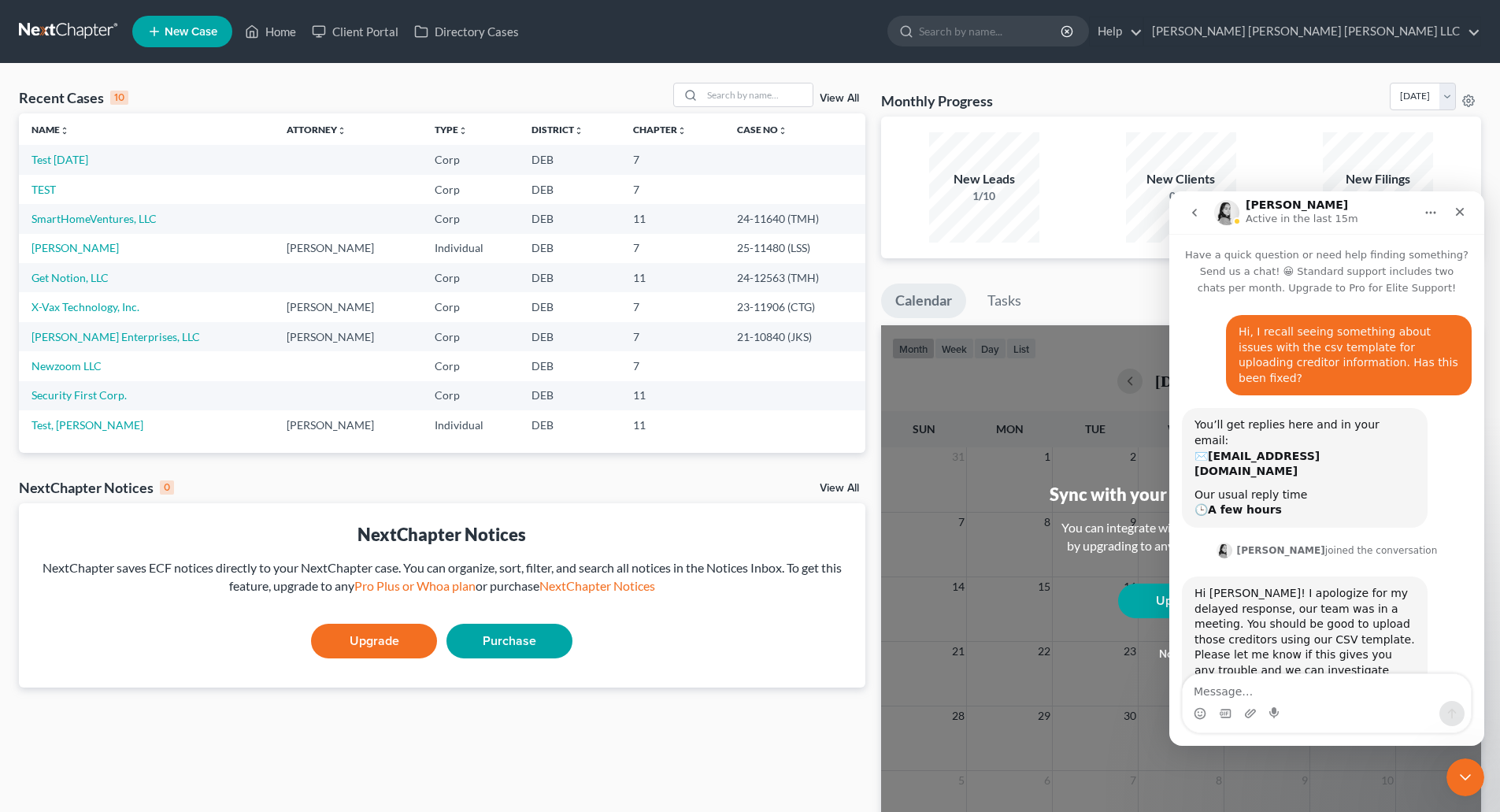
scroll to position [2343, 0]
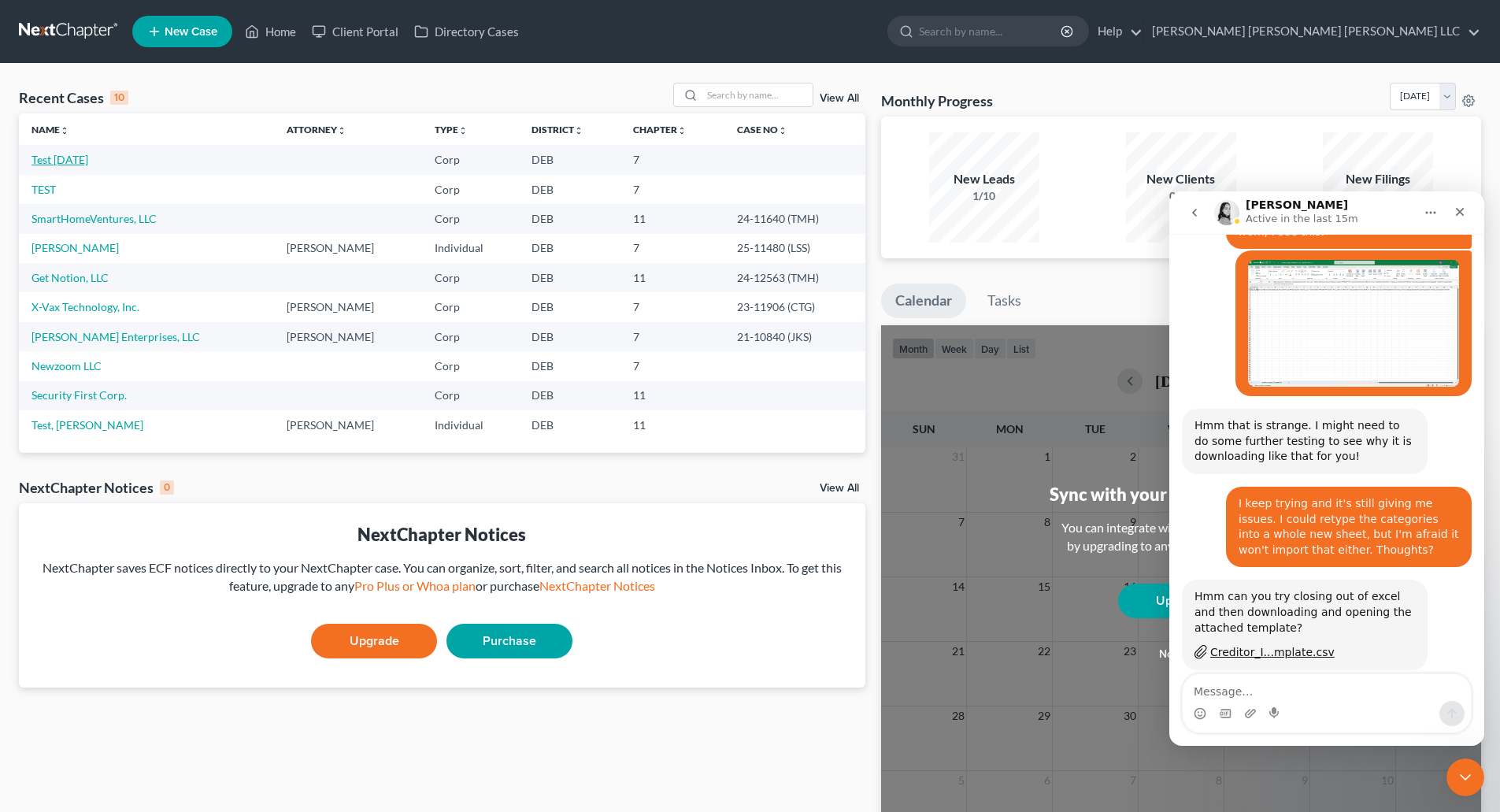
click at [71, 163] on link "Test [DATE]" at bounding box center [60, 159] width 56 height 14
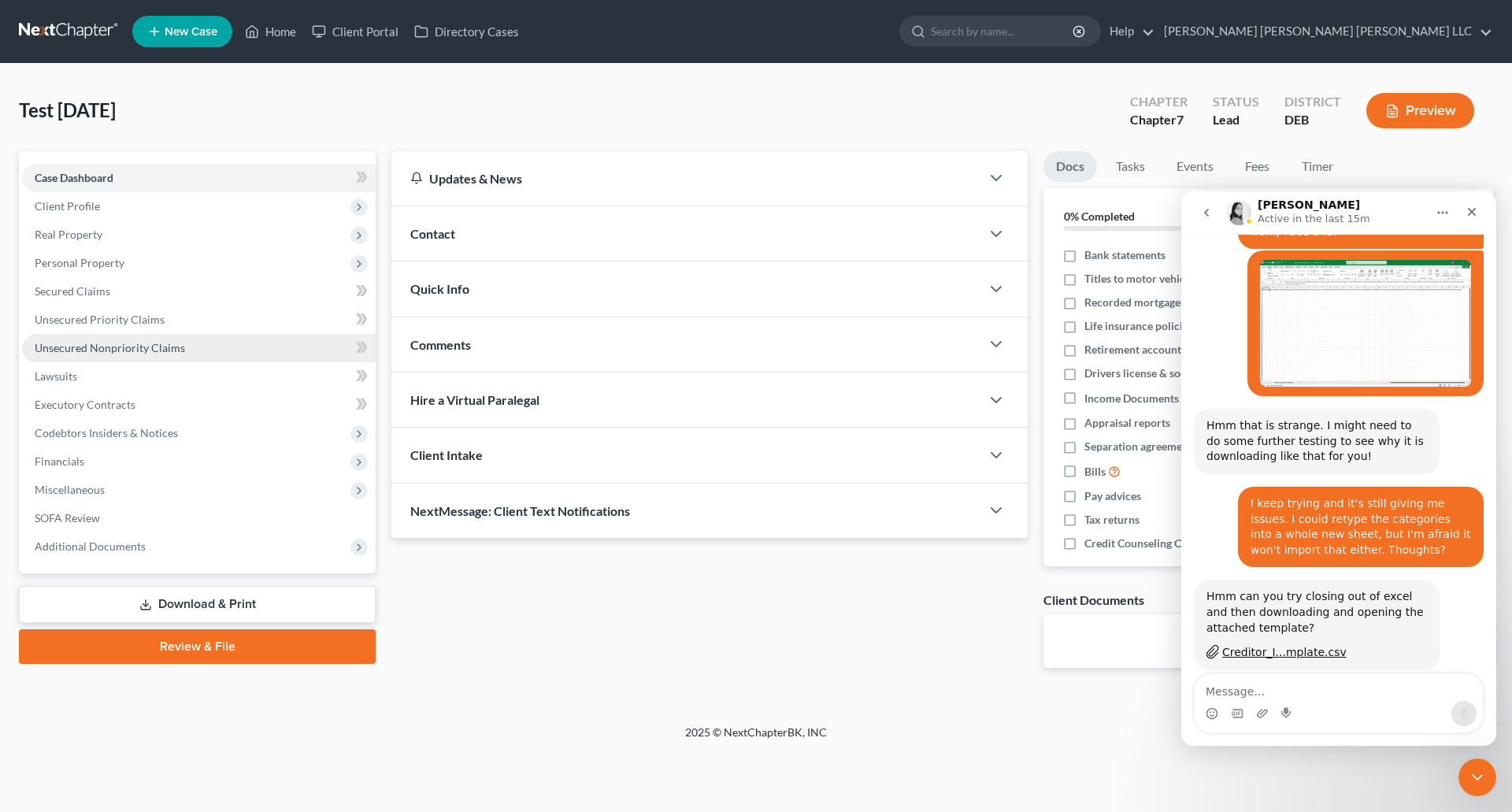
click at [115, 352] on span "Unsecured Nonpriority Claims" at bounding box center [109, 348] width 150 height 14
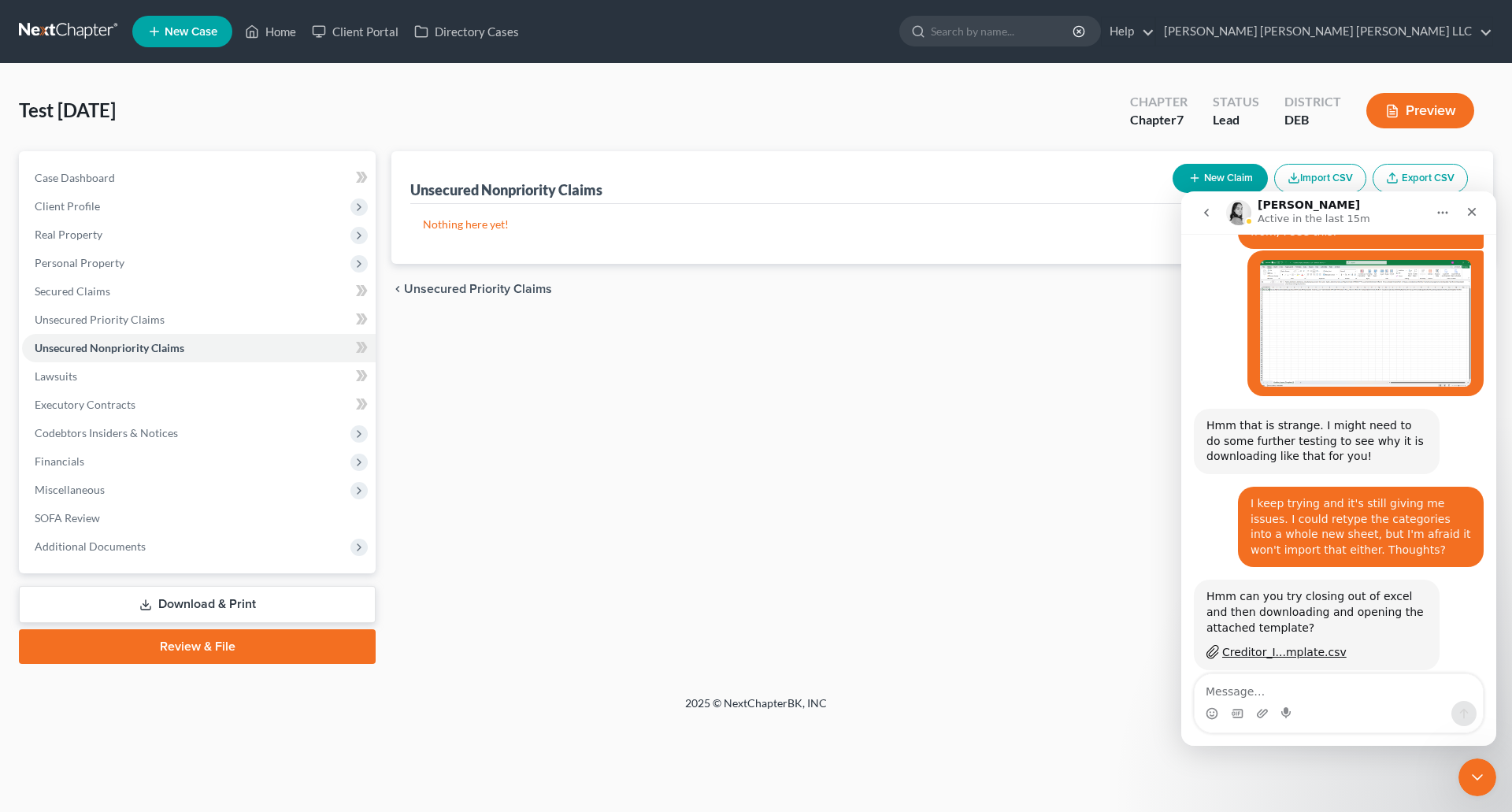
click at [1321, 174] on button "Import CSV" at bounding box center [1320, 179] width 92 height 29
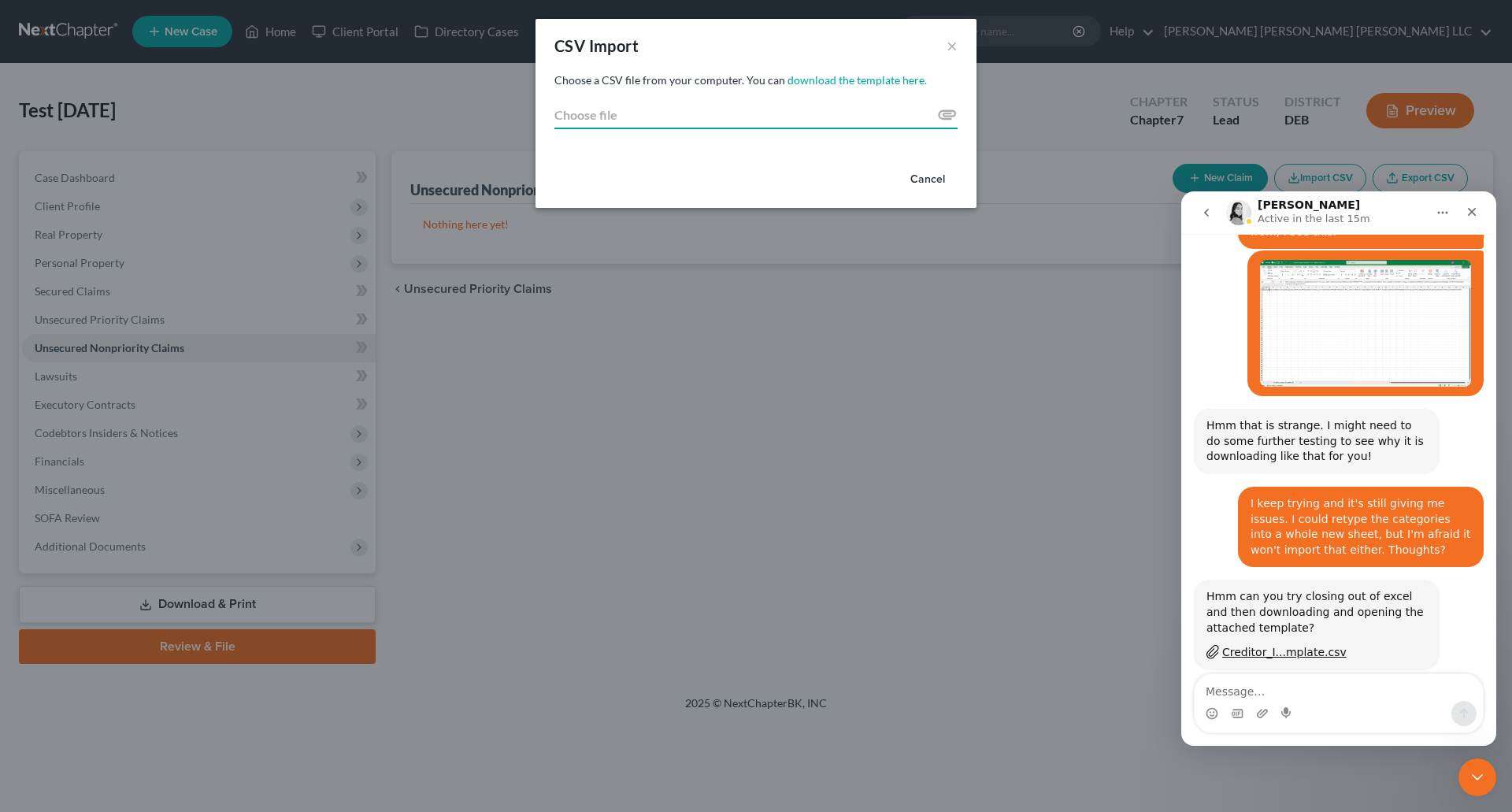
click at [948, 111] on input "Choose file" at bounding box center [756, 114] width 403 height 28
type input "C:\fakepath\NextChapter Creditor_Import_Template.xlsx"
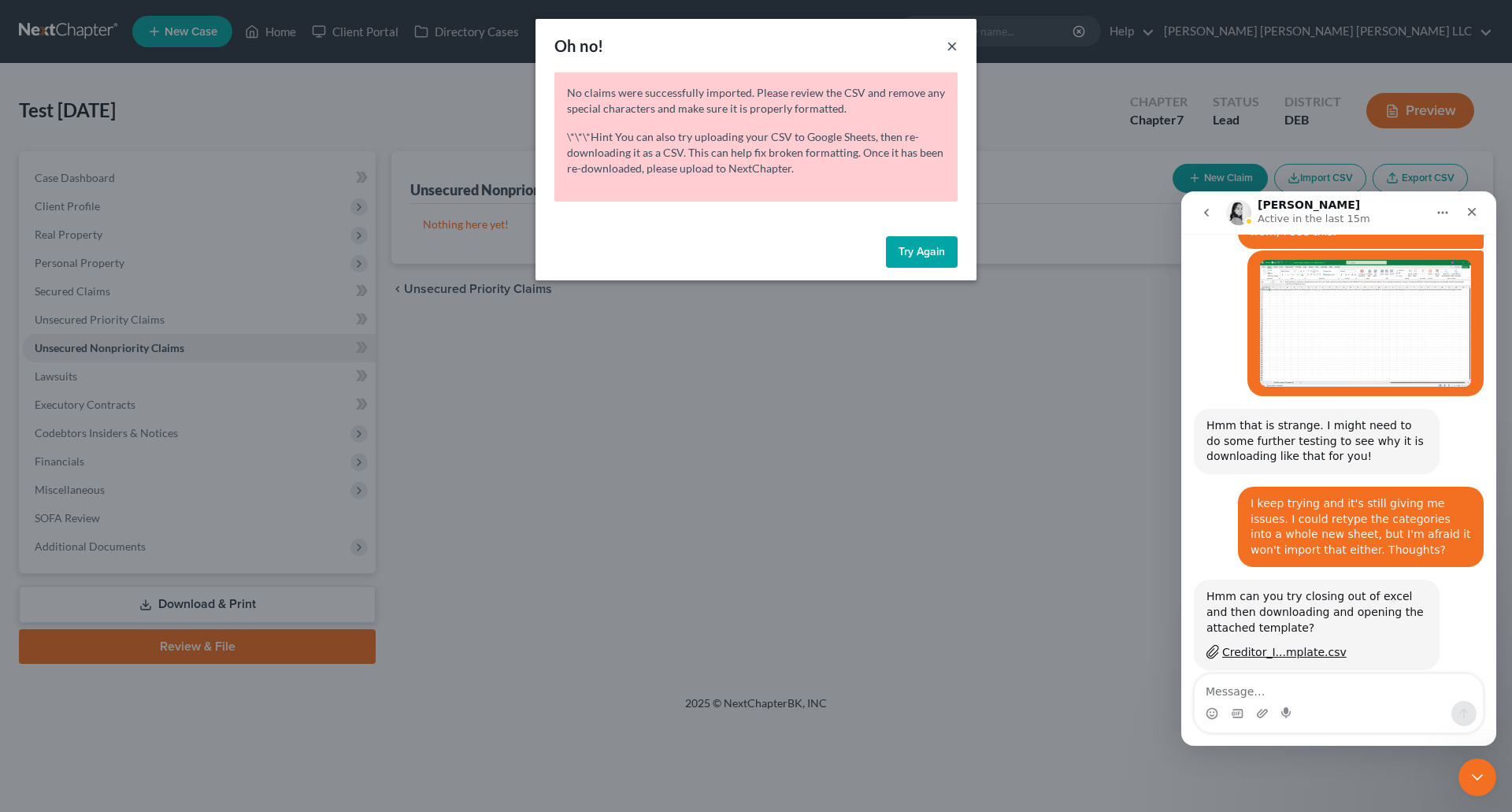
click at [954, 43] on button "×" at bounding box center [952, 45] width 11 height 19
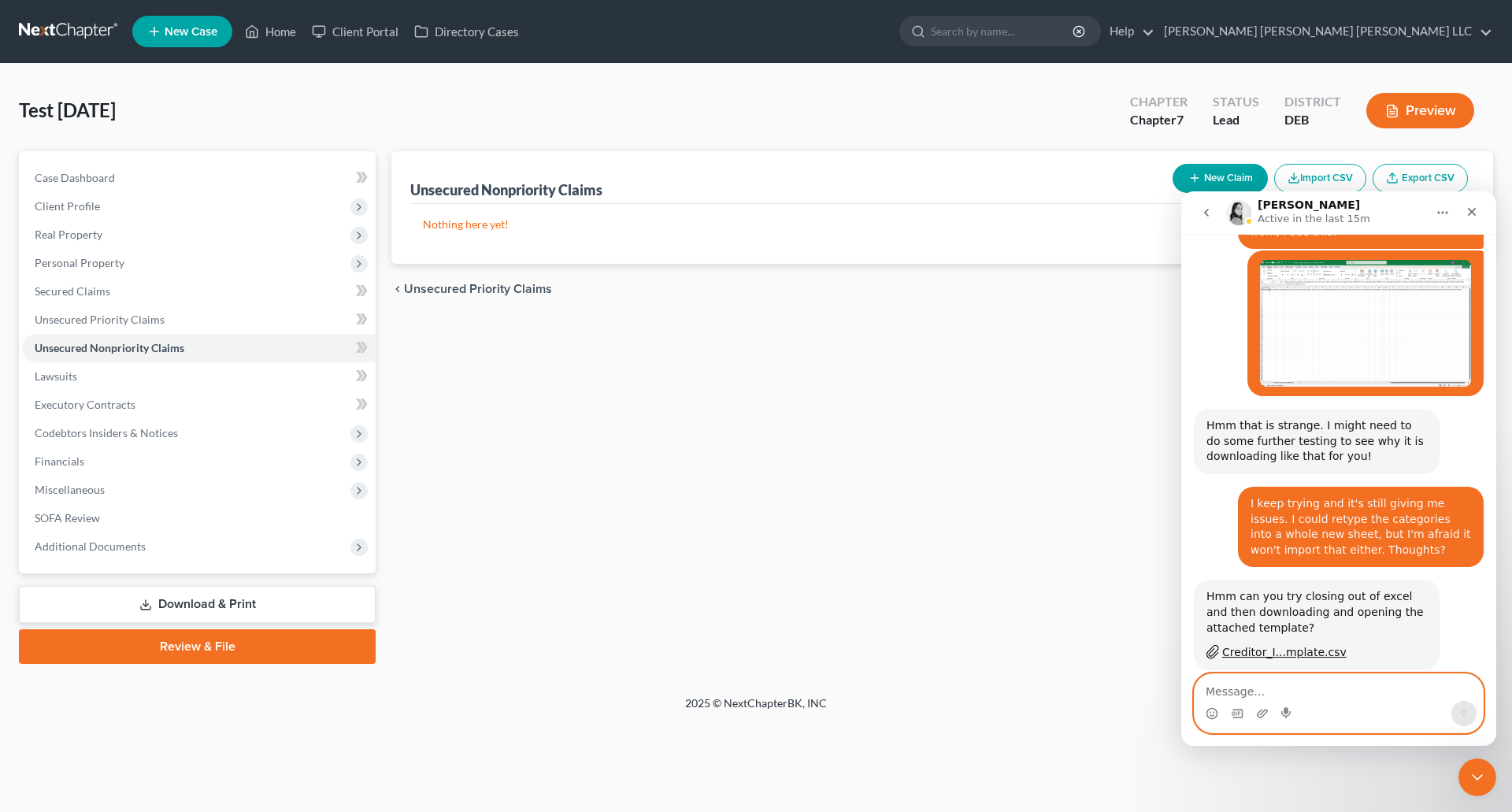
click at [1246, 695] on textarea "Message…" at bounding box center [1338, 687] width 288 height 27
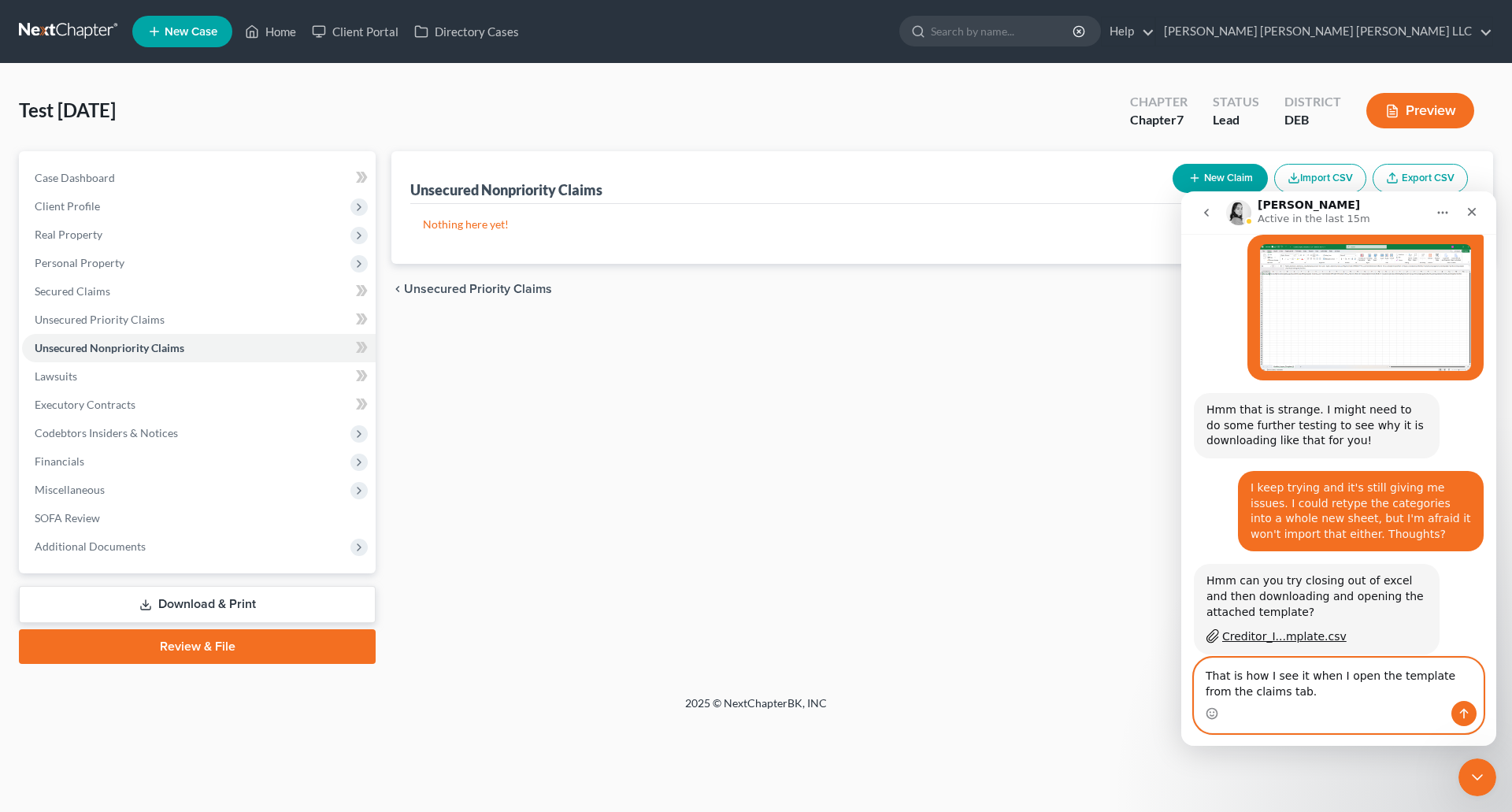
type textarea "That is how I see it when I open the template from the claims tab."
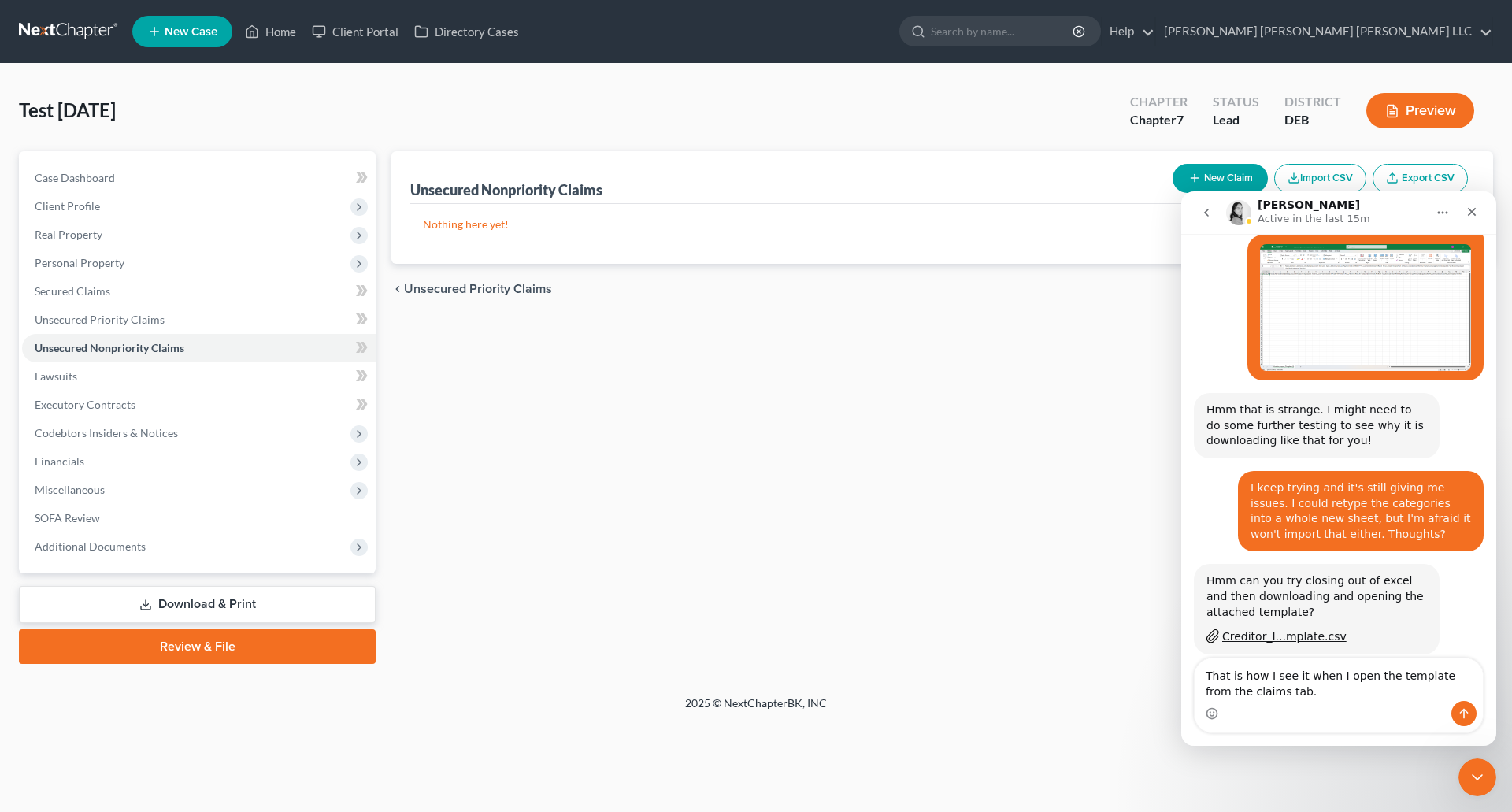
drag, startPoint x: 750, startPoint y: 505, endPoint x: 863, endPoint y: 423, distance: 139.6
click at [756, 500] on div "Unsecured Nonpriority Claims New Claim Import CSV Export CSV Nothing here yet! …" at bounding box center [942, 407] width 1117 height 513
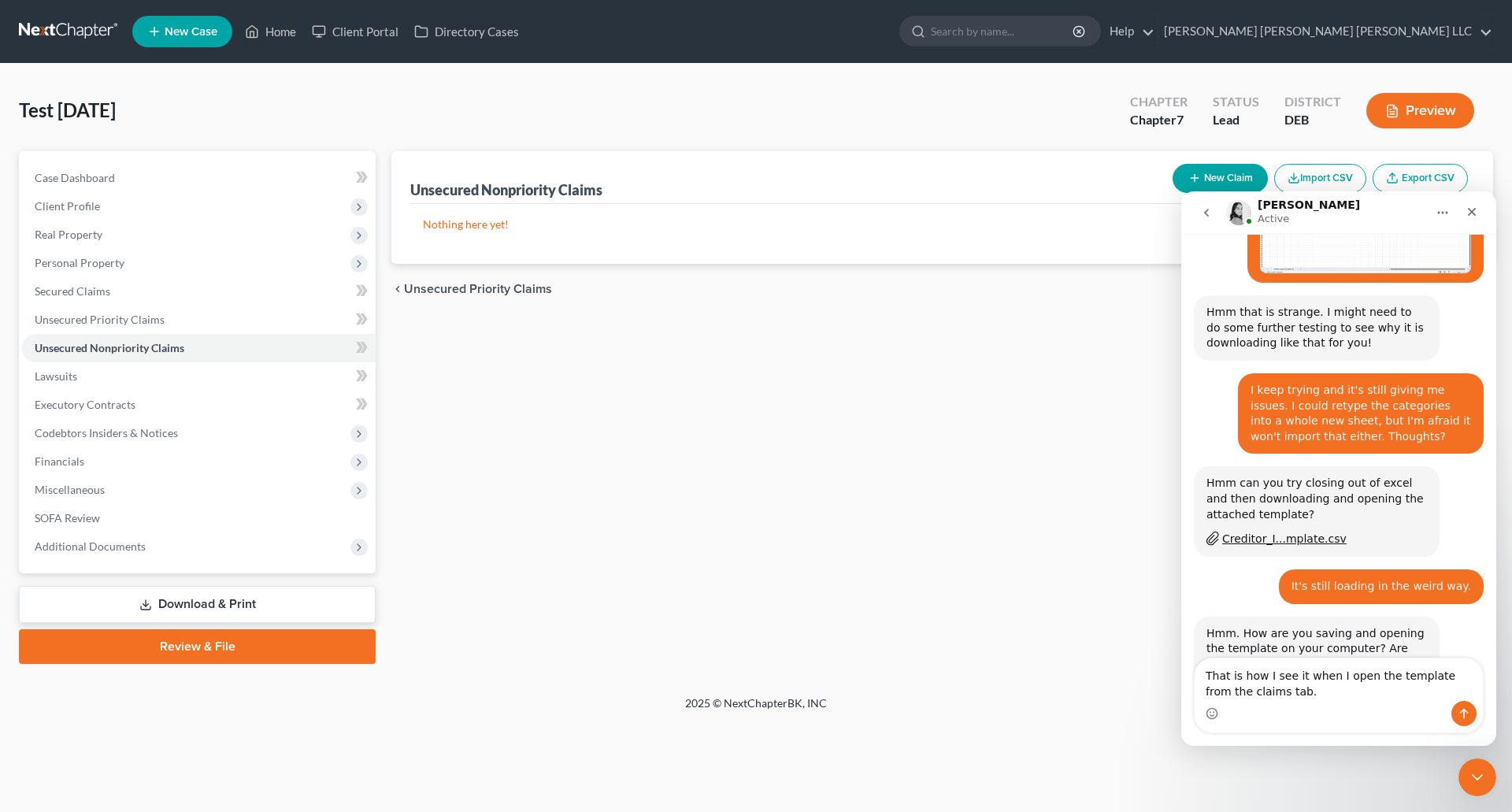
click at [1323, 178] on button "Import CSV" at bounding box center [1320, 179] width 92 height 29
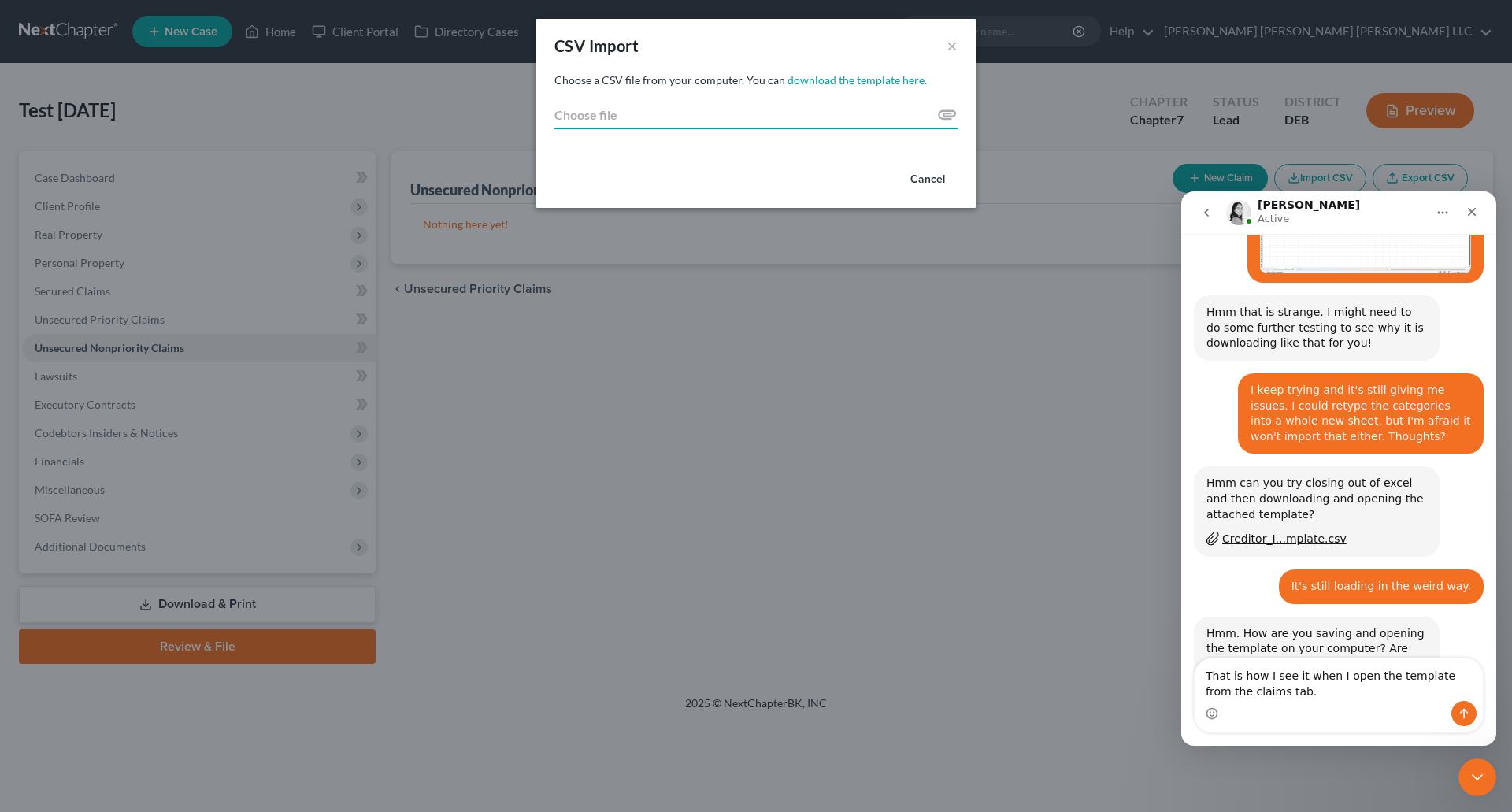
click at [948, 112] on input "Choose file" at bounding box center [756, 114] width 403 height 28
type input "C:\fakepath\NextChapter Creditor_Import_Template.csv"
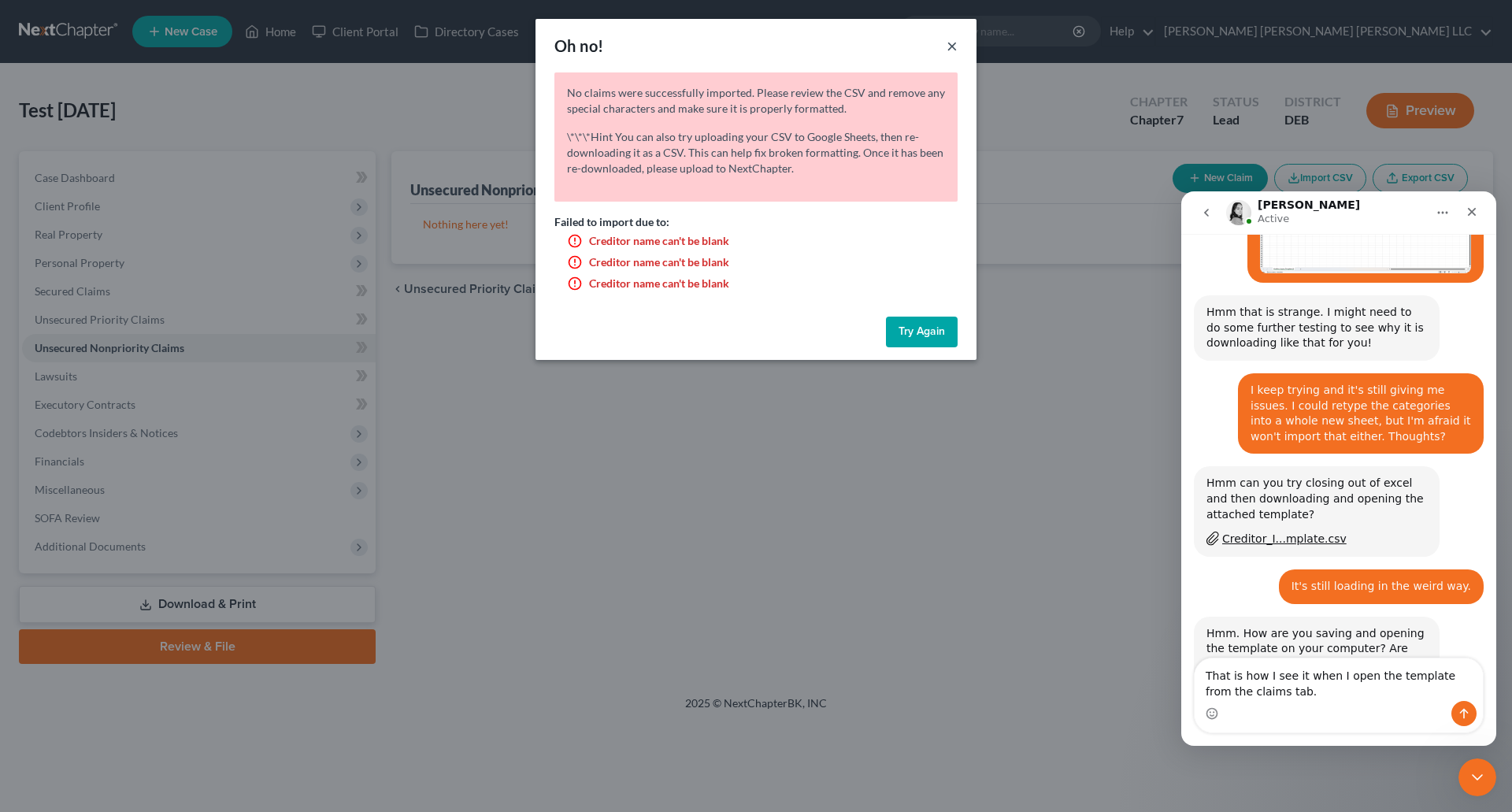
click at [953, 44] on button "×" at bounding box center [952, 45] width 11 height 19
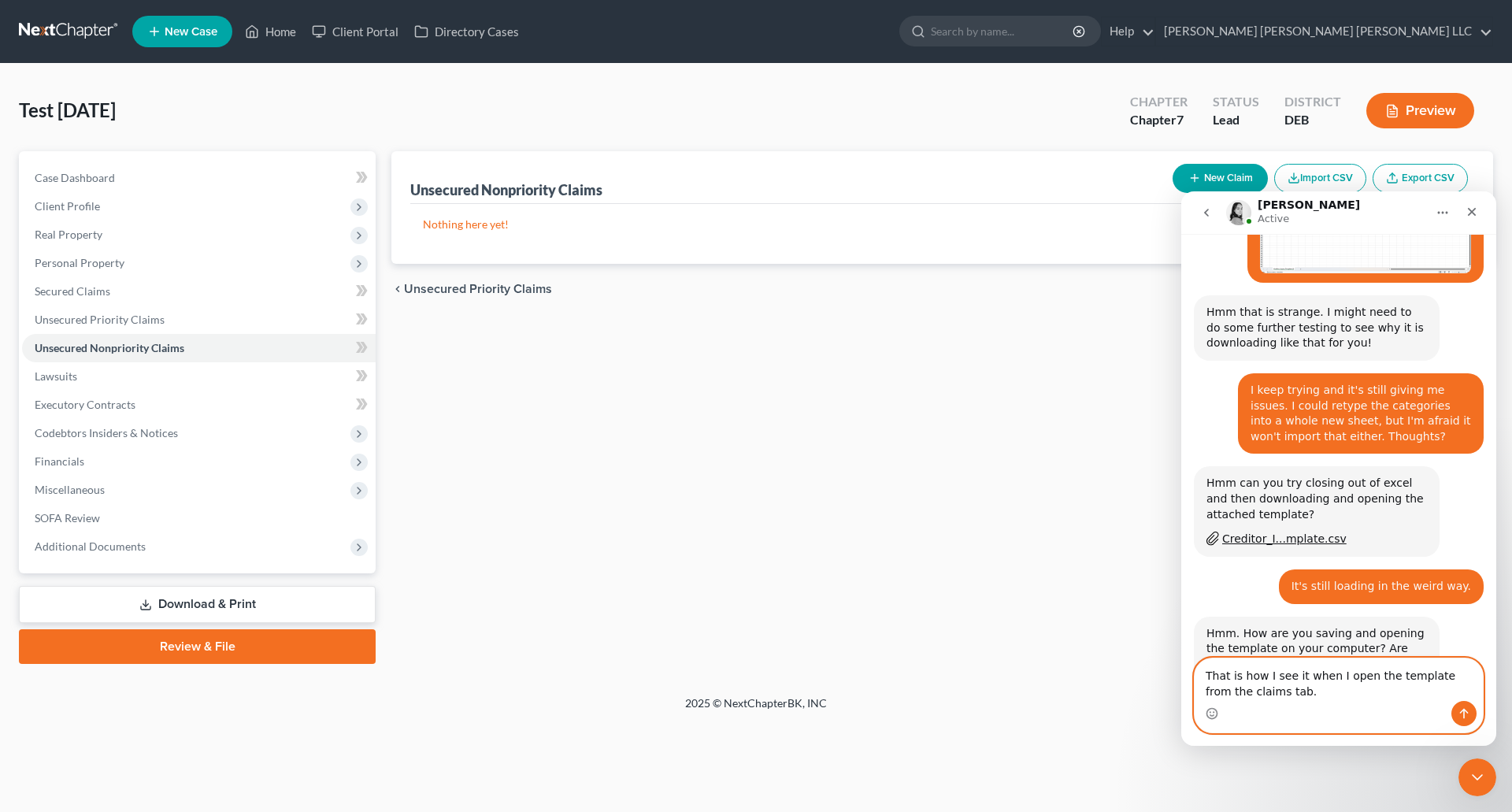
click at [1284, 695] on textarea "That is how I see it when I open the template from the claims tab." at bounding box center [1338, 679] width 288 height 43
drag, startPoint x: 1273, startPoint y: 690, endPoint x: 1199, endPoint y: 675, distance: 75.5
click at [1199, 675] on textarea "That is how I see it when I open the template from the claims tab." at bounding box center [1338, 679] width 288 height 43
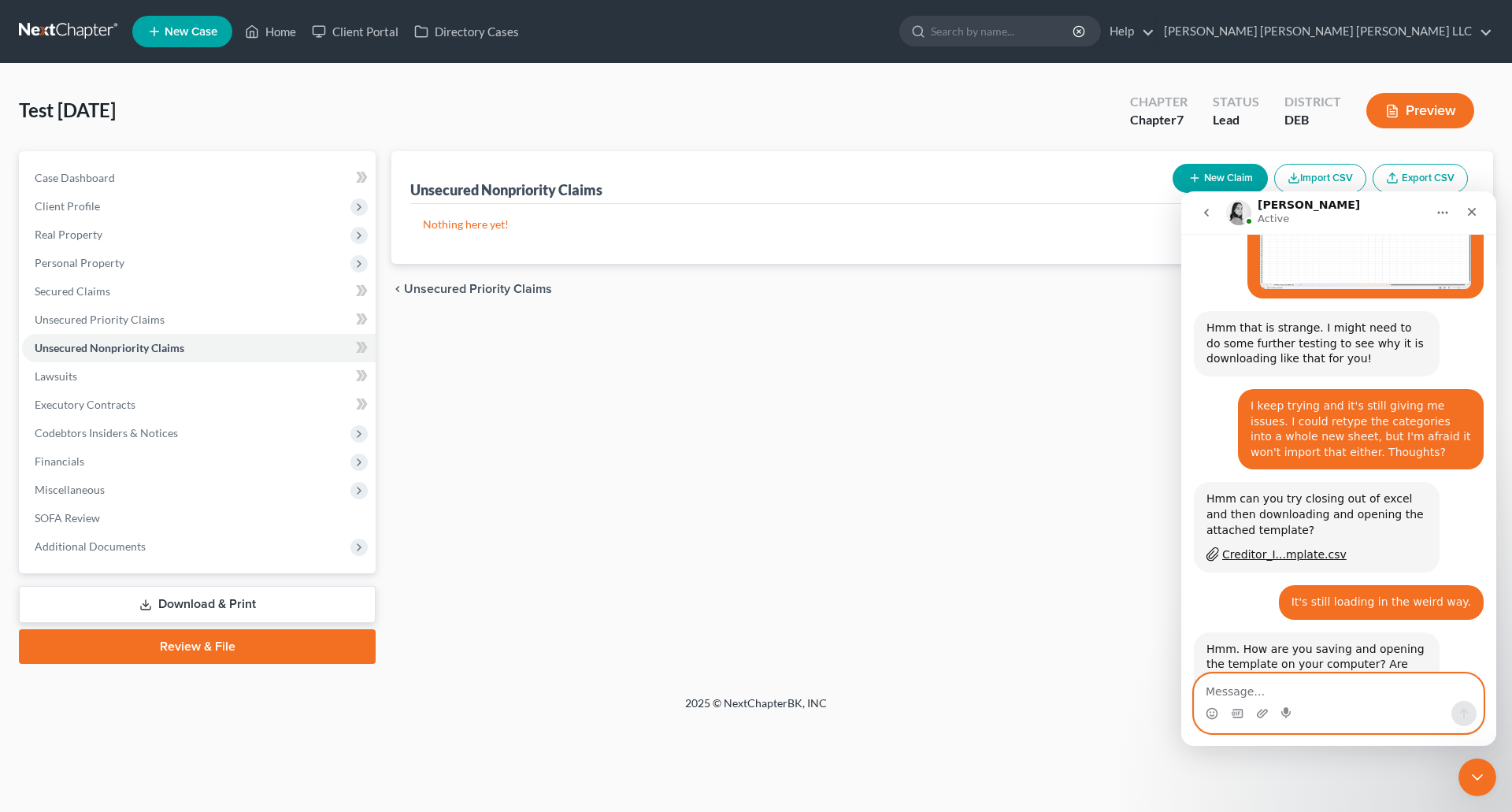
click at [1265, 690] on textarea "Message…" at bounding box center [1338, 687] width 288 height 27
click at [1236, 690] on textarea "Message…" at bounding box center [1338, 687] width 288 height 27
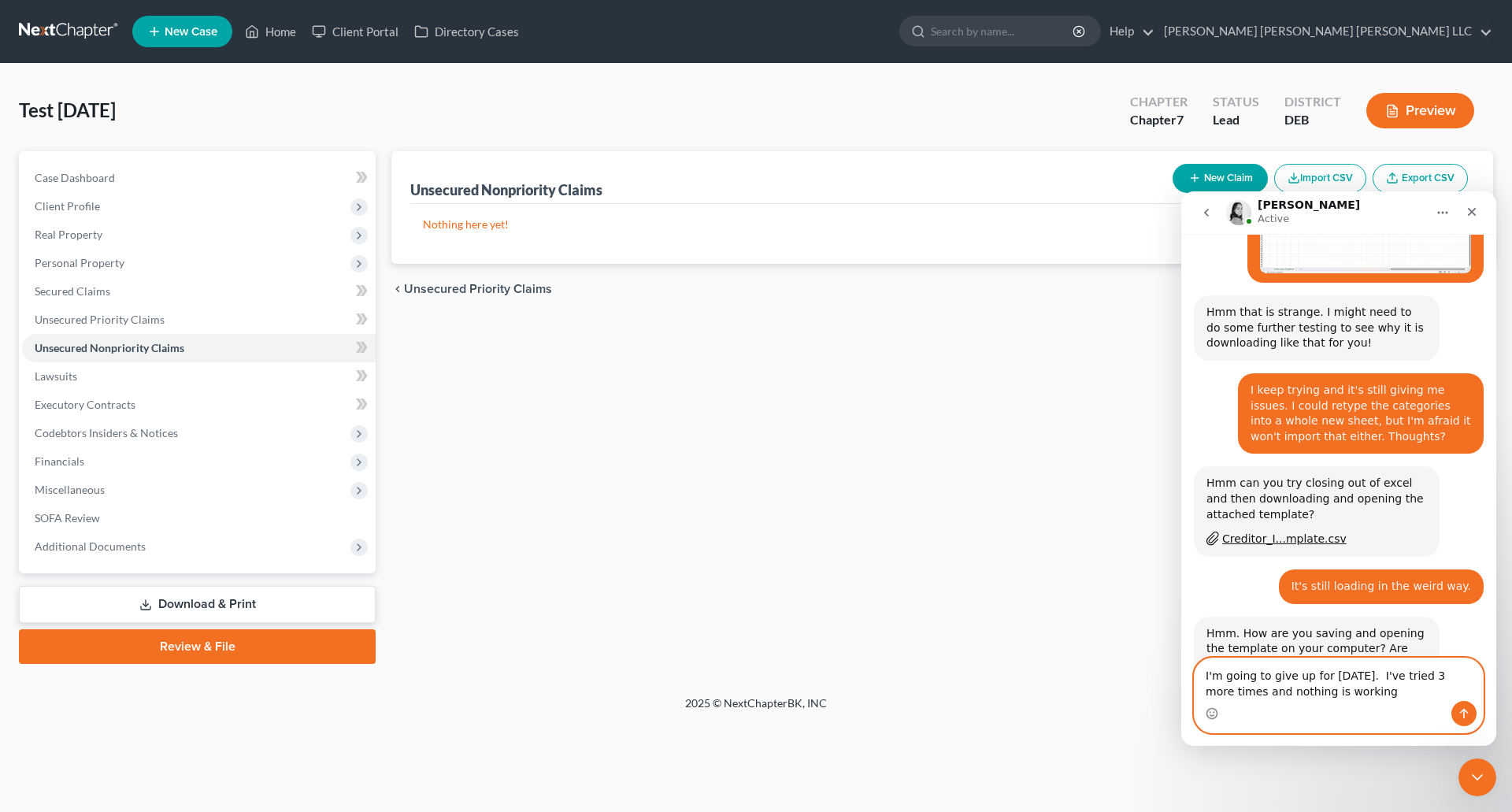
type textarea "I'm going to give up for [DATE]. I've tried 3 more times and nothing is working."
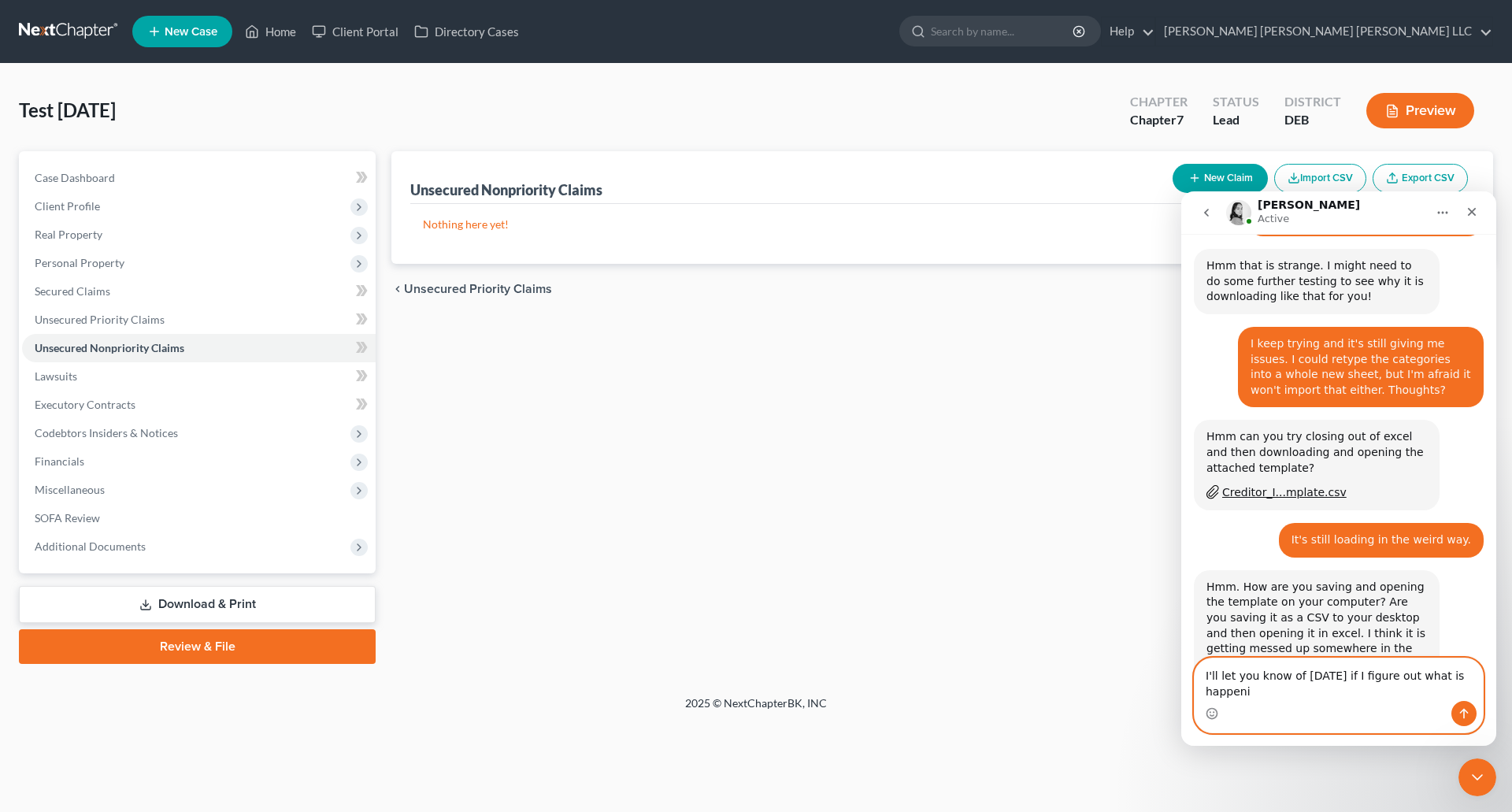
scroll to position [2519, 0]
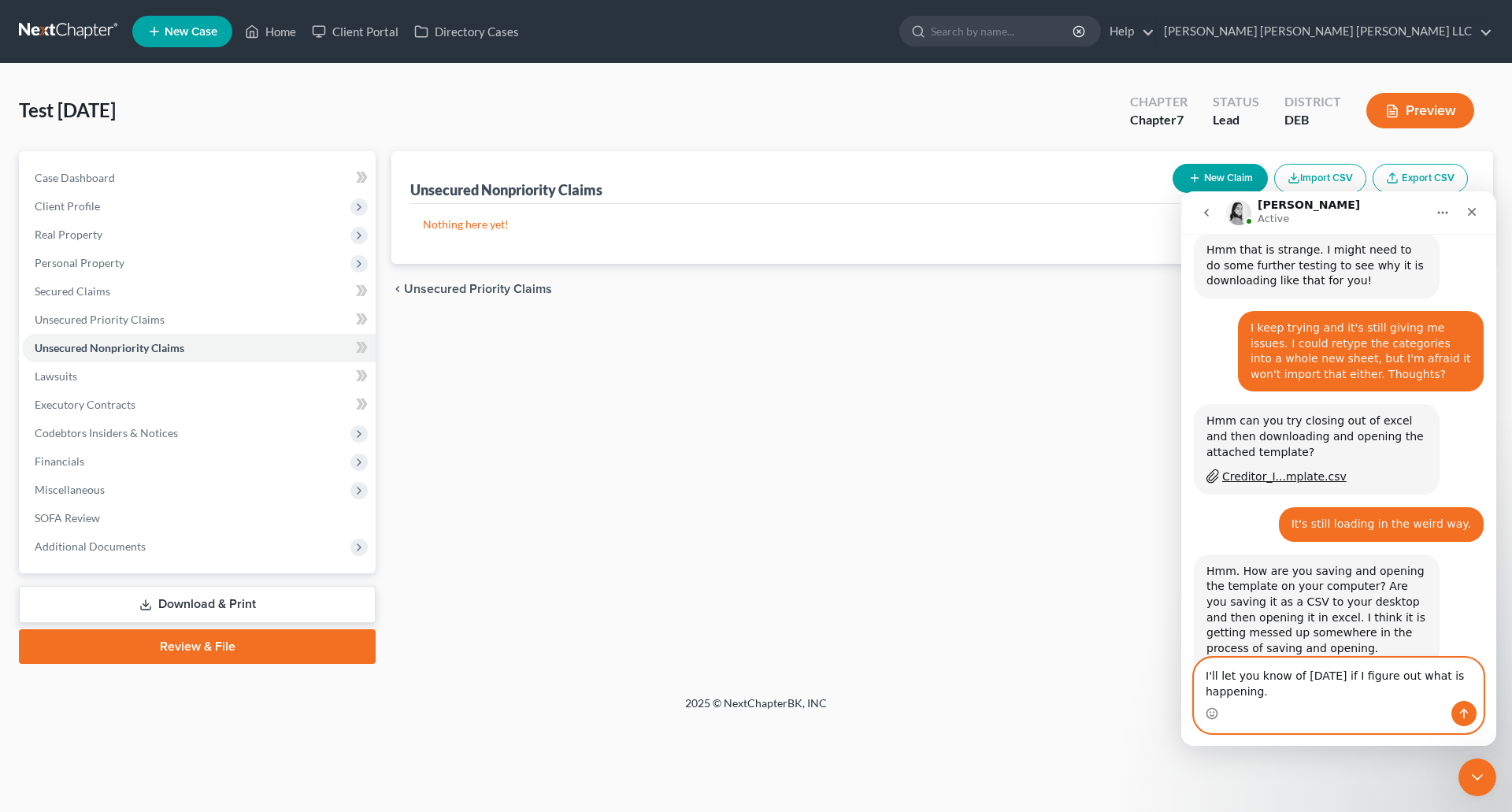
click at [1292, 675] on textarea "I'll let you know of [DATE] if I figure out what is happening." at bounding box center [1338, 679] width 288 height 43
type textarea "I'll let you know [DATE] if I figure out what is happening."
click at [1461, 712] on icon "Send a message…" at bounding box center [1464, 714] width 13 height 13
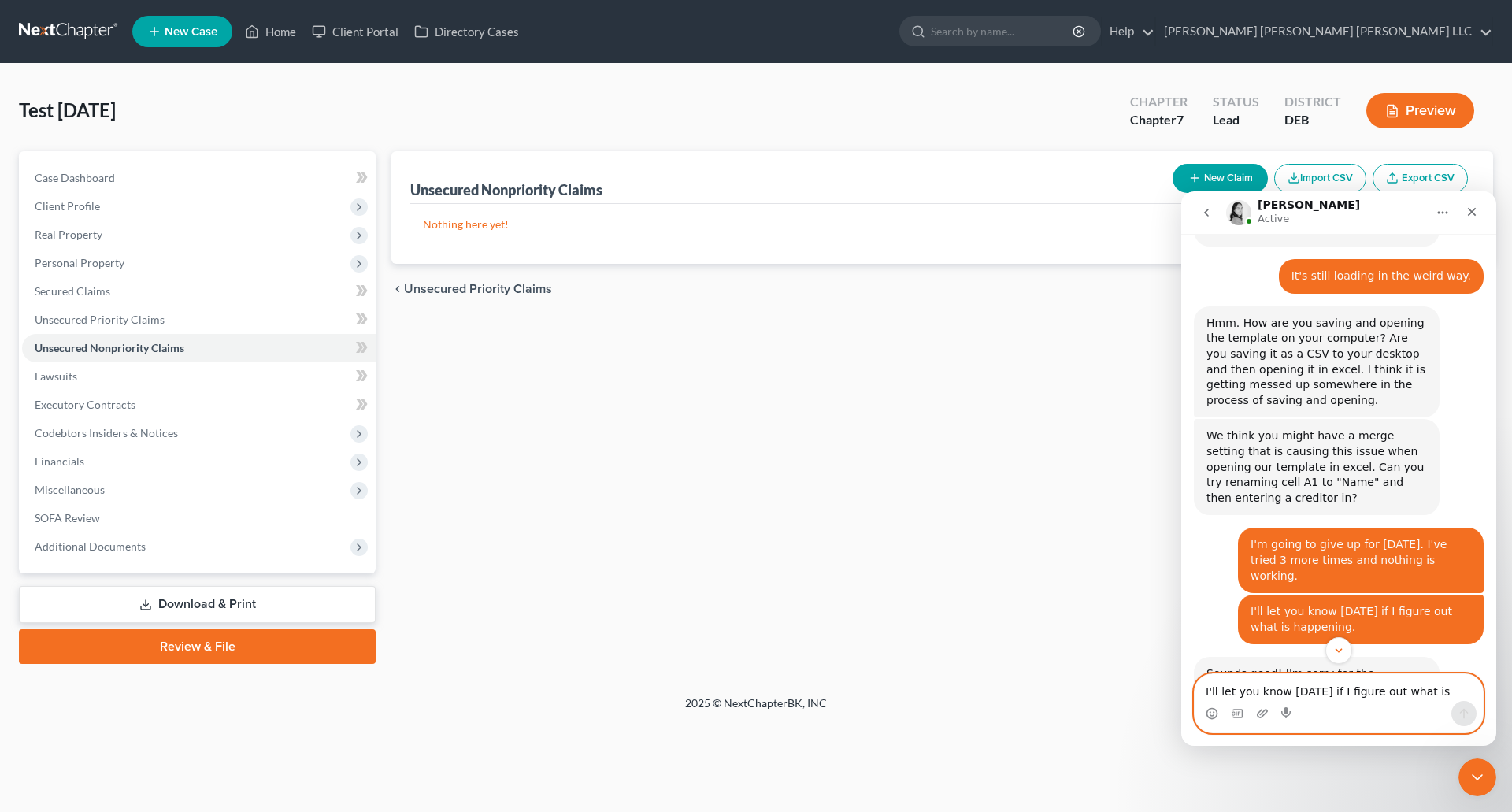
scroll to position [806, 0]
